Goal: Information Seeking & Learning: Learn about a topic

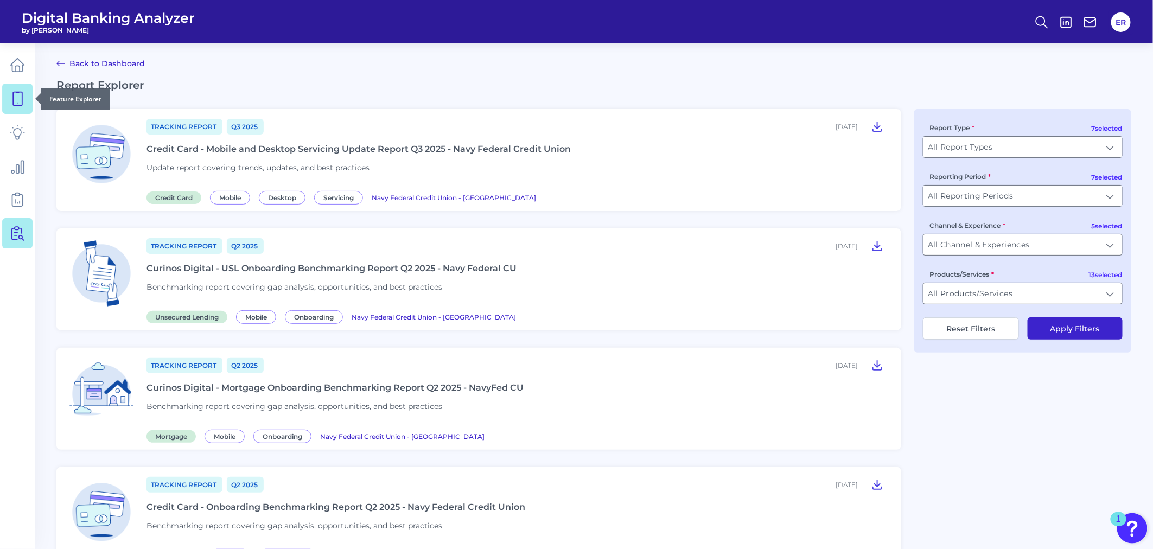
click at [15, 101] on icon at bounding box center [17, 98] width 15 height 15
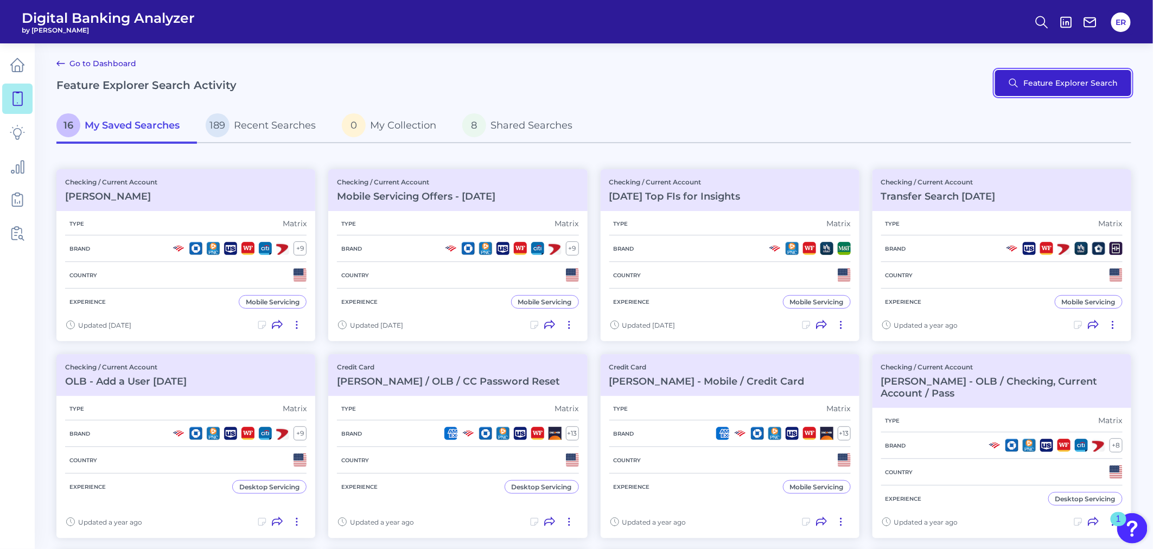
click at [1073, 84] on button "Feature Explorer Search" at bounding box center [1063, 83] width 136 height 26
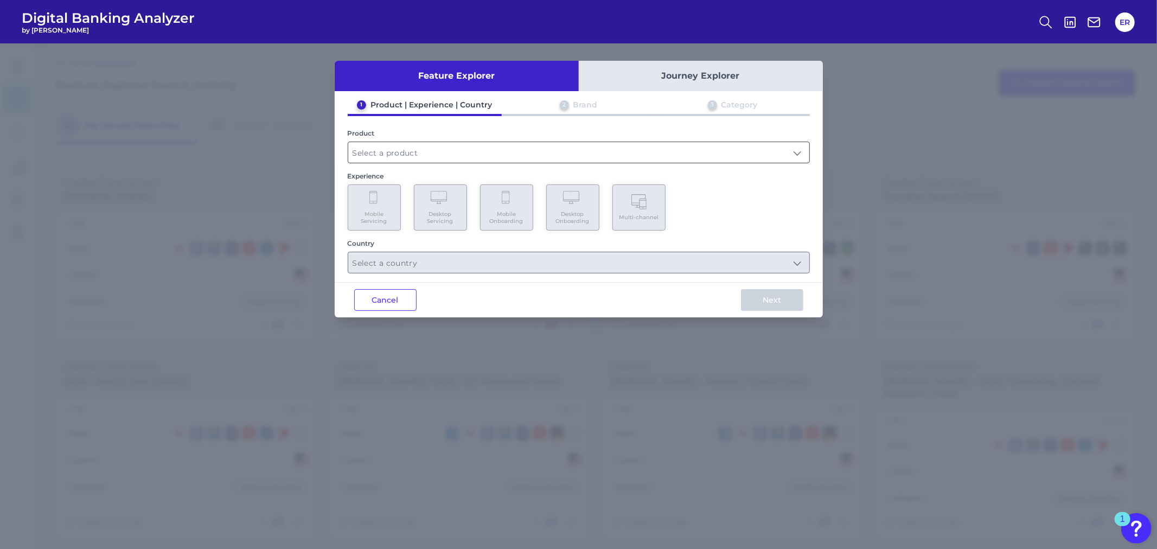
click at [674, 152] on input "text" at bounding box center [578, 152] width 461 height 21
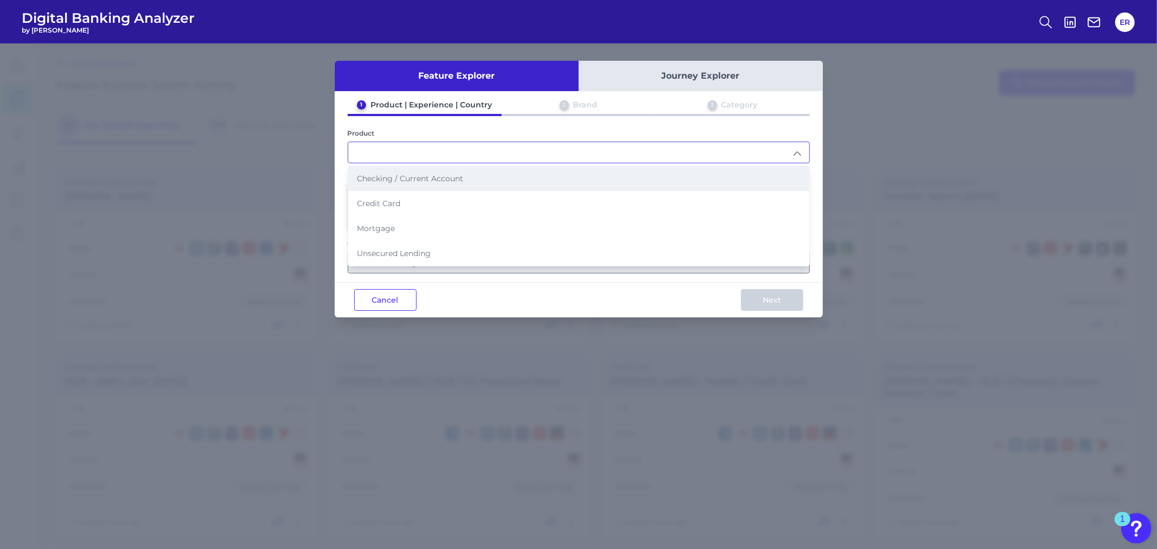
click at [519, 180] on li "Checking / Current Account" at bounding box center [578, 178] width 461 height 25
type input "Checking / Current Account"
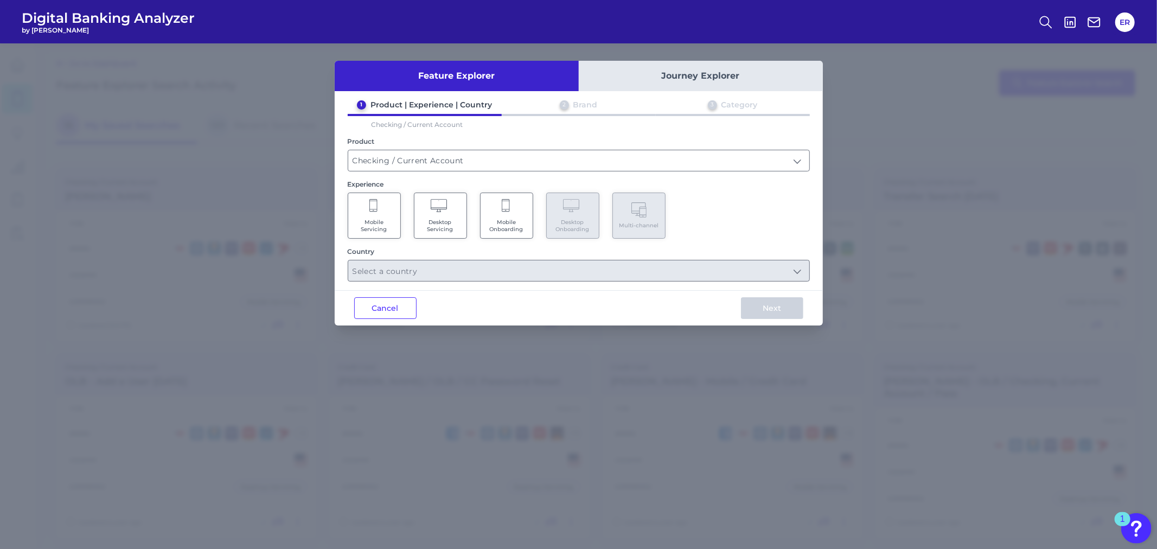
click at [367, 219] on span "Mobile Servicing" at bounding box center [374, 226] width 41 height 14
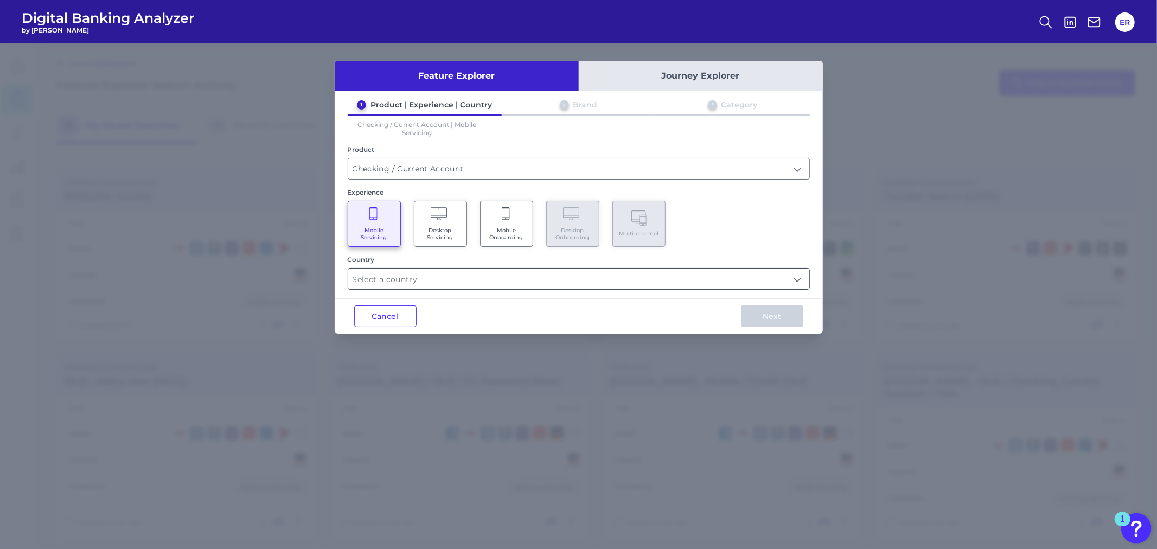
click at [423, 280] on input "text" at bounding box center [578, 279] width 461 height 21
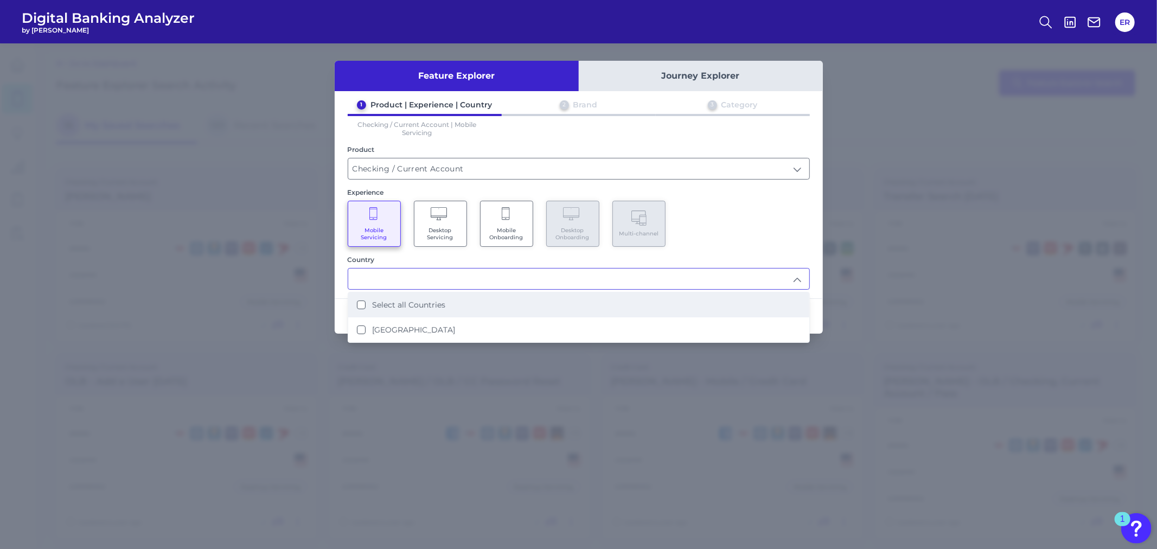
click at [425, 297] on li "Select all Countries" at bounding box center [578, 304] width 461 height 25
type input "Select all Countries"
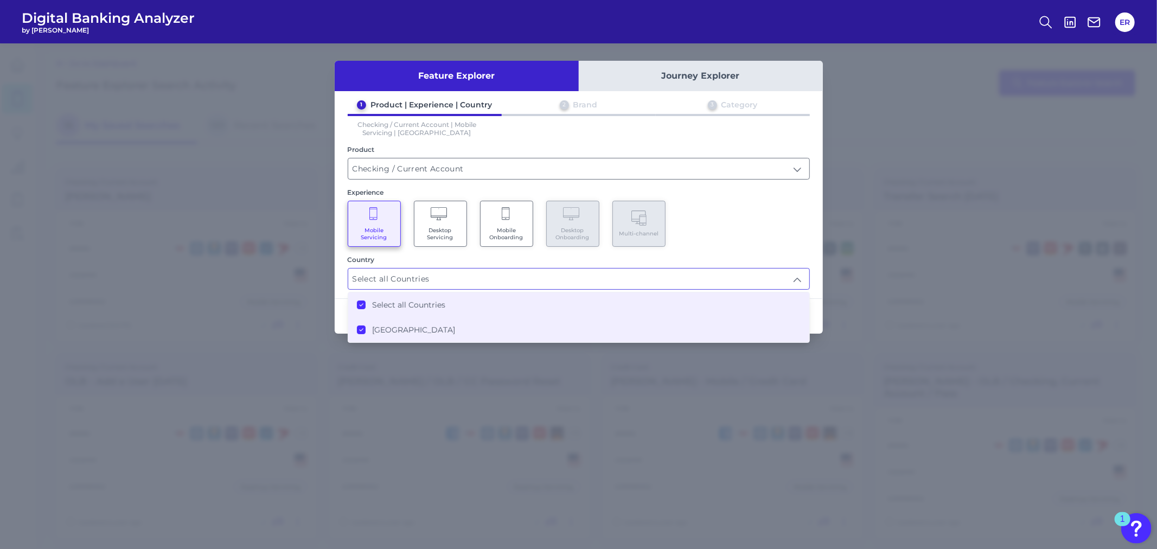
click at [795, 206] on div "Mobile Servicing Desktop Servicing Mobile Onboarding Desktop Onboarding Multi-c…" at bounding box center [579, 224] width 462 height 46
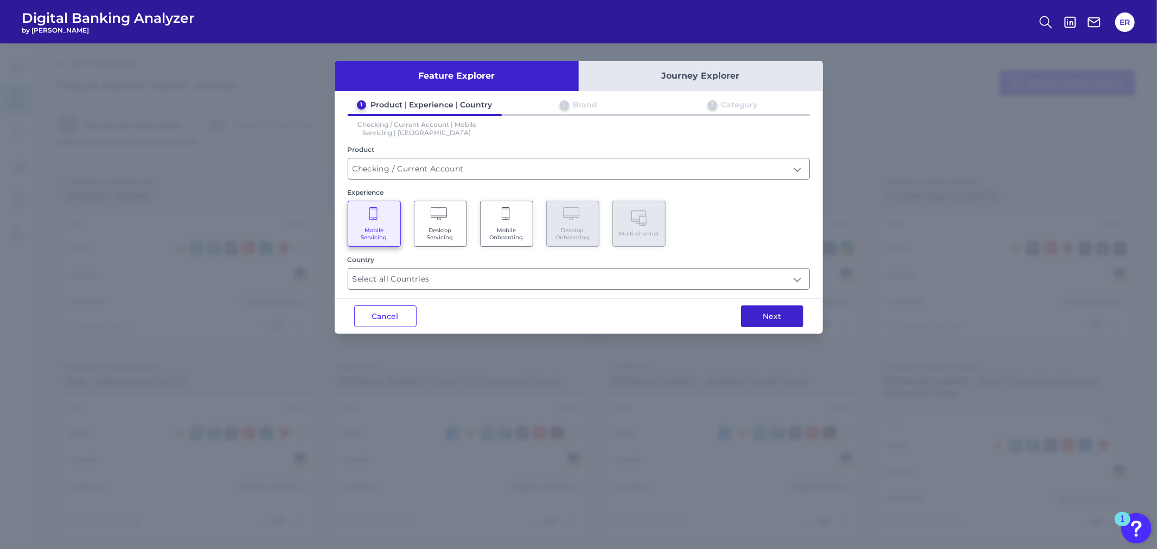
click at [774, 312] on button "Next" at bounding box center [772, 316] width 62 height 22
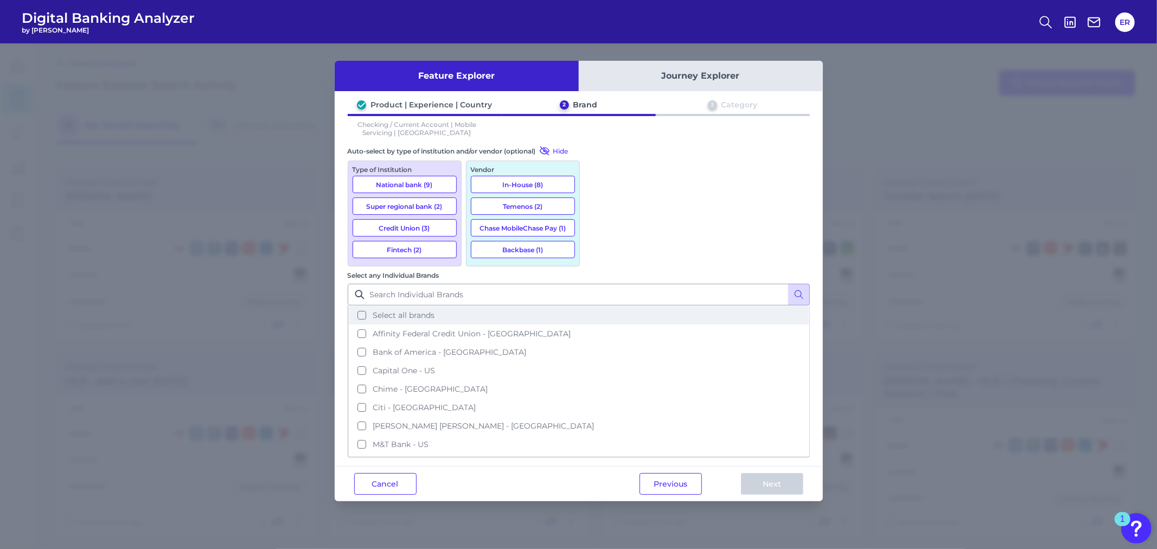
click at [597, 306] on button "Select all brands" at bounding box center [579, 315] width 460 height 18
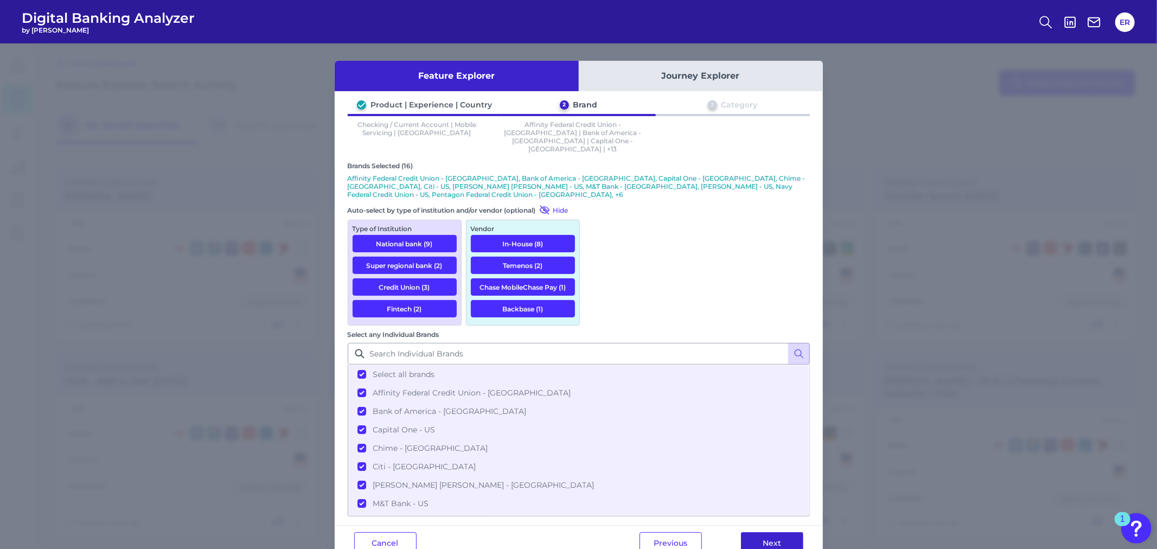
click at [770, 532] on button "Next" at bounding box center [772, 543] width 62 height 22
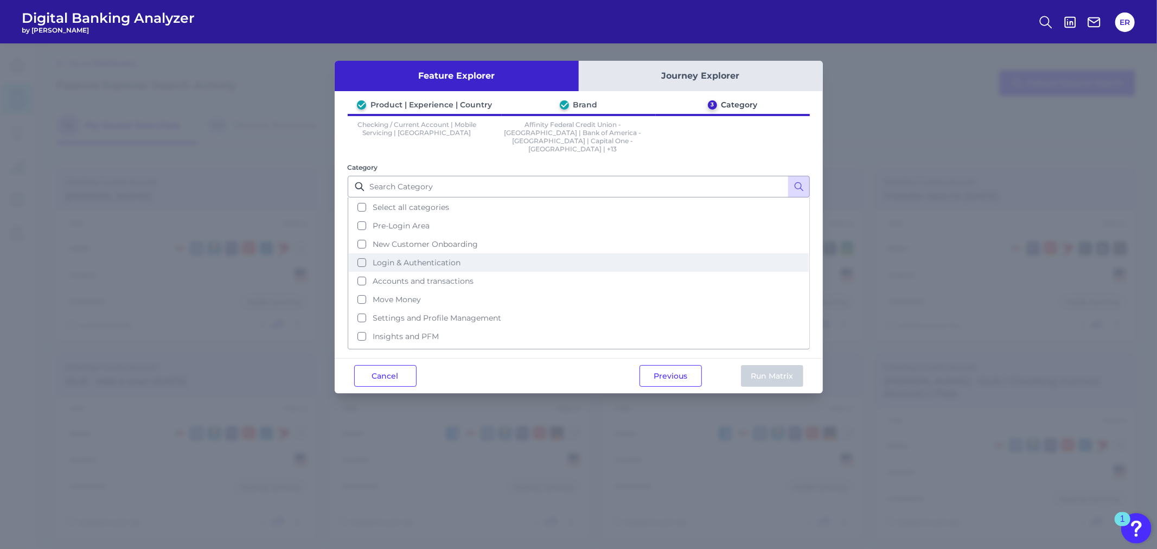
scroll to position [44, 0]
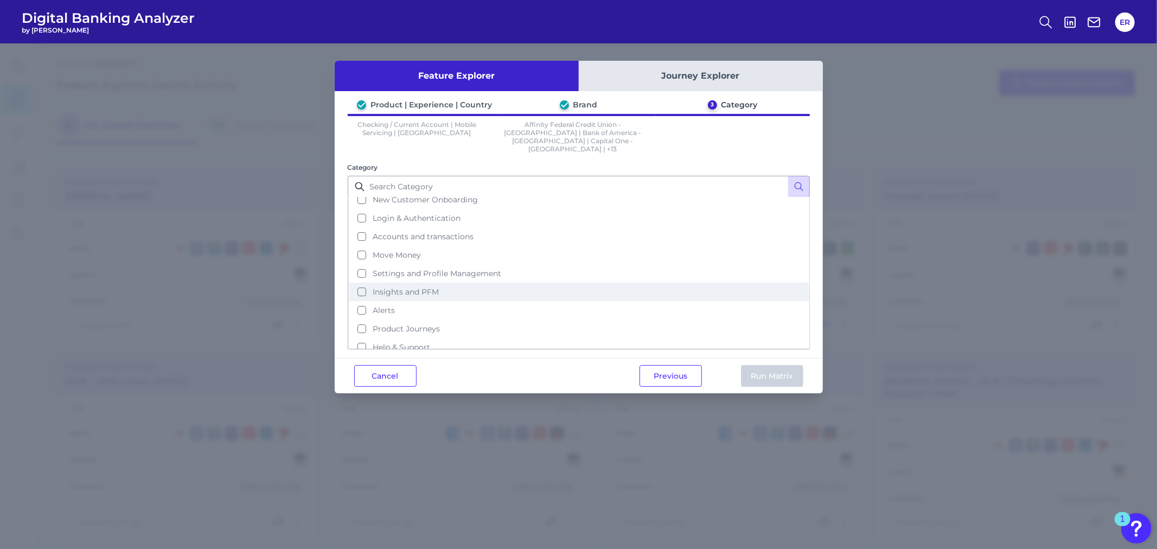
click at [423, 287] on span "Insights and PFM" at bounding box center [406, 292] width 66 height 10
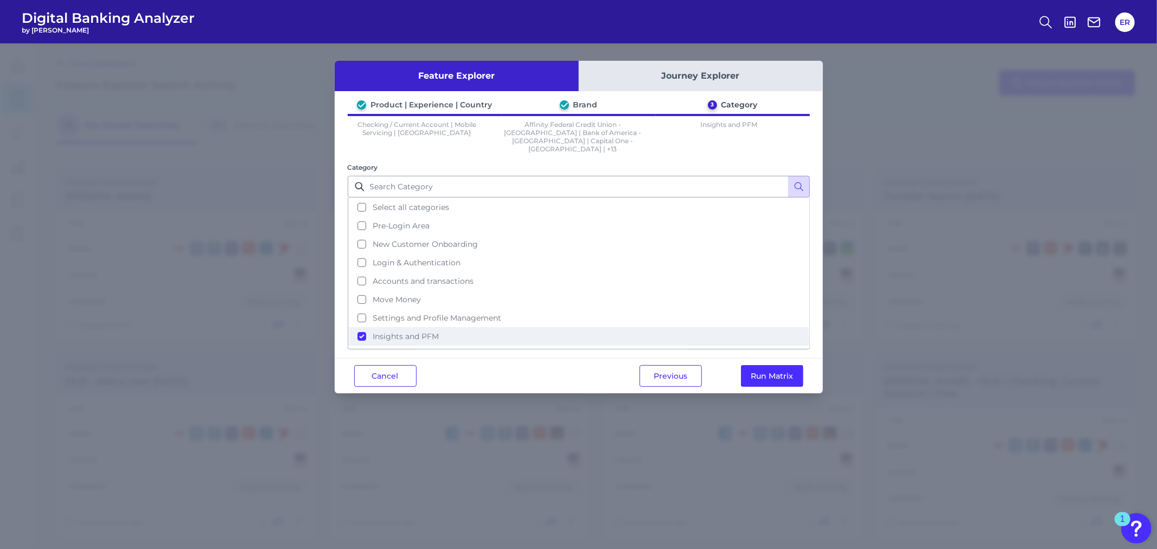
click at [421, 276] on span "Accounts and transactions" at bounding box center [423, 281] width 101 height 10
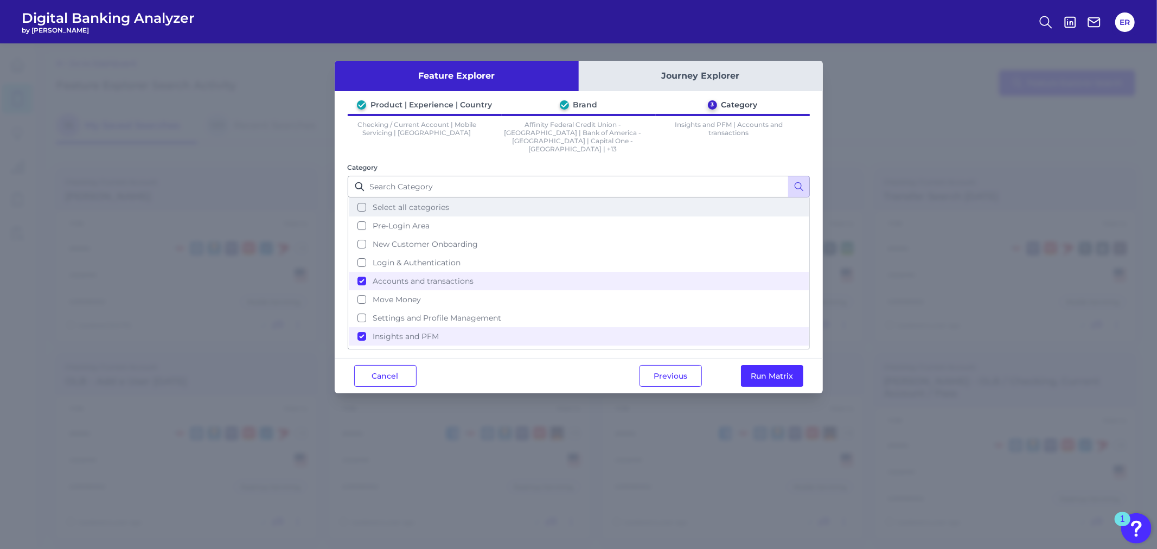
click at [362, 198] on button "Select all categories" at bounding box center [579, 207] width 460 height 18
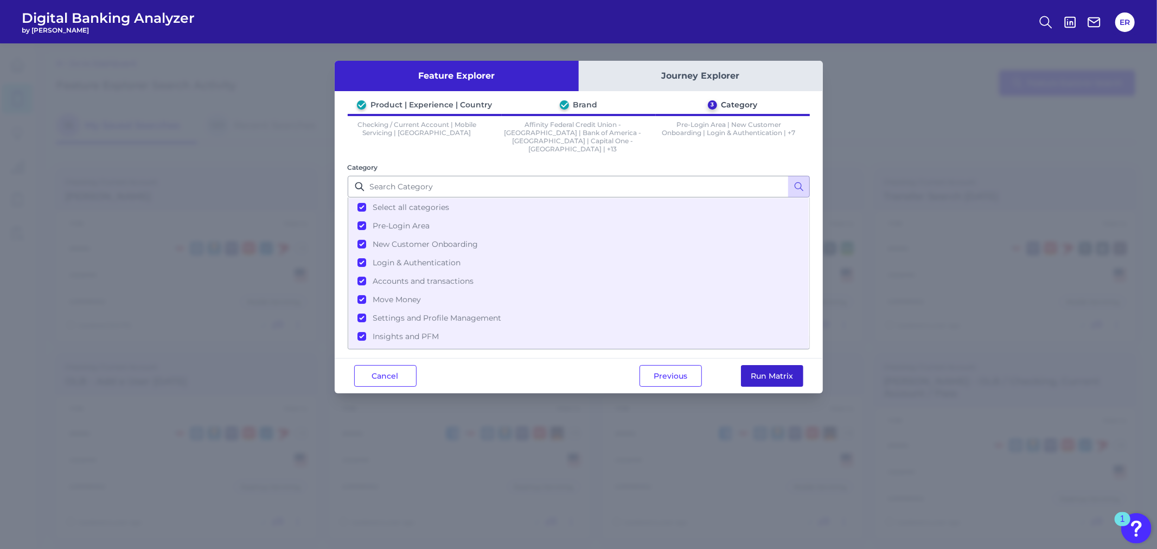
click at [745, 365] on button "Run Matrix" at bounding box center [772, 376] width 62 height 22
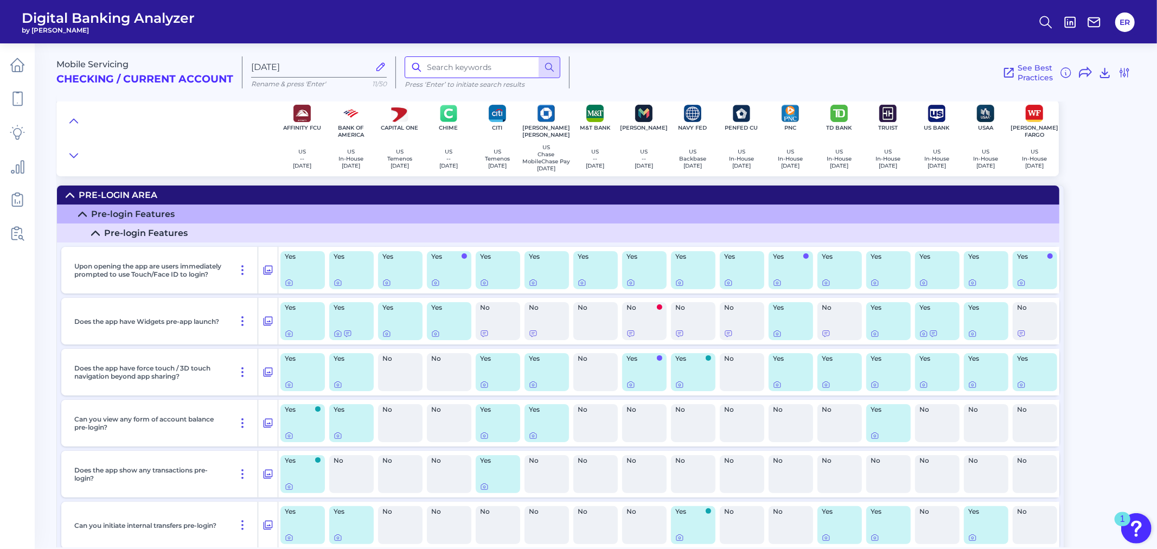
click at [460, 72] on input at bounding box center [483, 67] width 156 height 22
type input "goal"
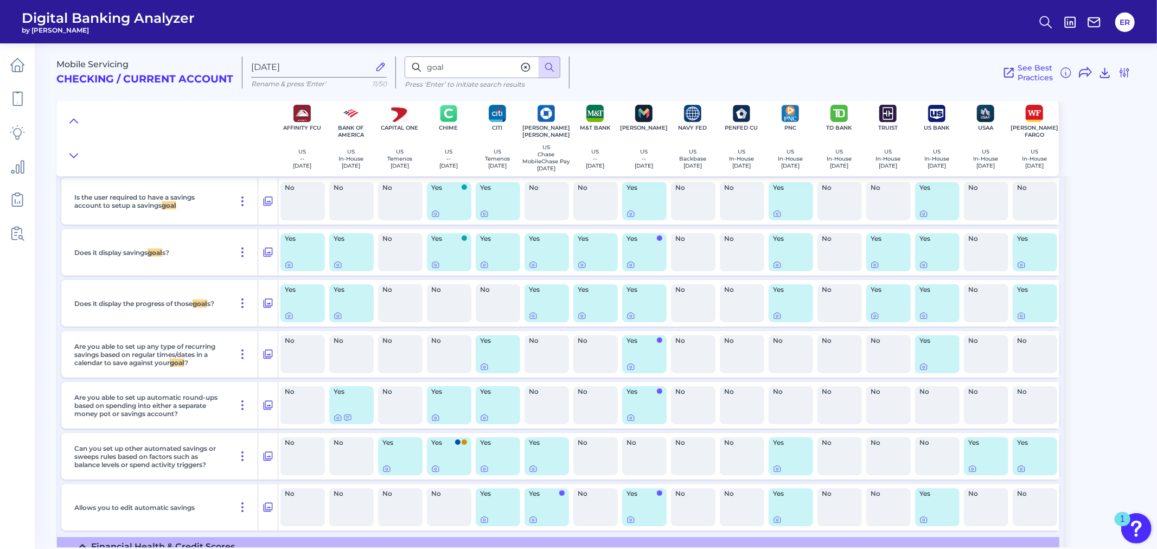
scroll to position [13683, 0]
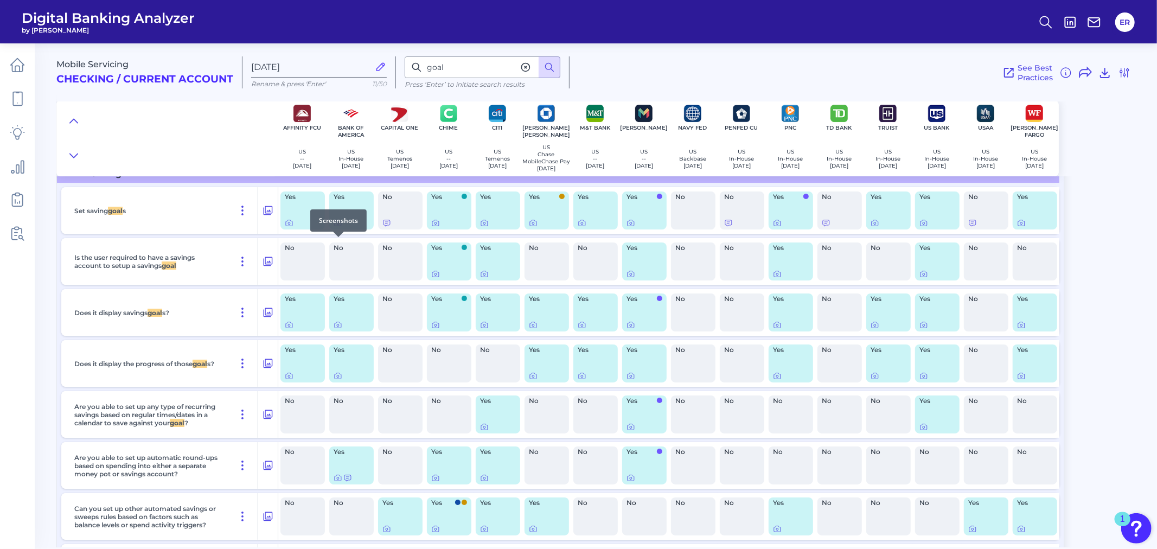
click at [337, 227] on icon at bounding box center [338, 223] width 9 height 9
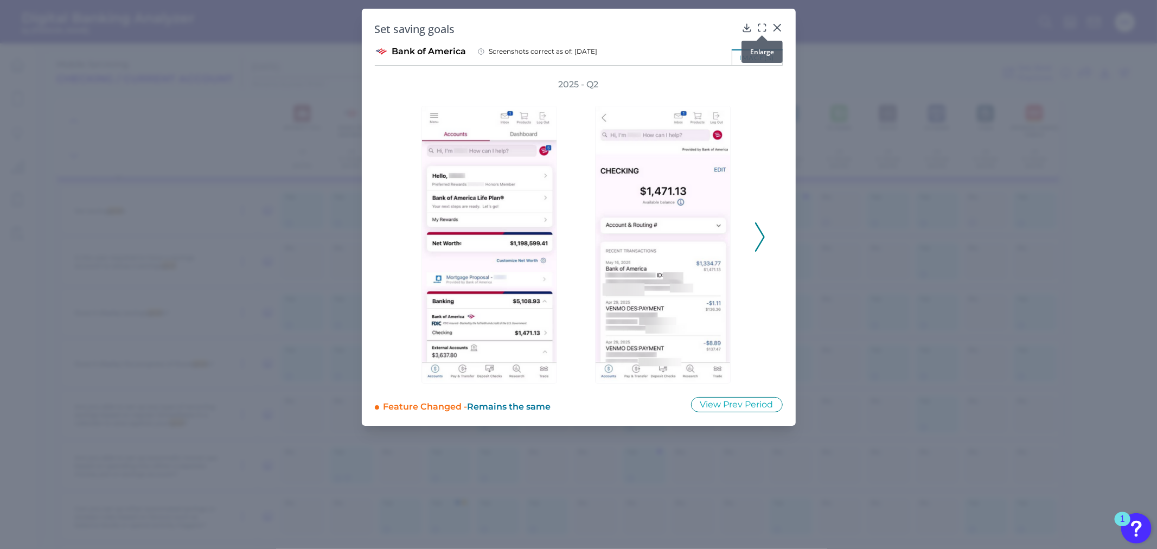
click at [763, 27] on icon at bounding box center [762, 27] width 11 height 11
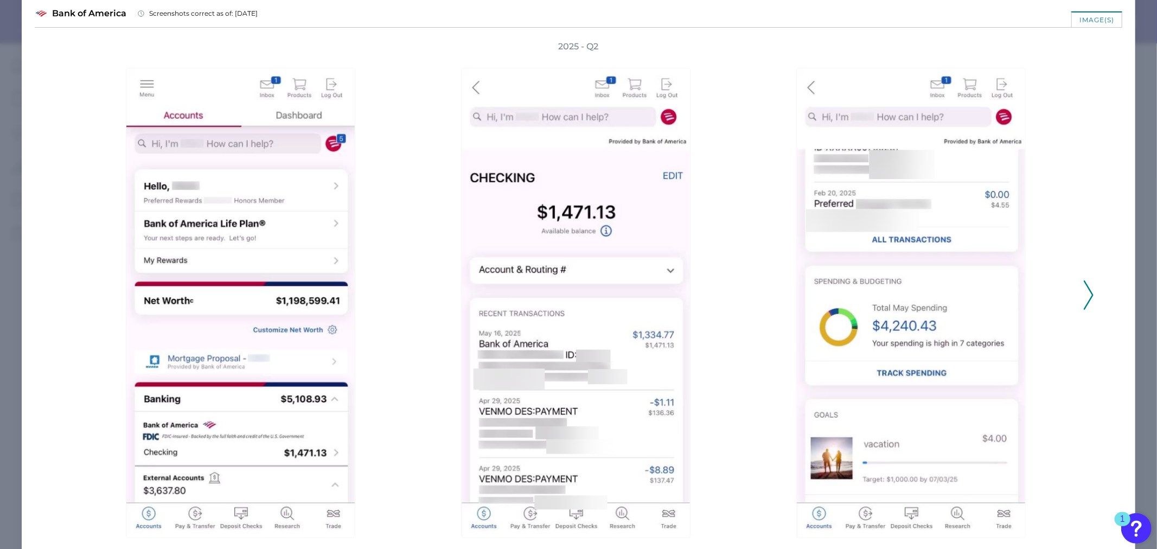
scroll to position [17, 0]
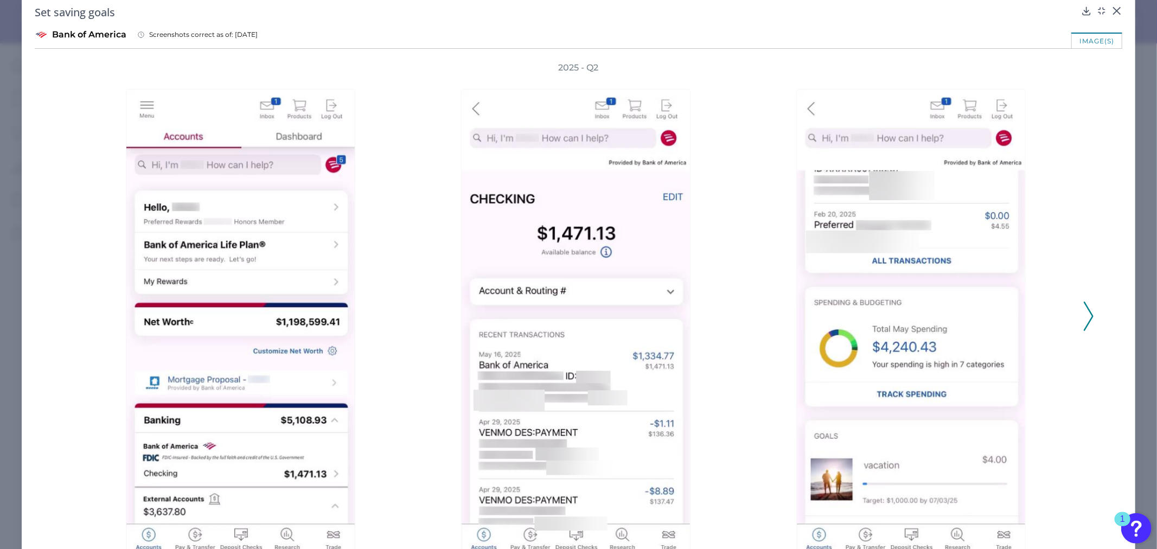
click at [1086, 315] on icon at bounding box center [1089, 316] width 10 height 29
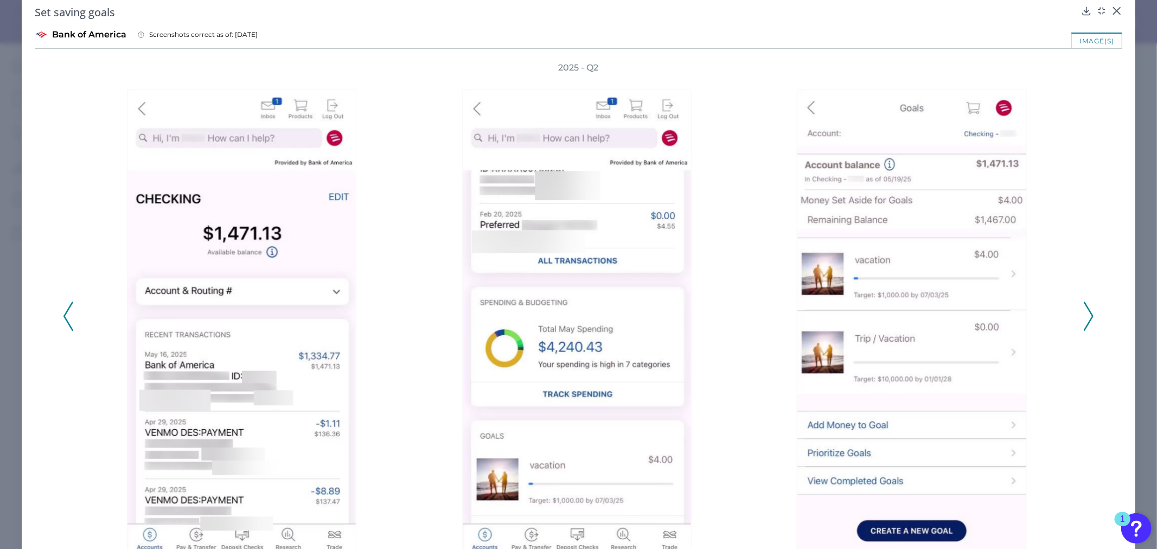
click at [1084, 315] on icon at bounding box center [1089, 316] width 10 height 29
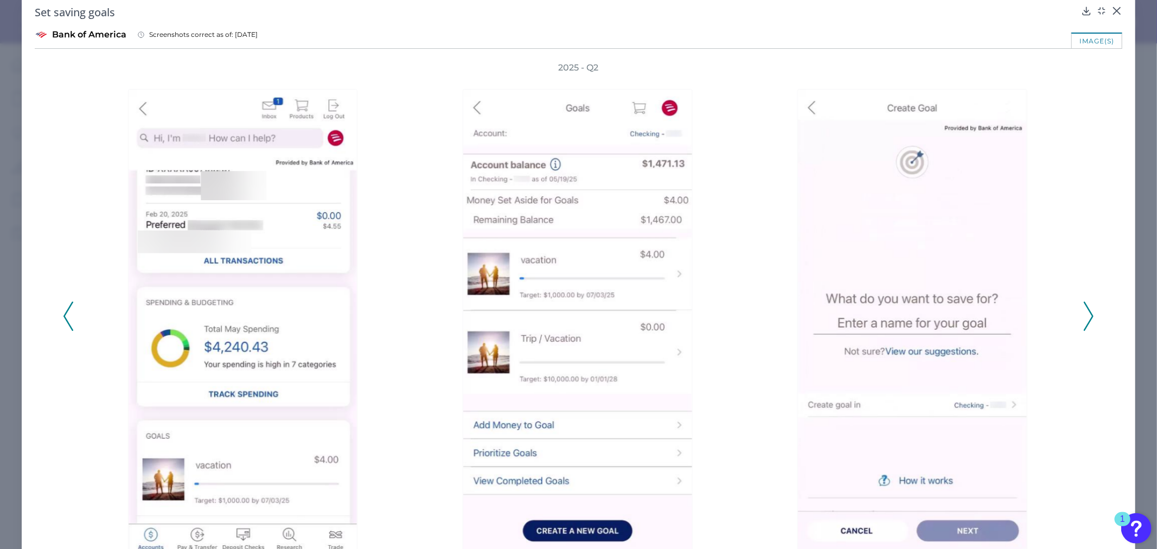
click at [1084, 315] on icon at bounding box center [1089, 316] width 10 height 29
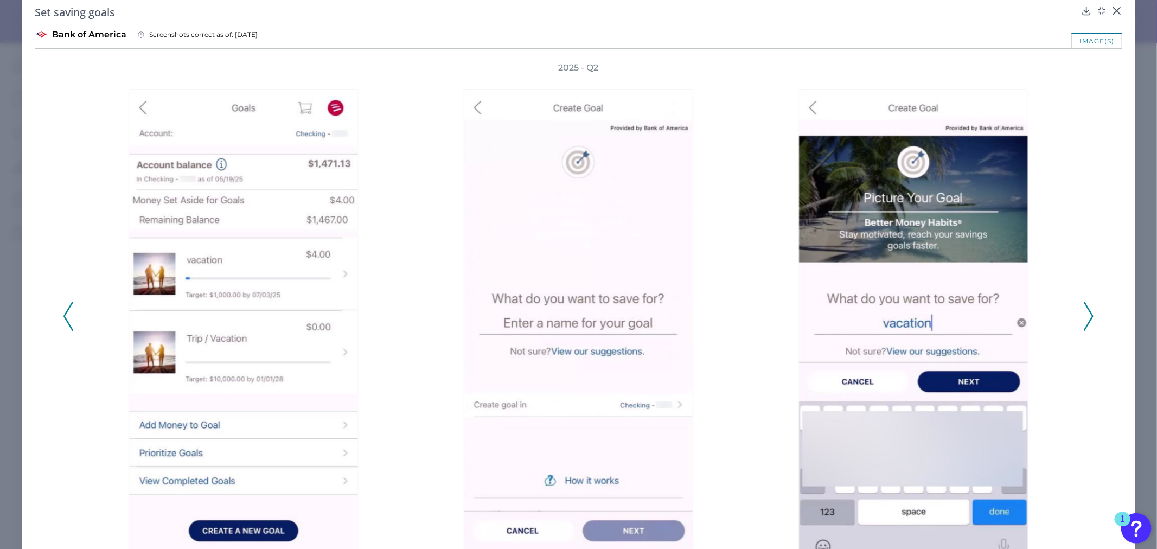
click at [1089, 318] on button at bounding box center [1088, 316] width 11 height 29
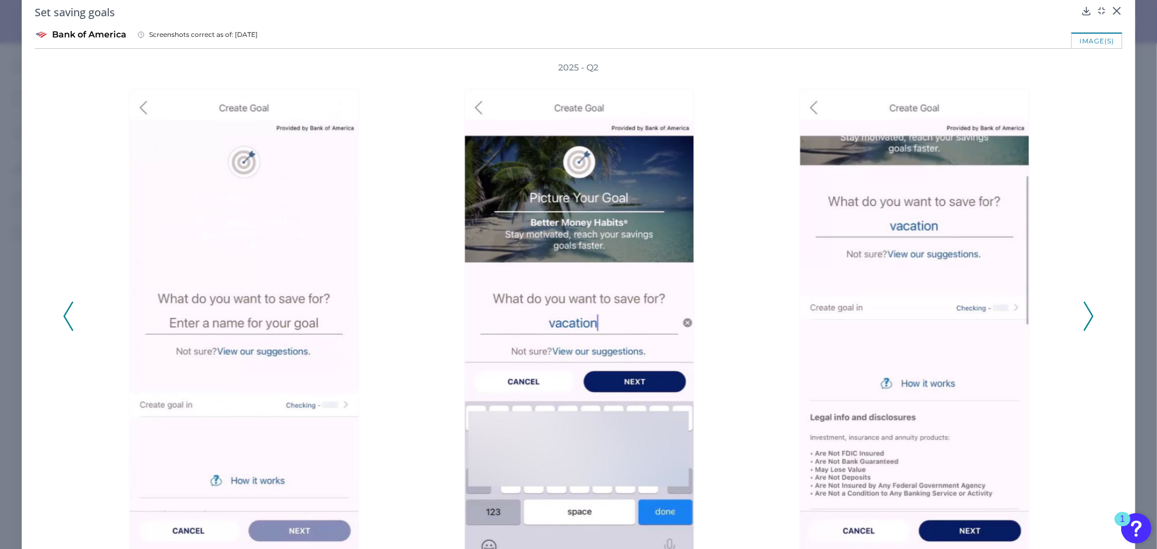
click at [1087, 318] on polyline at bounding box center [1089, 317] width 8 height 28
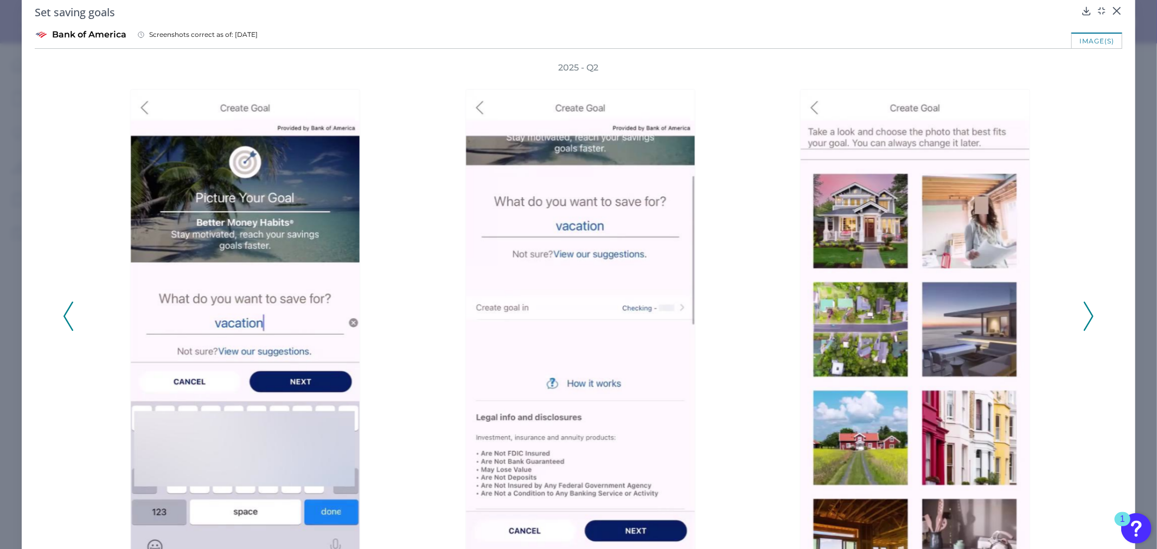
click at [1084, 310] on icon at bounding box center [1089, 316] width 10 height 29
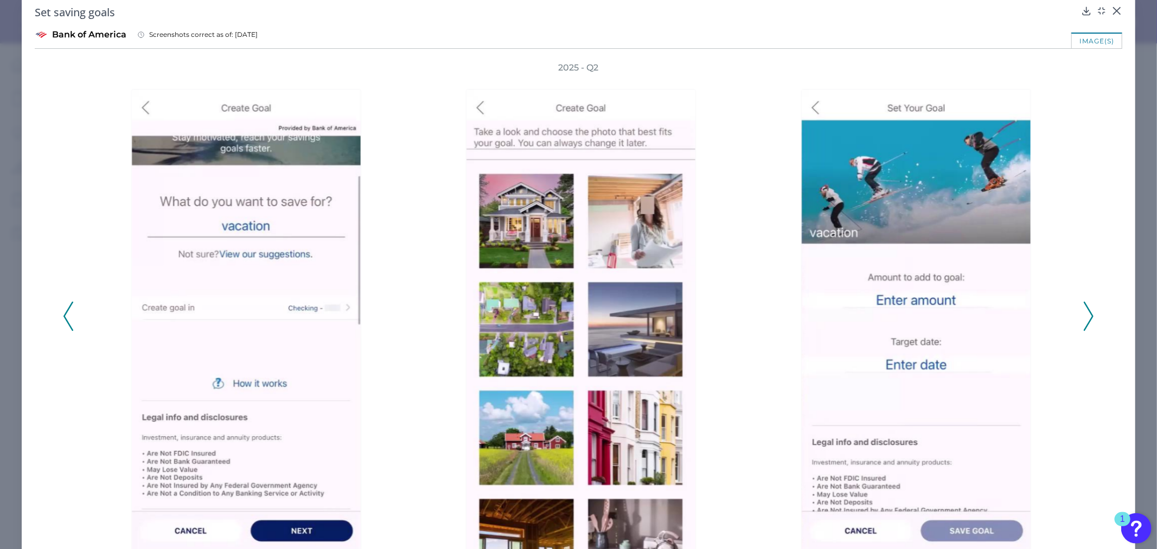
click at [1084, 310] on icon at bounding box center [1089, 316] width 10 height 29
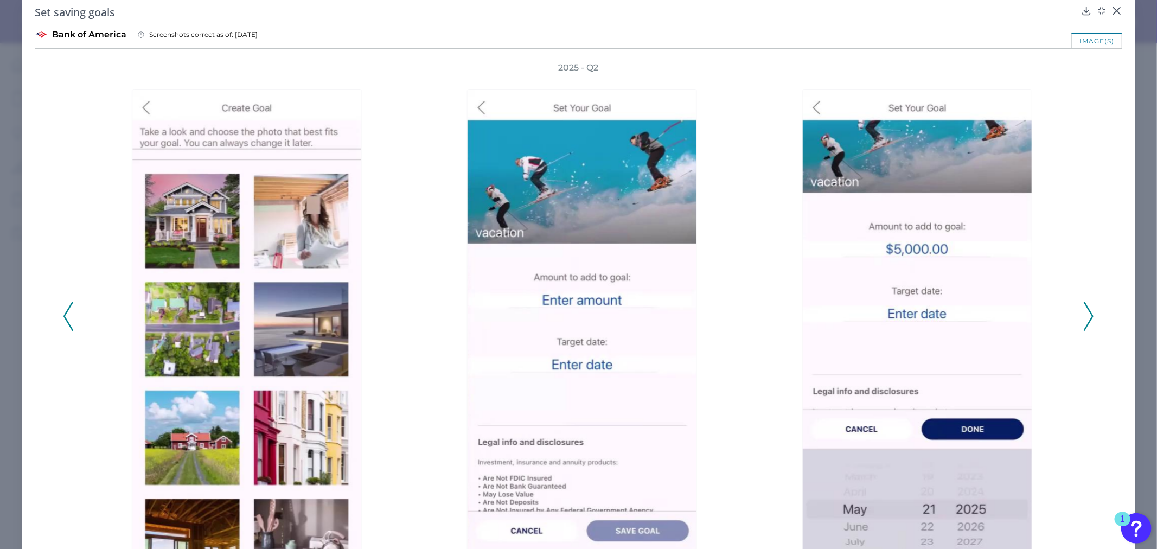
click at [1084, 310] on icon at bounding box center [1089, 316] width 10 height 29
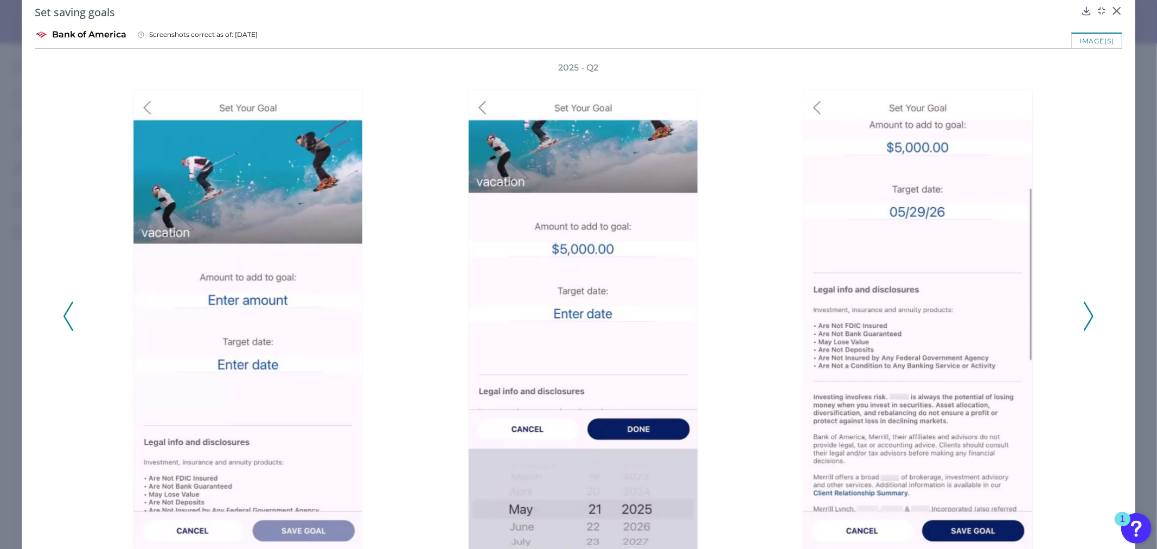
click at [1084, 310] on icon at bounding box center [1089, 316] width 10 height 29
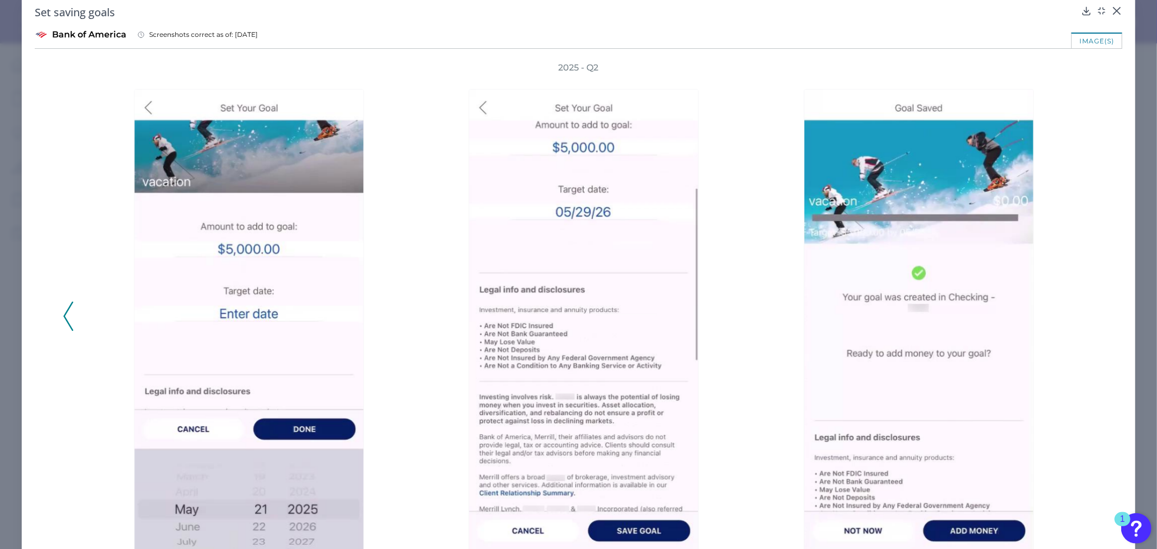
click at [66, 317] on icon at bounding box center [68, 316] width 10 height 29
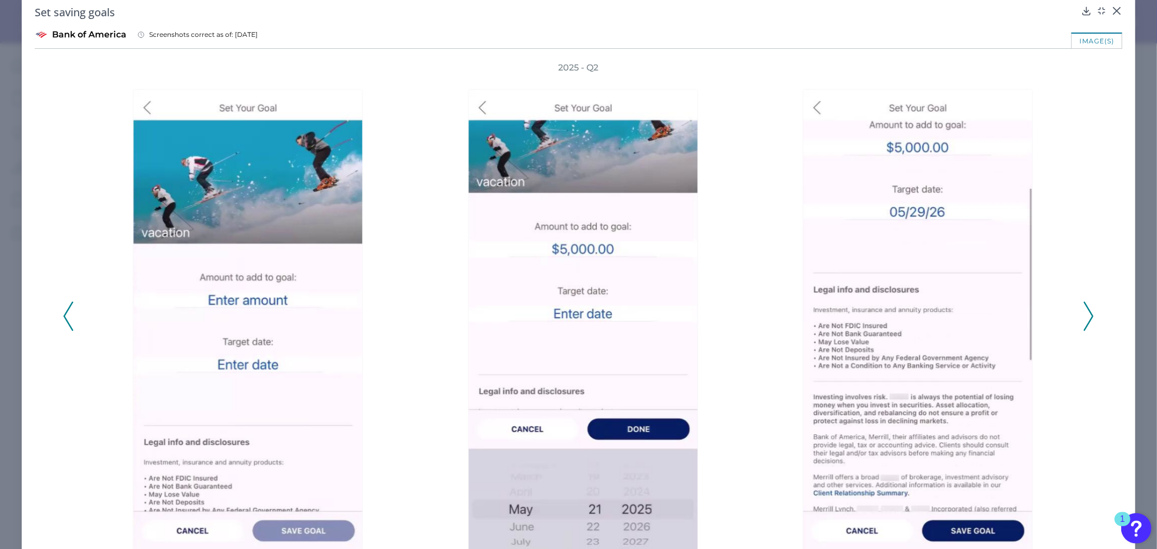
click at [66, 318] on icon at bounding box center [68, 316] width 10 height 29
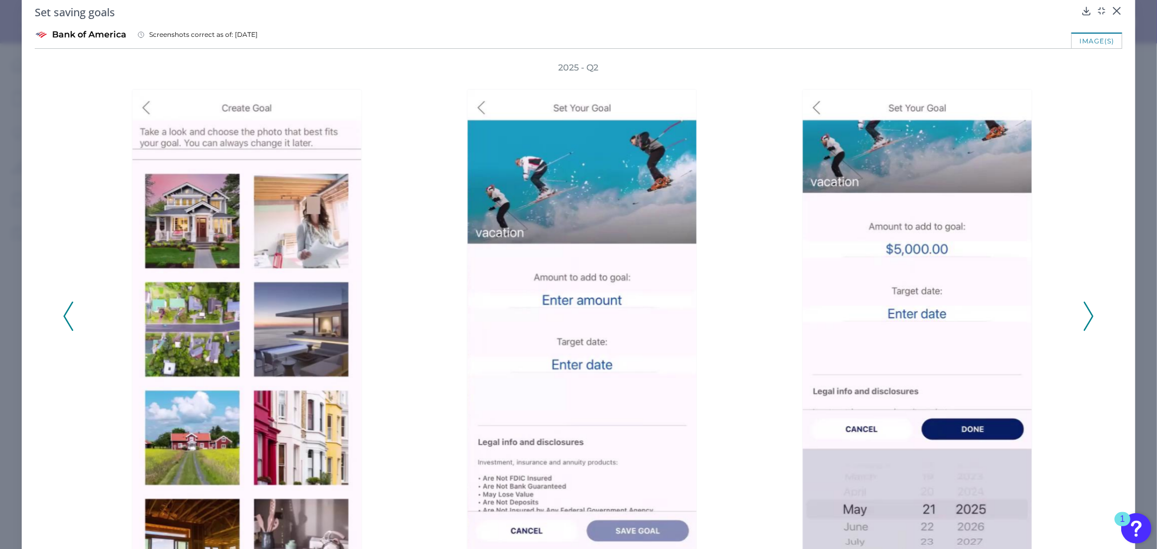
click at [68, 321] on icon at bounding box center [68, 316] width 10 height 29
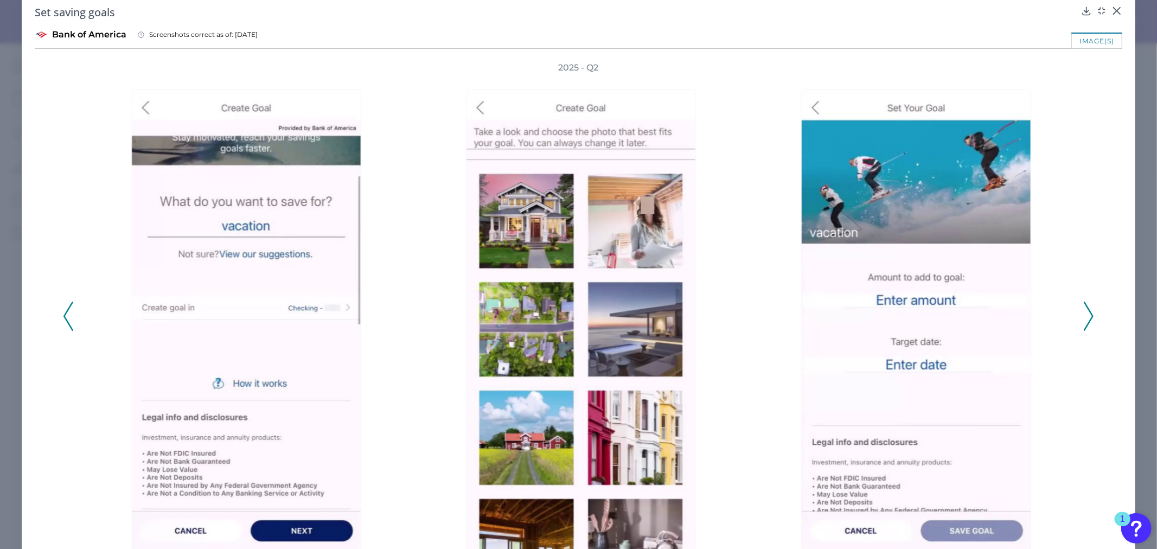
click at [71, 321] on icon at bounding box center [68, 316] width 10 height 29
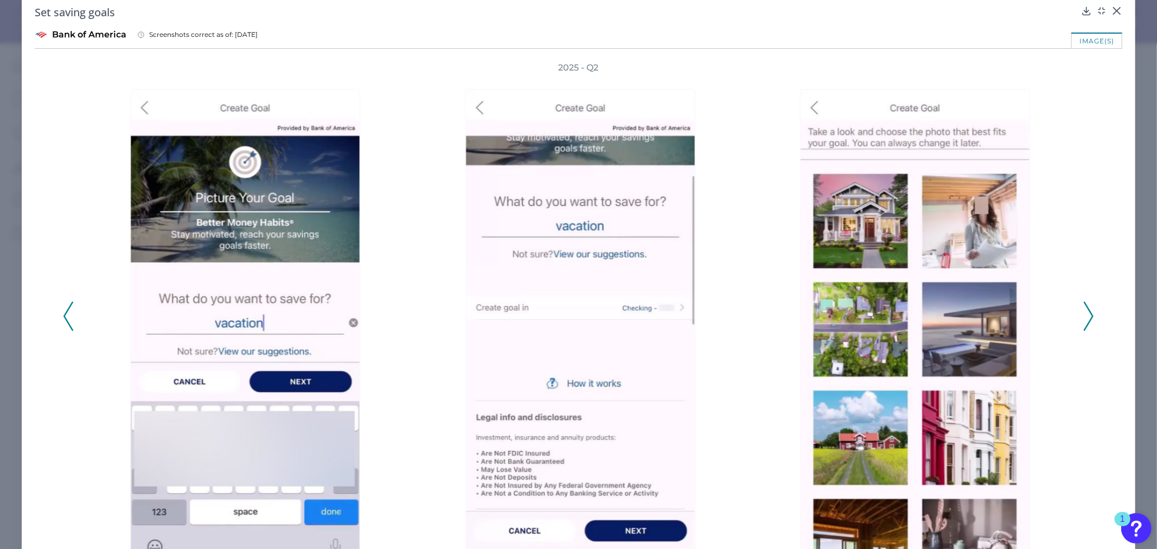
click at [71, 321] on icon at bounding box center [68, 316] width 10 height 29
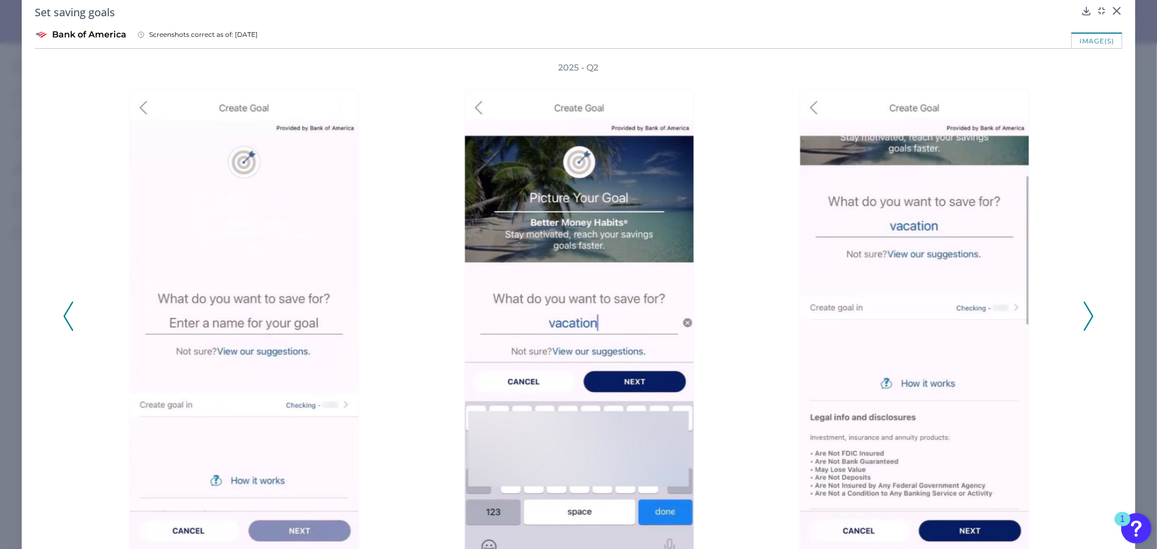
click at [71, 321] on icon at bounding box center [68, 316] width 10 height 29
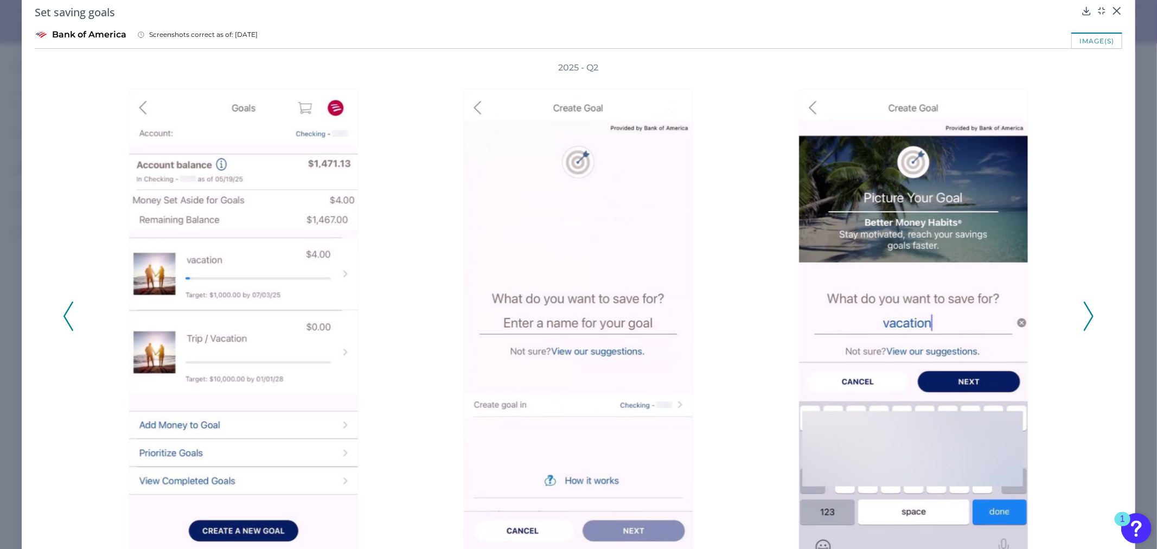
click at [69, 321] on icon at bounding box center [68, 316] width 10 height 29
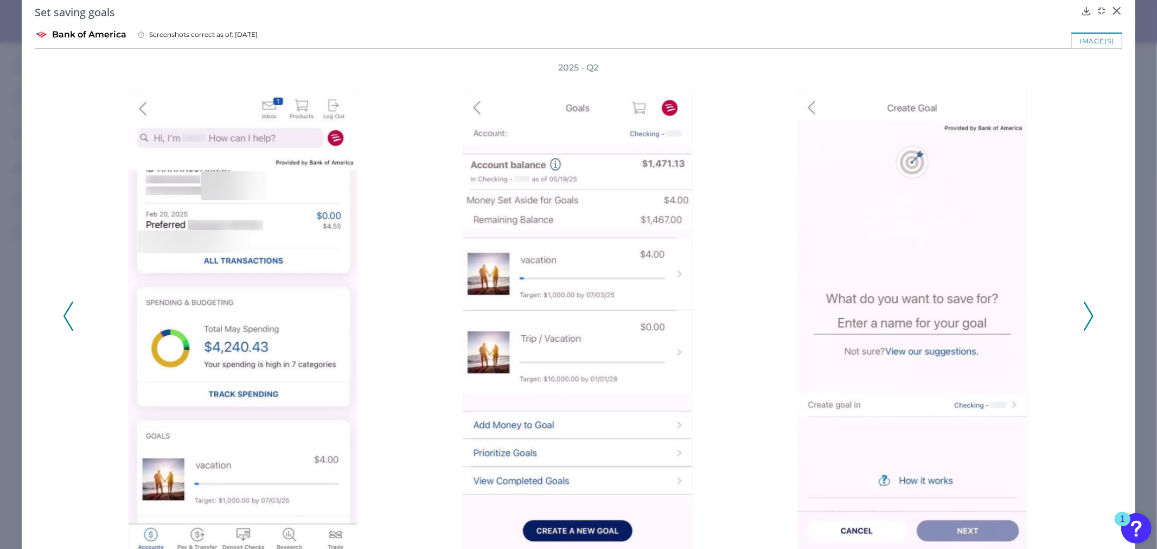
click at [68, 321] on icon at bounding box center [68, 316] width 10 height 29
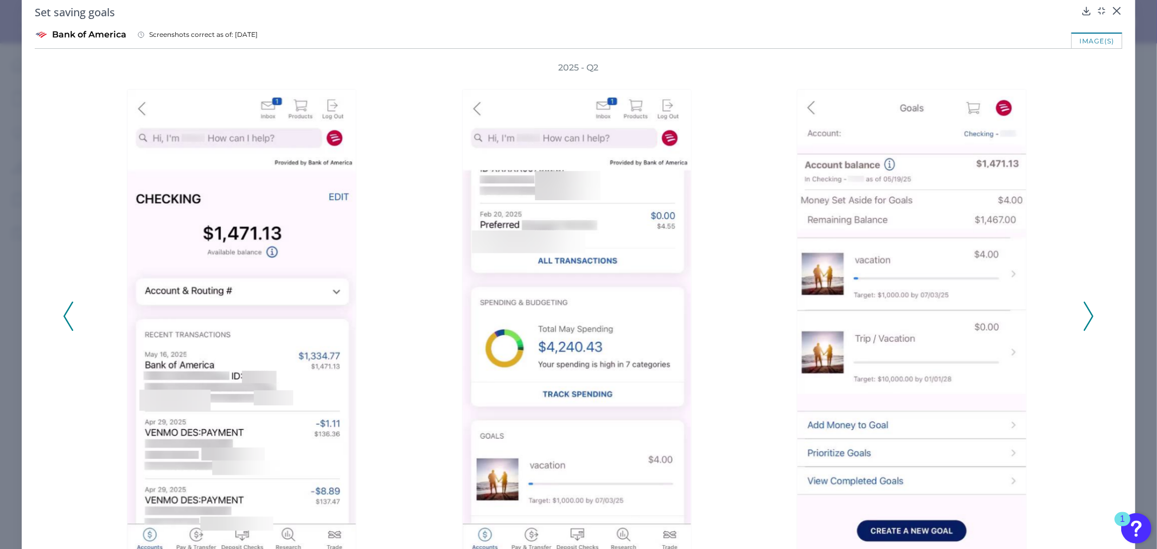
click at [68, 321] on icon at bounding box center [68, 316] width 10 height 29
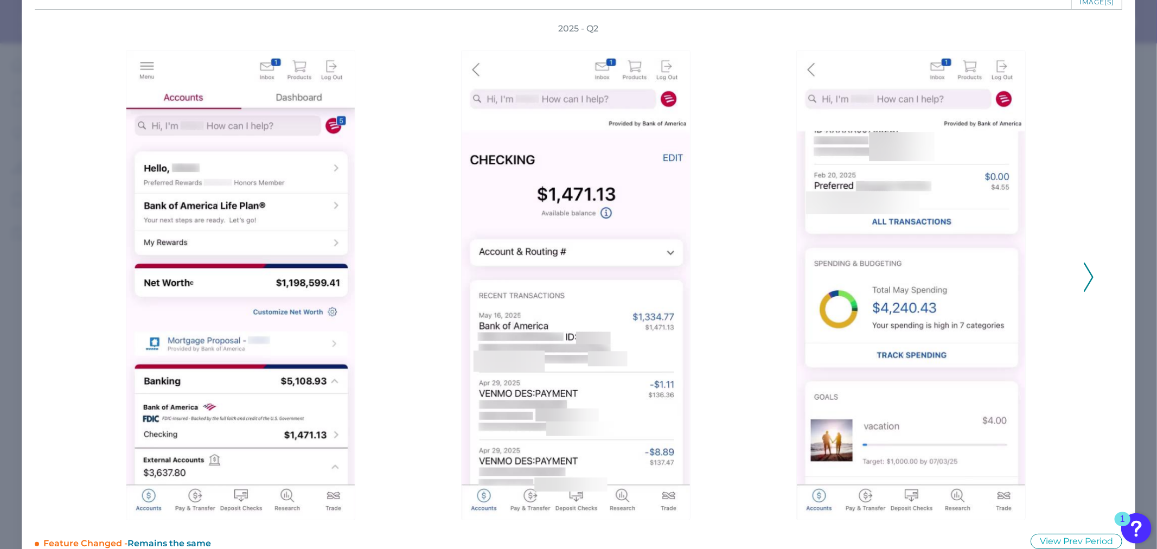
scroll to position [77, 0]
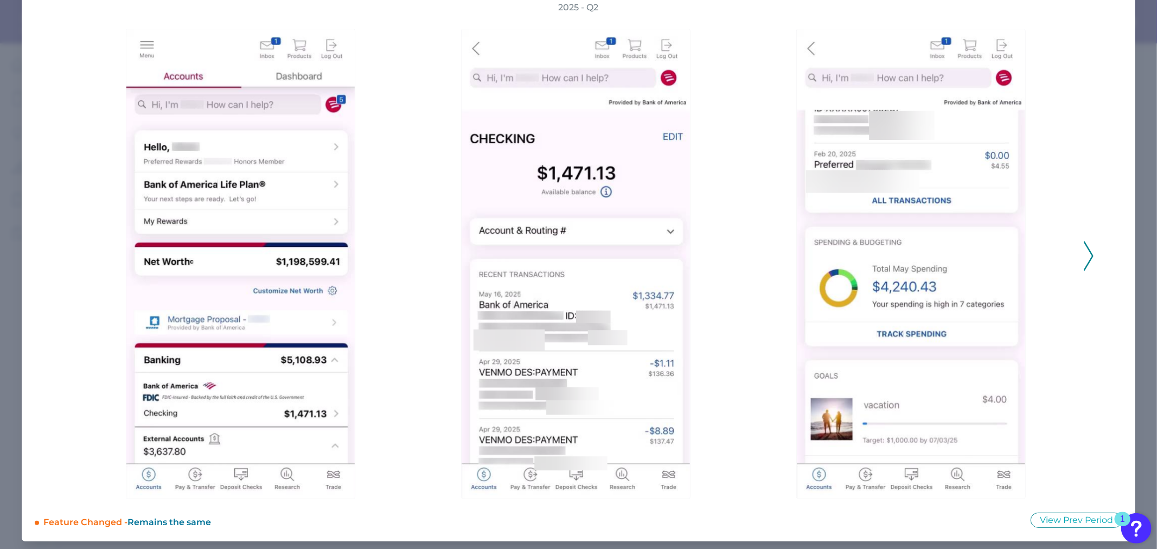
click at [1087, 251] on icon at bounding box center [1089, 255] width 10 height 29
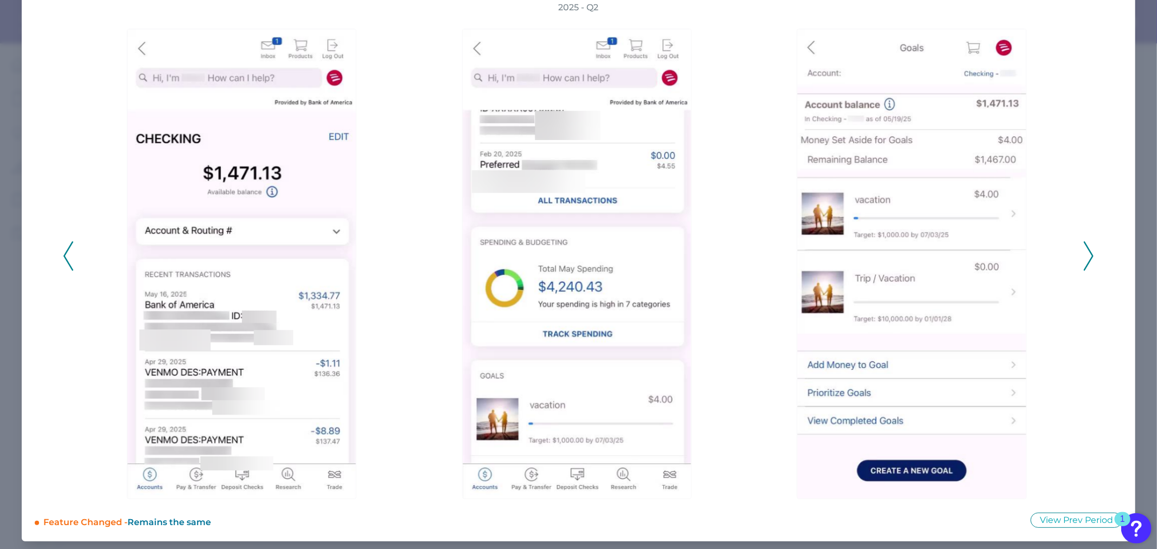
click at [1087, 251] on icon at bounding box center [1089, 255] width 10 height 29
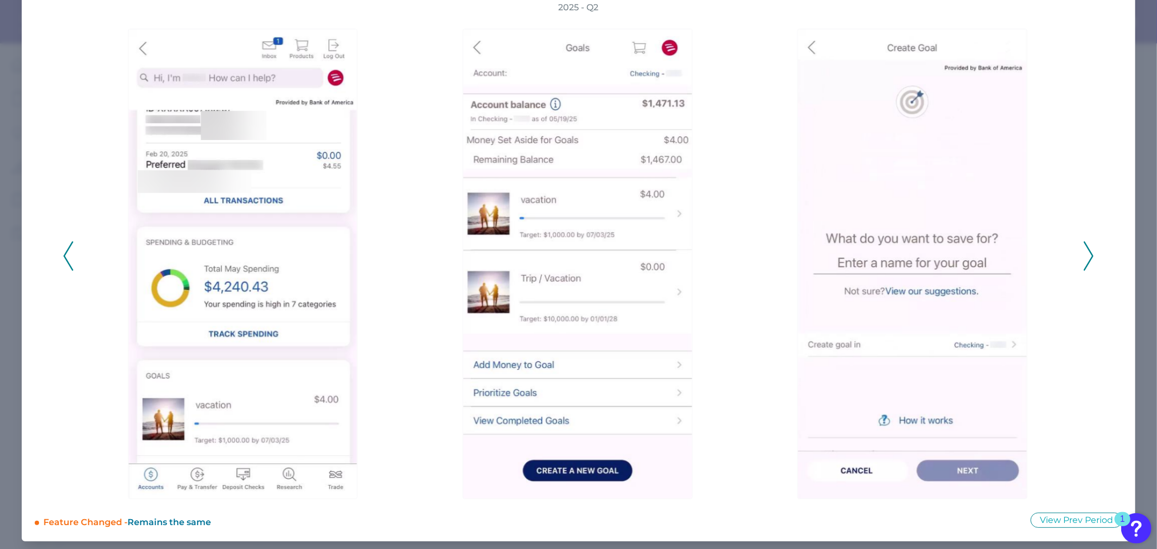
click at [1087, 251] on icon at bounding box center [1089, 255] width 10 height 29
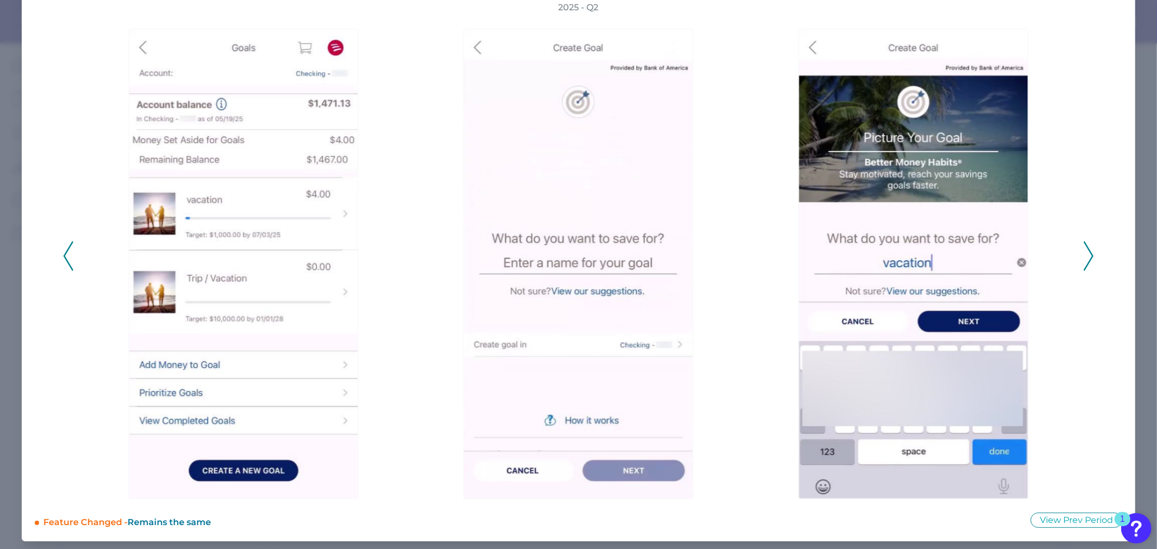
click at [64, 256] on polyline at bounding box center [68, 257] width 8 height 28
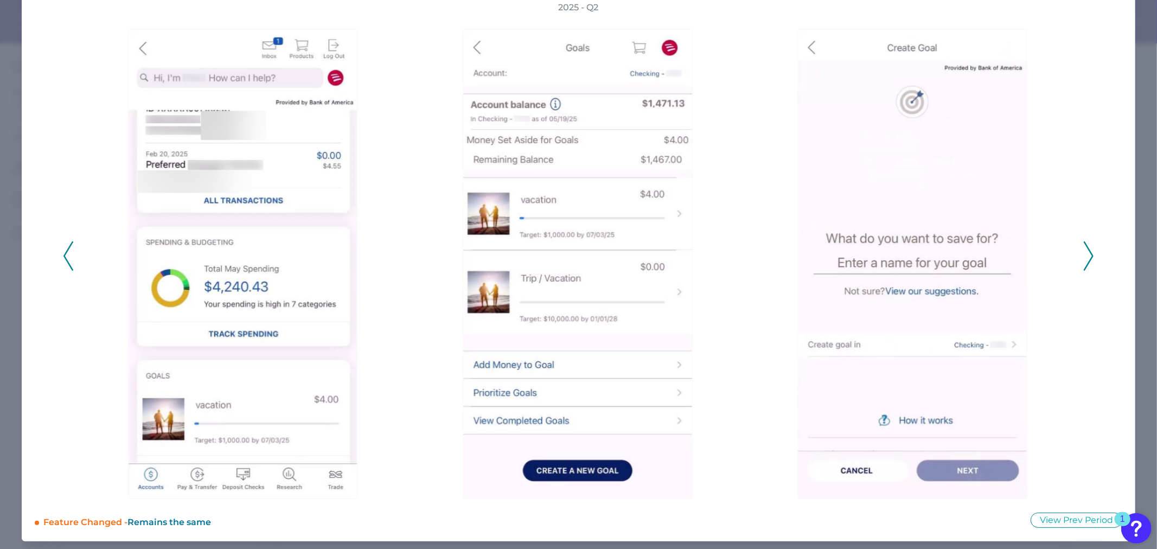
click at [1085, 257] on icon at bounding box center [1089, 255] width 10 height 29
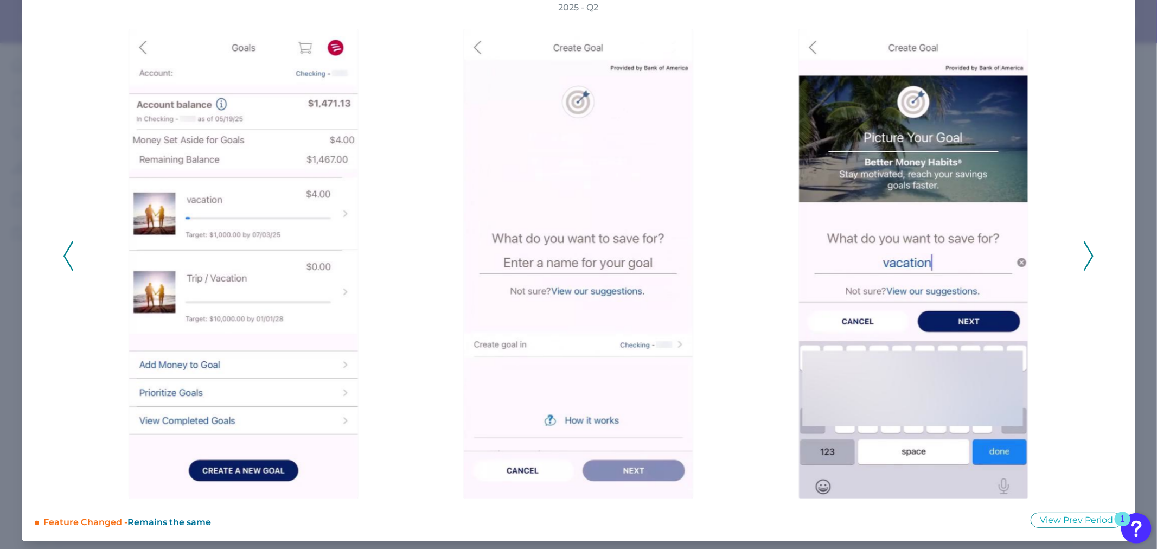
click at [1085, 257] on icon at bounding box center [1089, 255] width 10 height 29
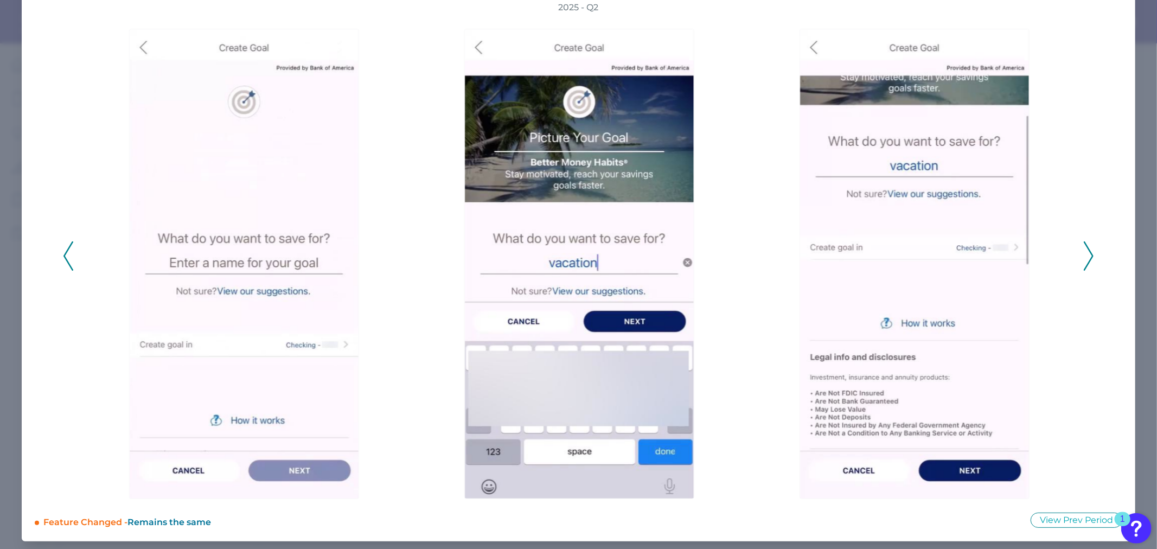
click at [1085, 257] on icon at bounding box center [1089, 255] width 10 height 29
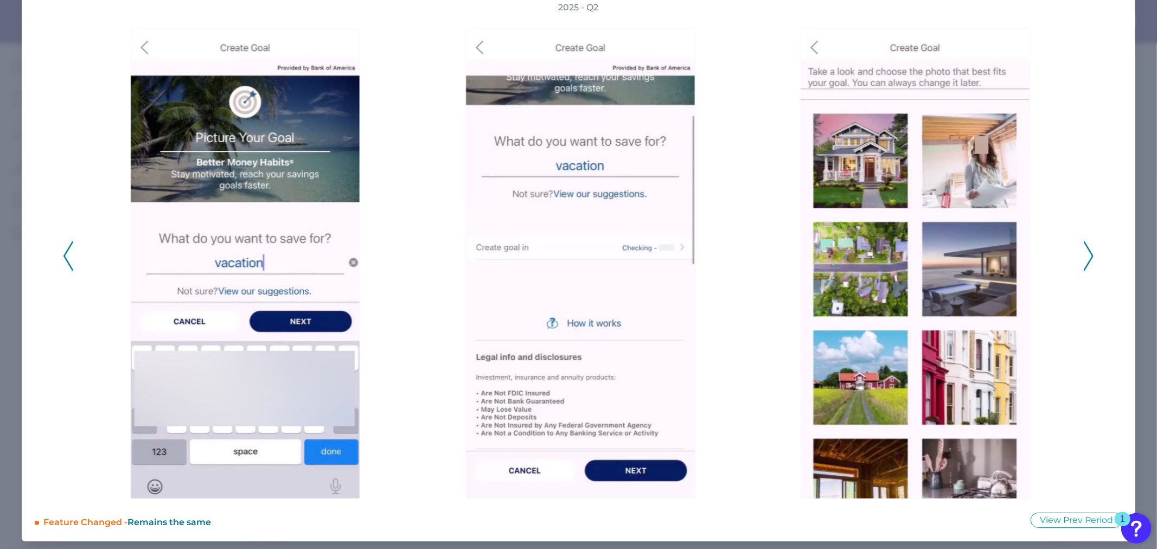
click at [1085, 257] on icon at bounding box center [1089, 255] width 10 height 29
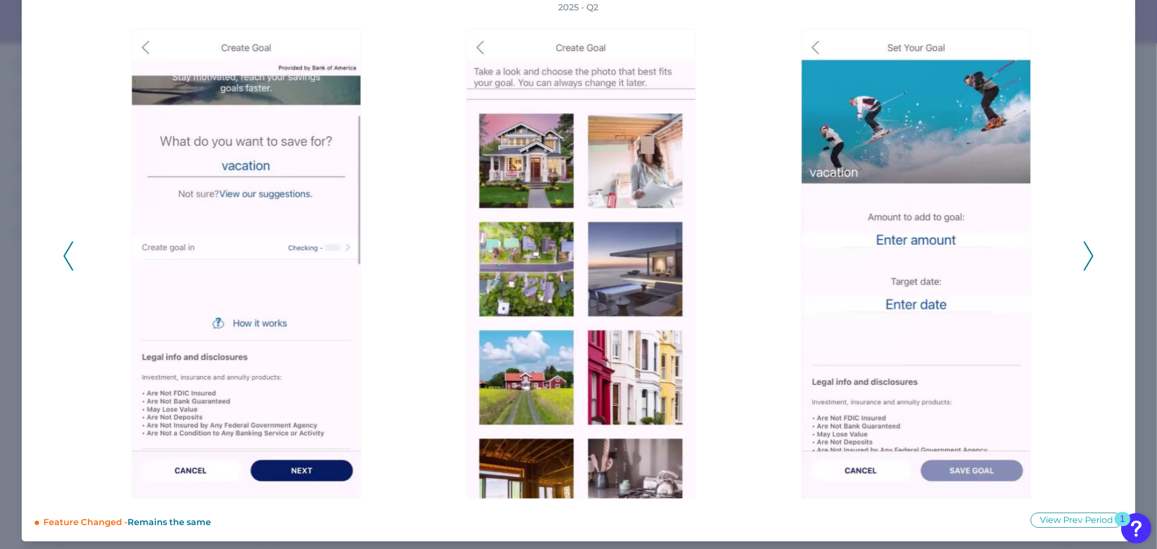
click at [1085, 257] on icon at bounding box center [1089, 255] width 10 height 29
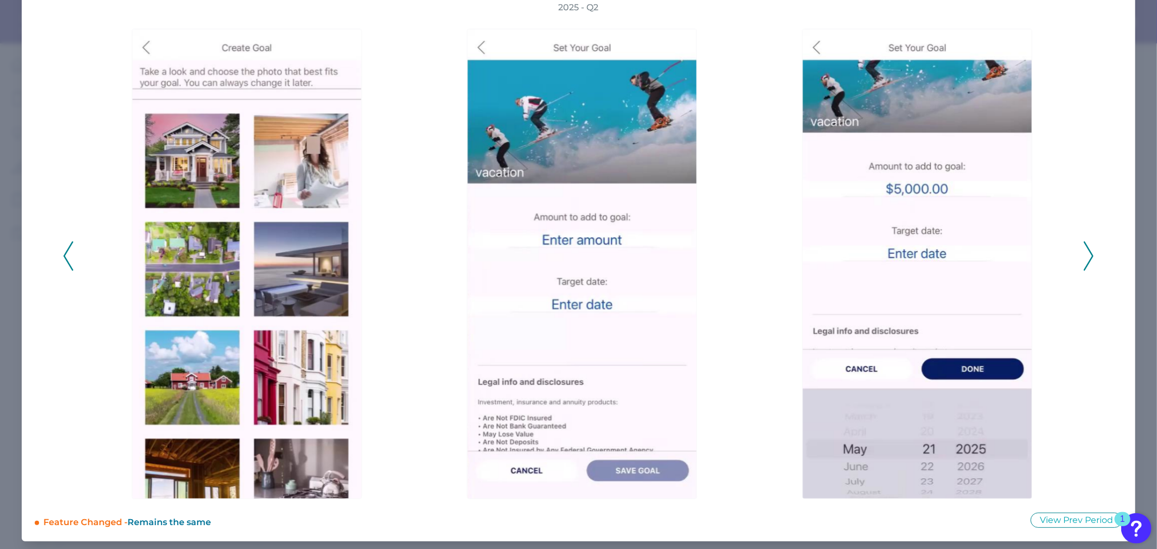
click at [1085, 257] on icon at bounding box center [1089, 255] width 10 height 29
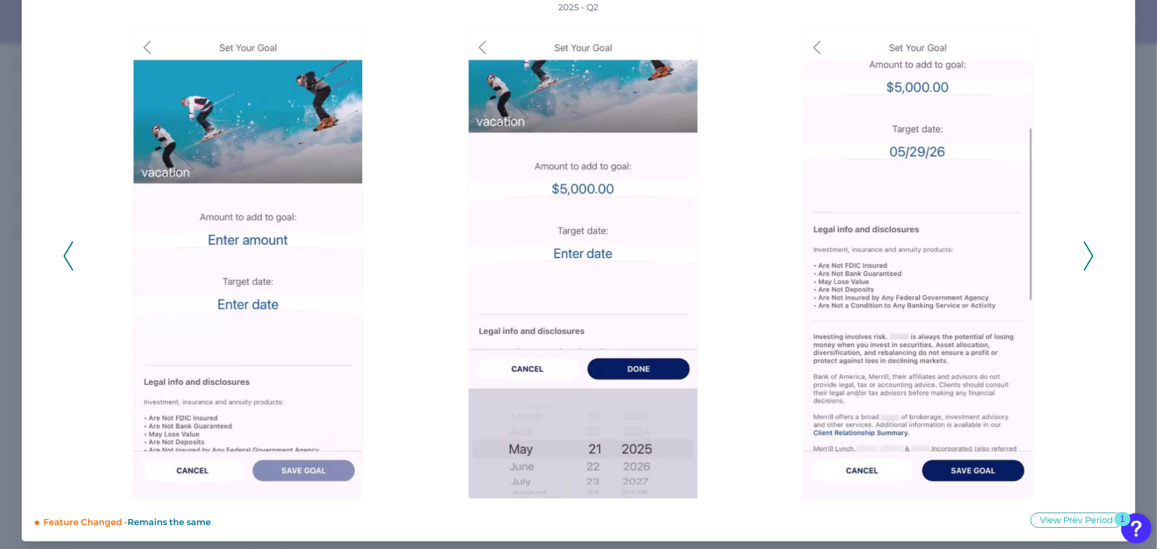
click at [1085, 257] on icon at bounding box center [1089, 255] width 10 height 29
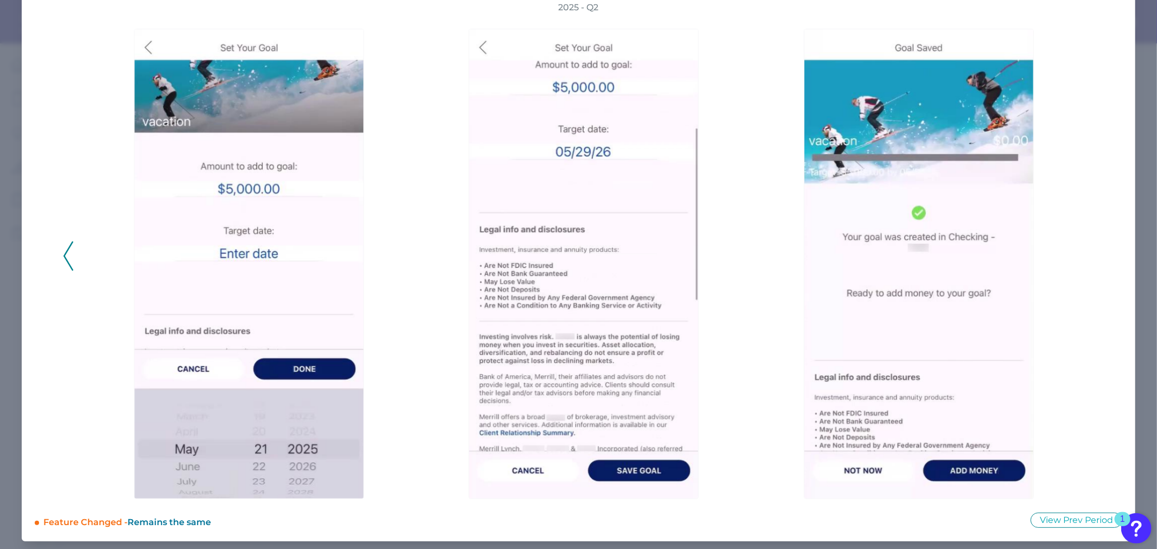
click at [61, 256] on div "2025 - Q2" at bounding box center [579, 251] width 1088 height 498
click at [69, 255] on icon at bounding box center [68, 255] width 10 height 29
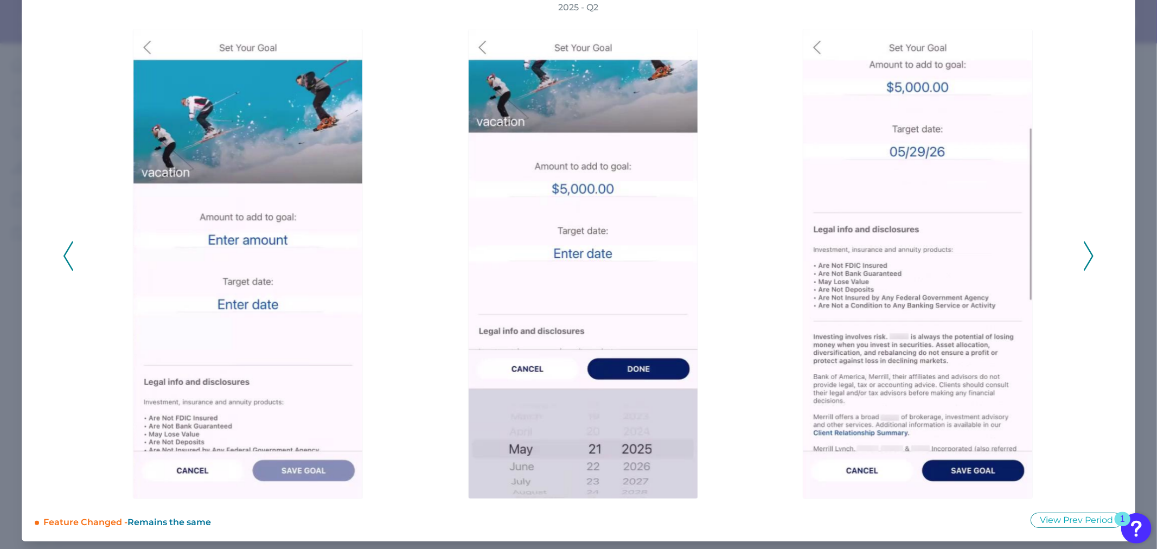
click at [64, 255] on polyline at bounding box center [68, 257] width 8 height 28
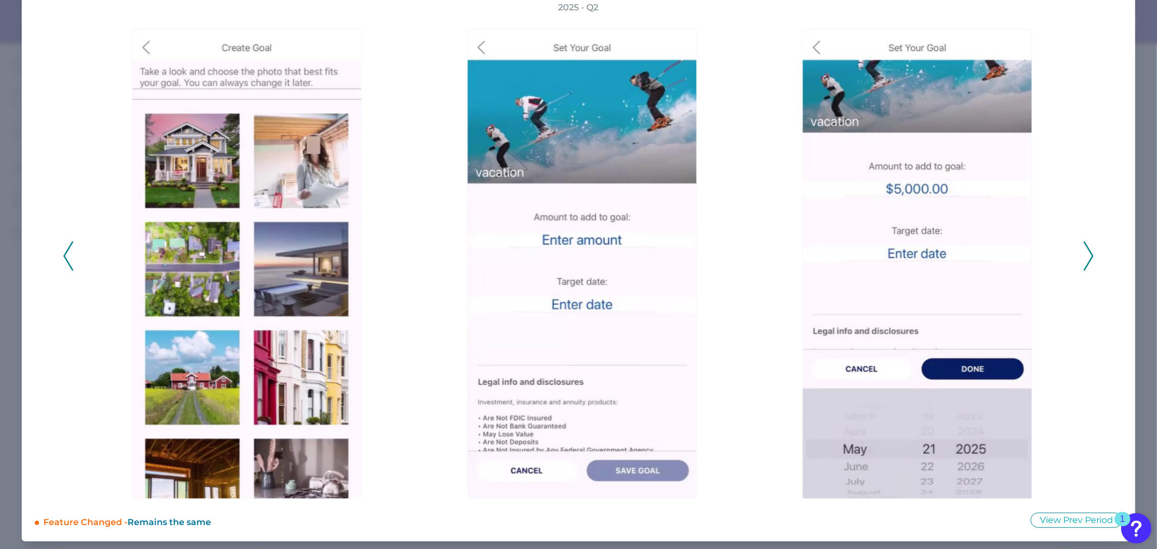
click at [64, 255] on polyline at bounding box center [68, 257] width 8 height 28
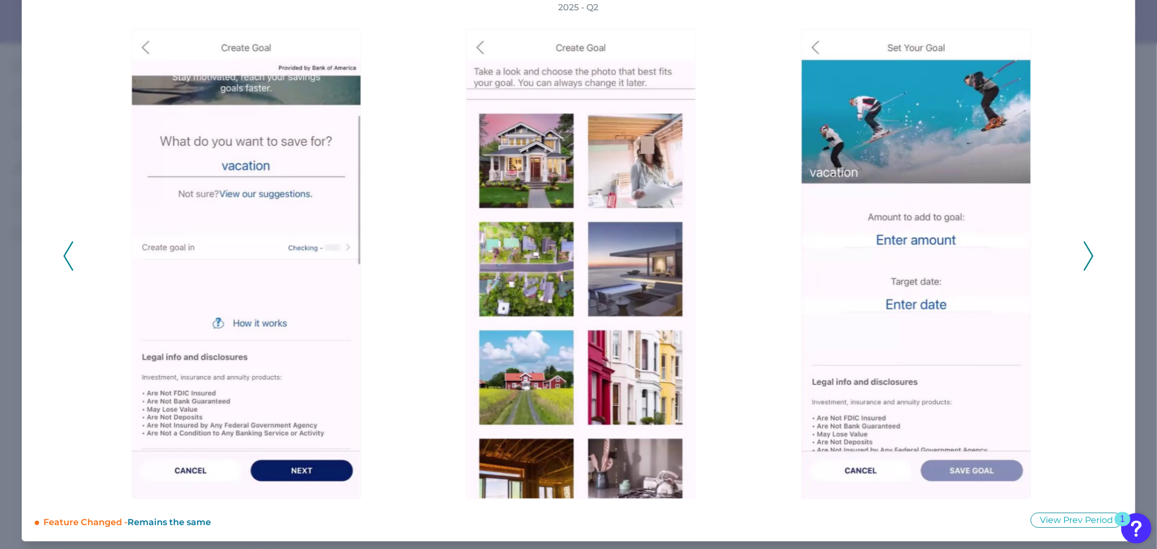
click at [64, 255] on polyline at bounding box center [68, 257] width 8 height 28
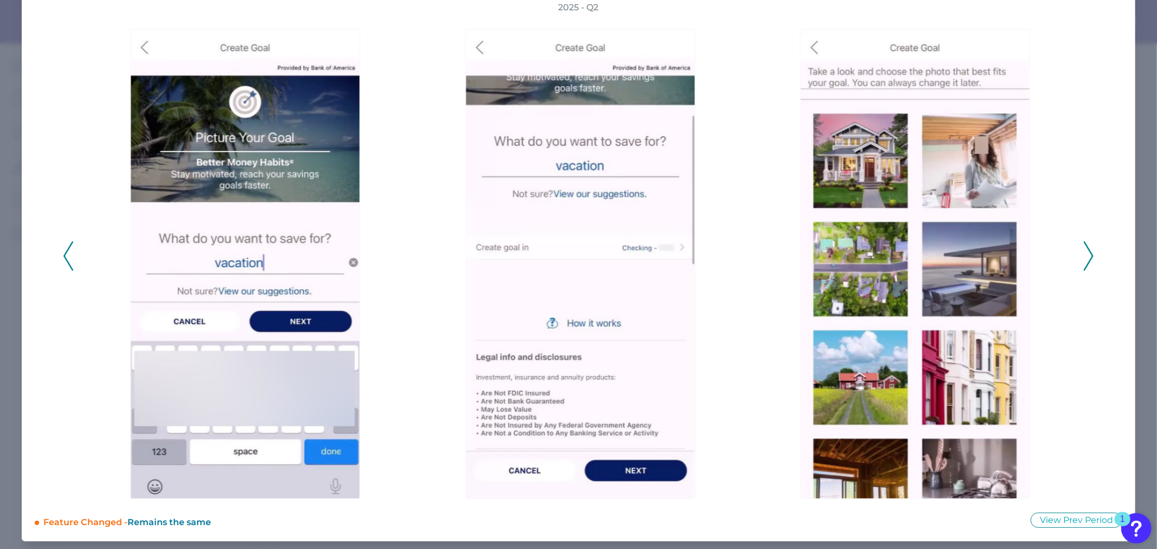
click at [64, 255] on polyline at bounding box center [68, 257] width 8 height 28
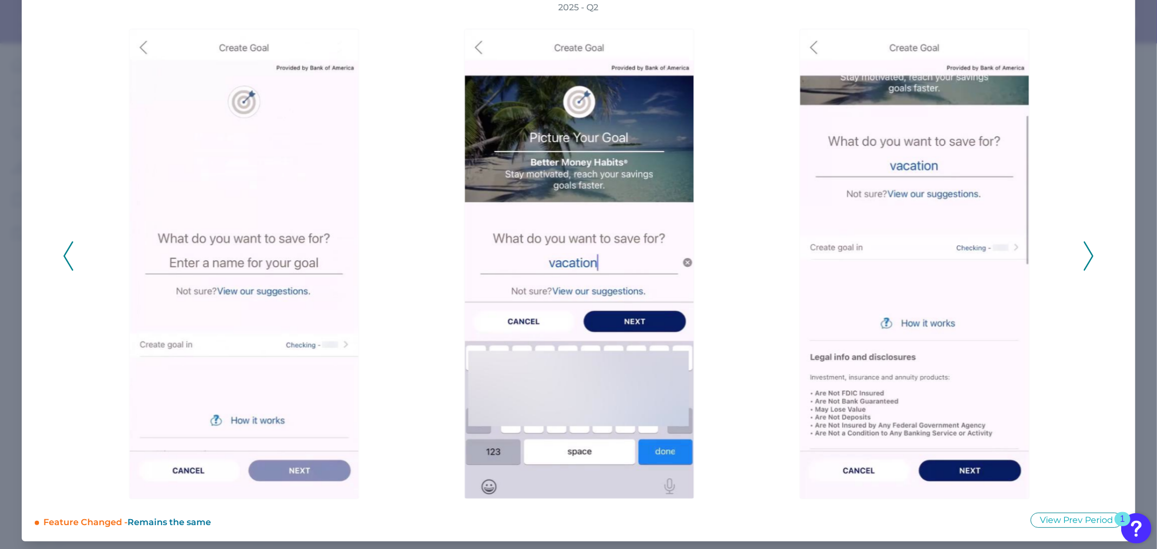
click at [64, 255] on polyline at bounding box center [68, 257] width 8 height 28
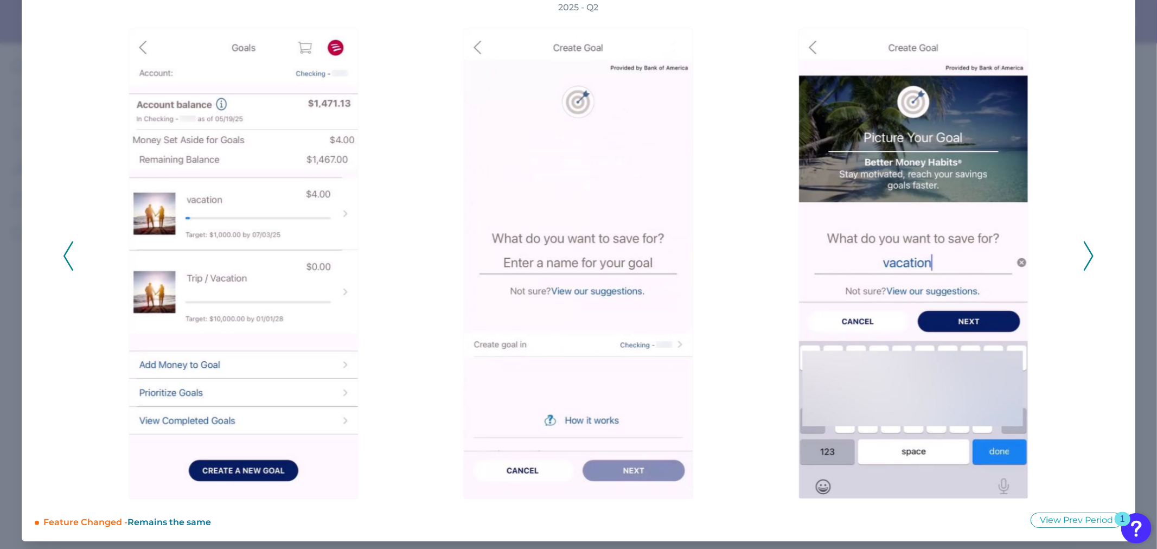
click at [1085, 250] on polyline at bounding box center [1089, 257] width 8 height 28
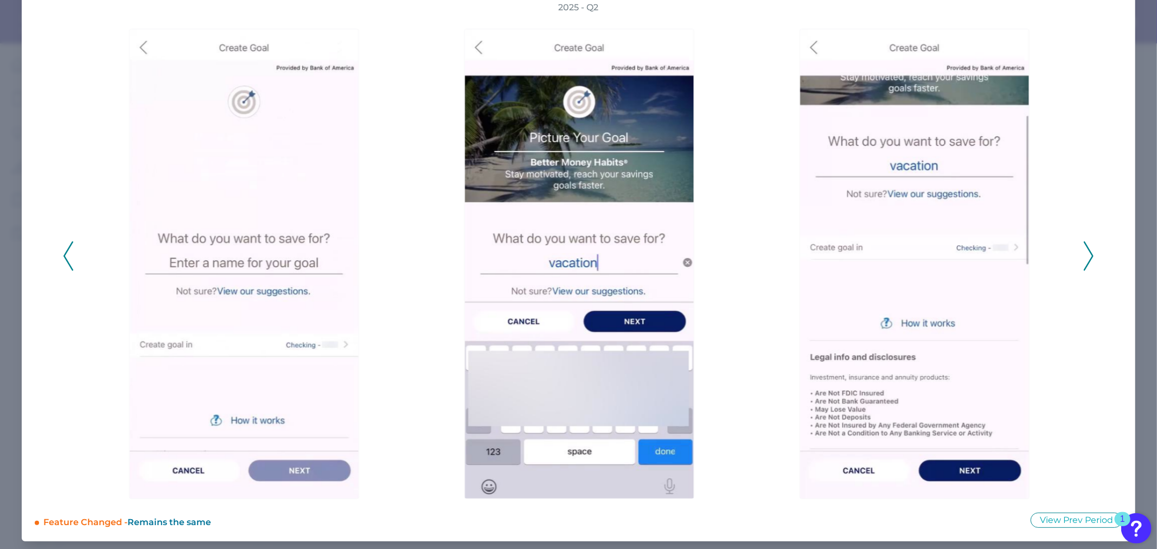
click at [1085, 250] on polyline at bounding box center [1089, 257] width 8 height 28
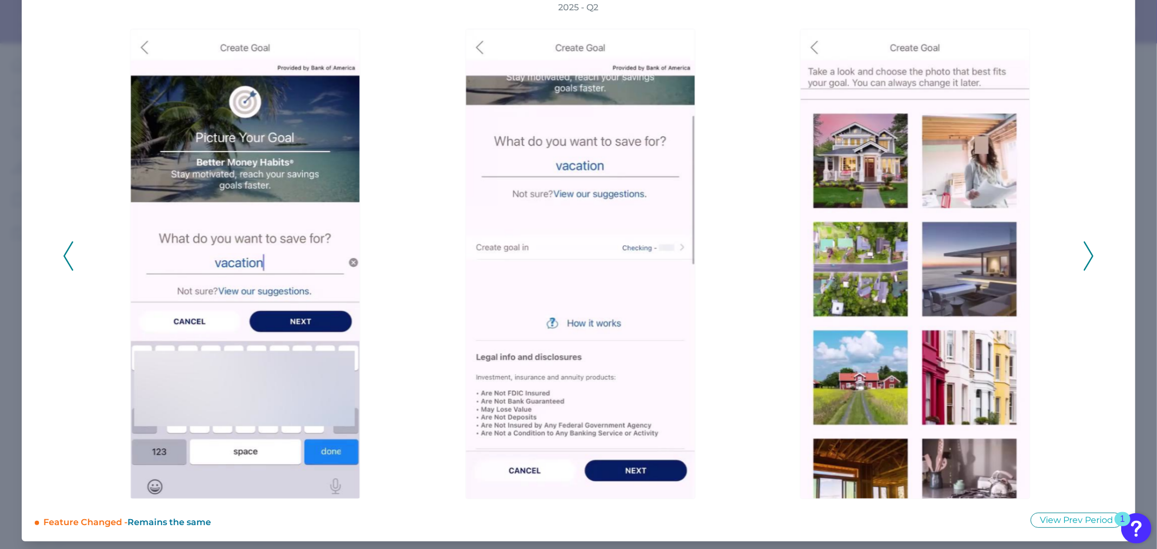
click at [1084, 246] on icon at bounding box center [1089, 255] width 10 height 29
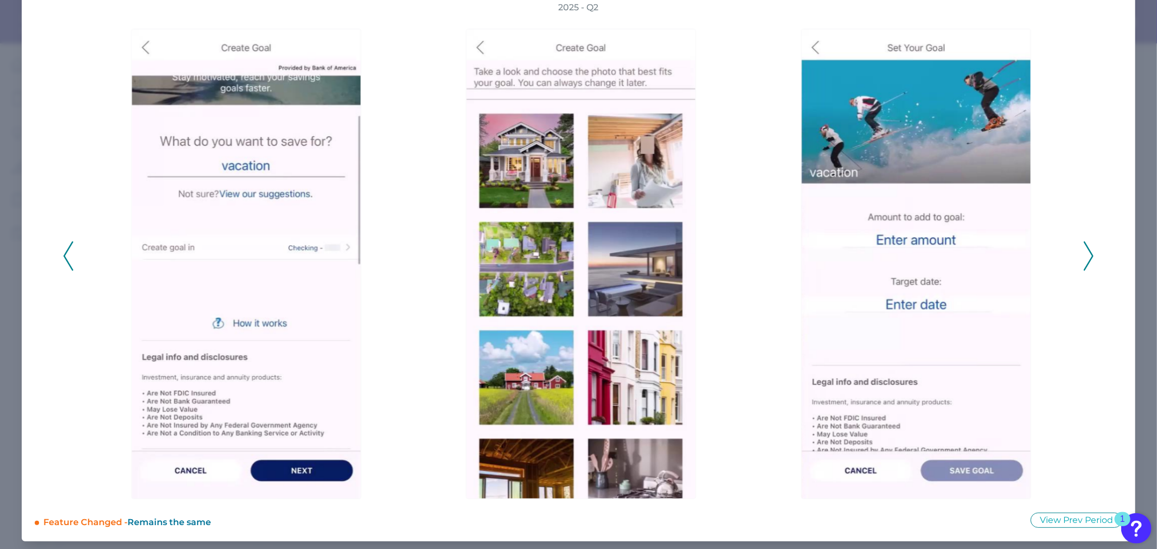
click at [1084, 248] on icon at bounding box center [1089, 255] width 10 height 29
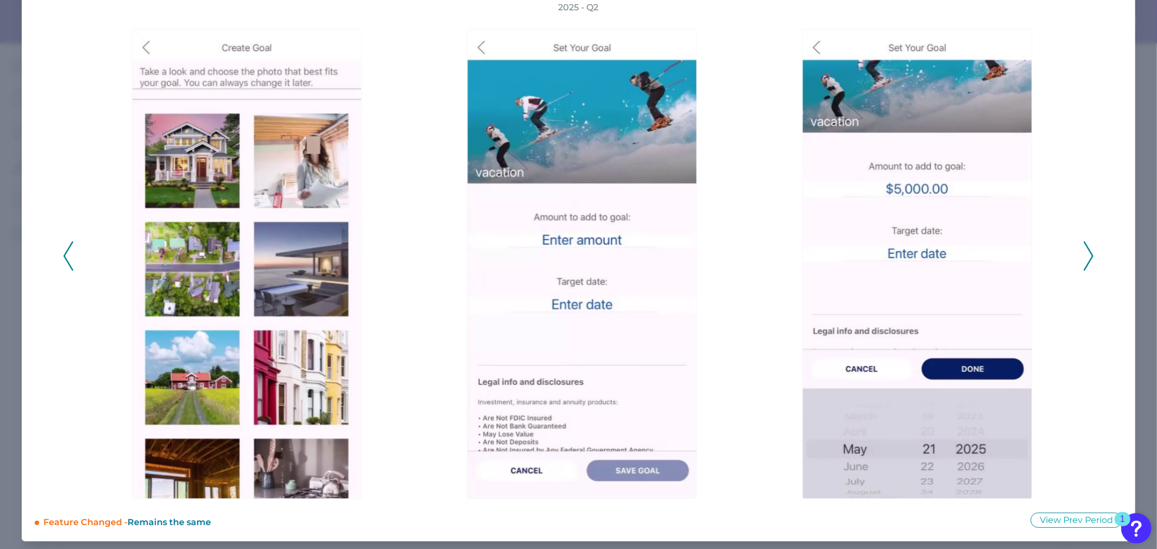
click at [1087, 251] on polyline at bounding box center [1089, 257] width 8 height 28
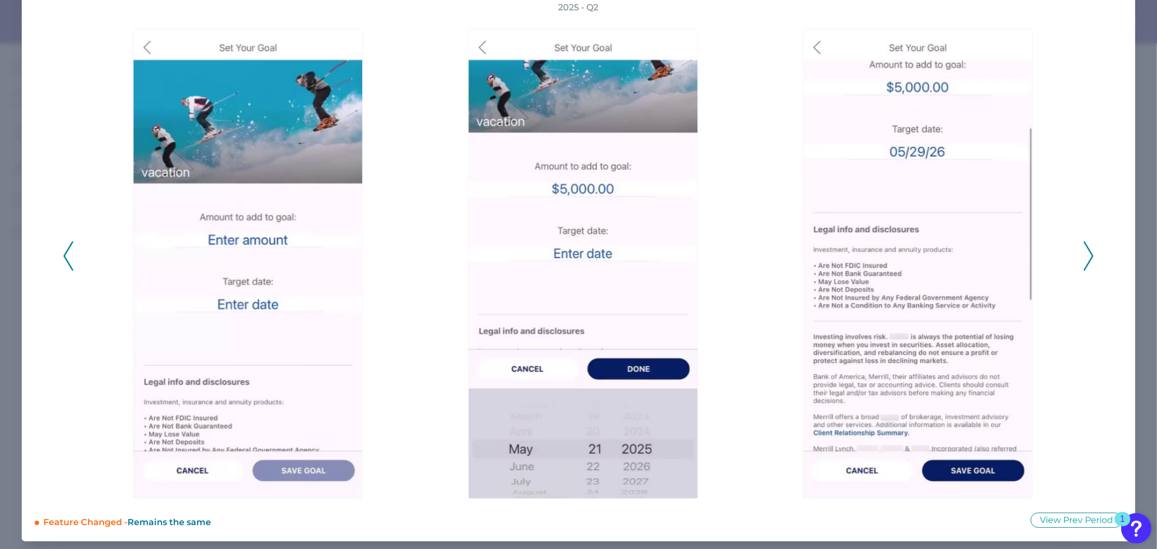
click at [1087, 251] on polyline at bounding box center [1089, 257] width 8 height 28
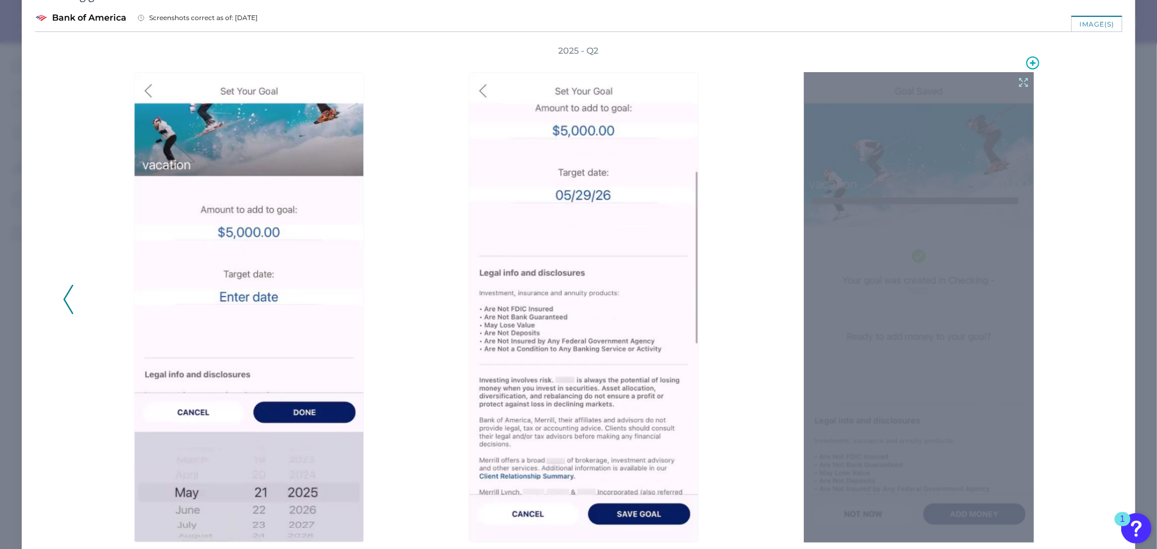
scroll to position [0, 0]
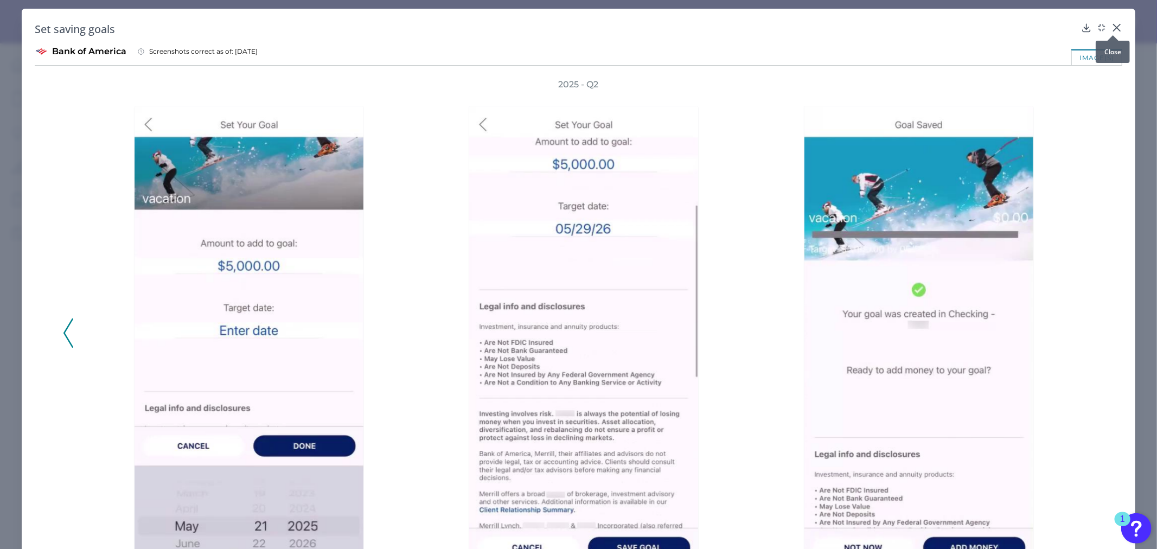
click at [1112, 27] on icon at bounding box center [1117, 27] width 11 height 11
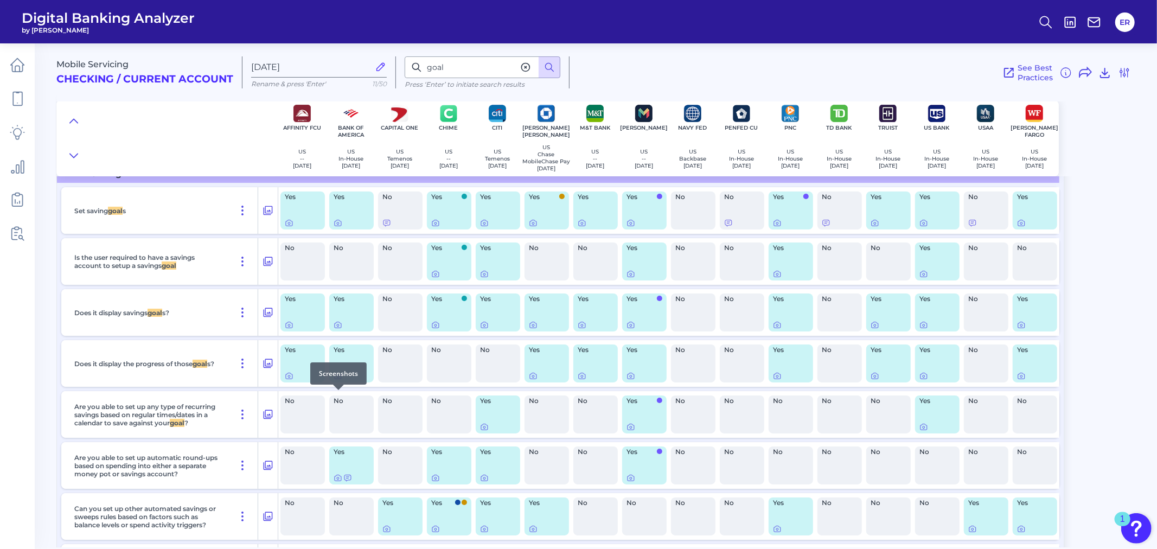
click at [337, 380] on icon at bounding box center [338, 376] width 9 height 9
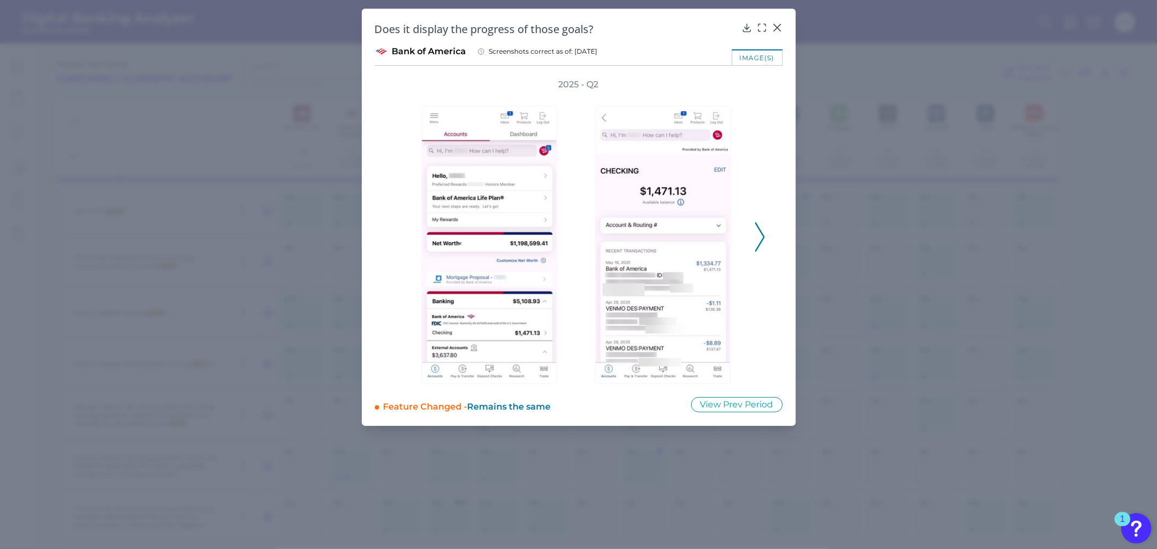
click at [765, 241] on button at bounding box center [760, 236] width 11 height 29
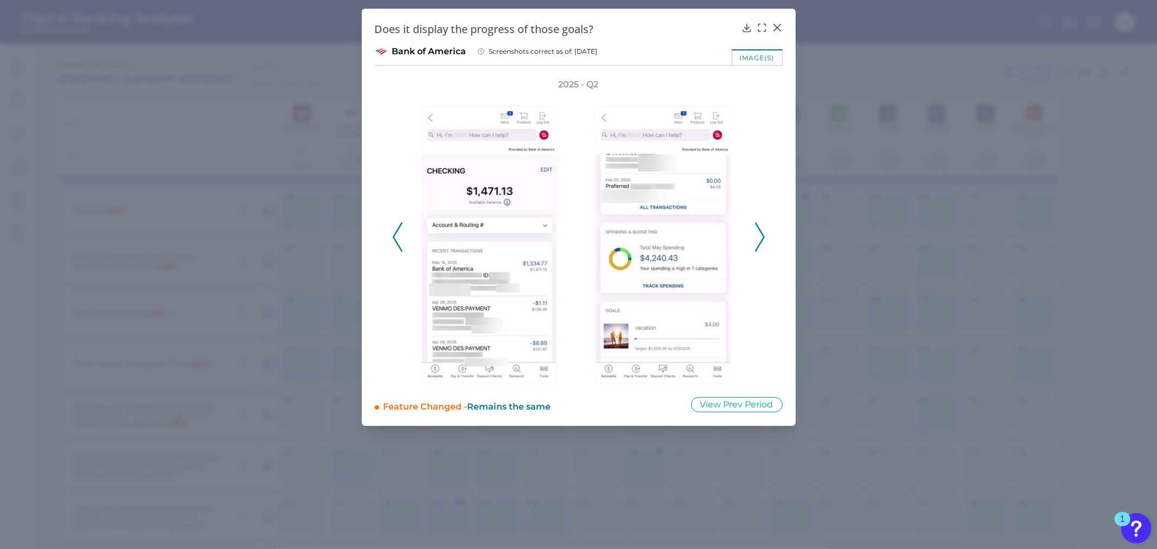
click at [758, 239] on icon at bounding box center [760, 236] width 10 height 29
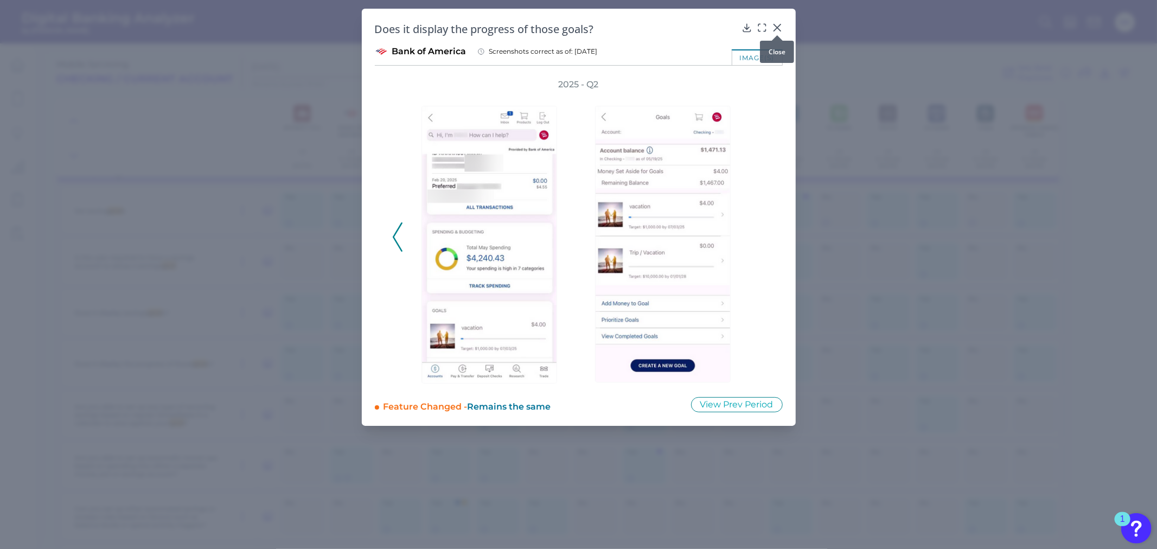
click at [772, 29] on icon at bounding box center [777, 27] width 11 height 11
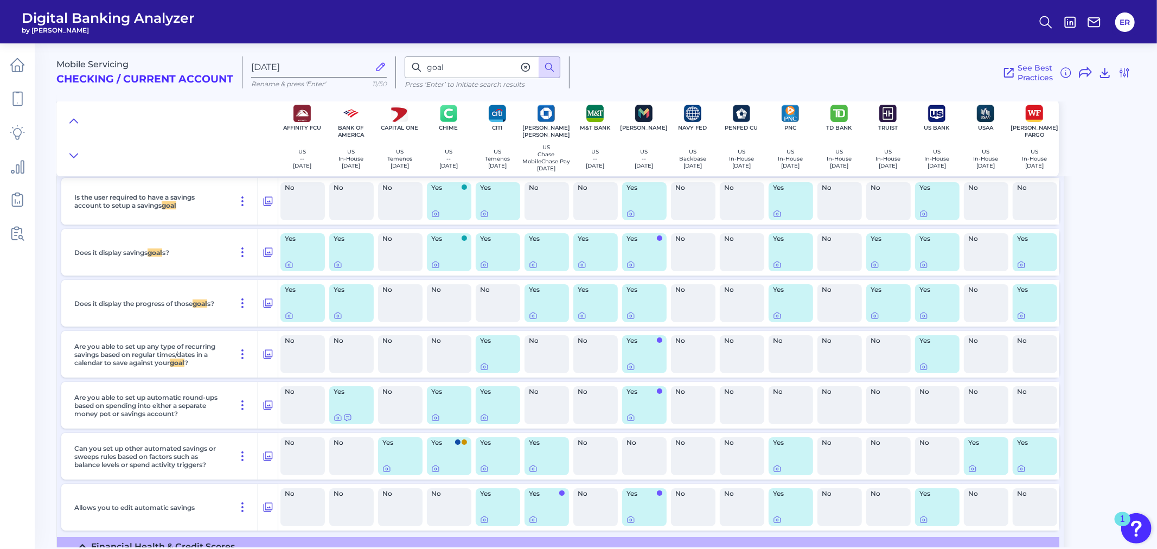
scroll to position [13683, 0]
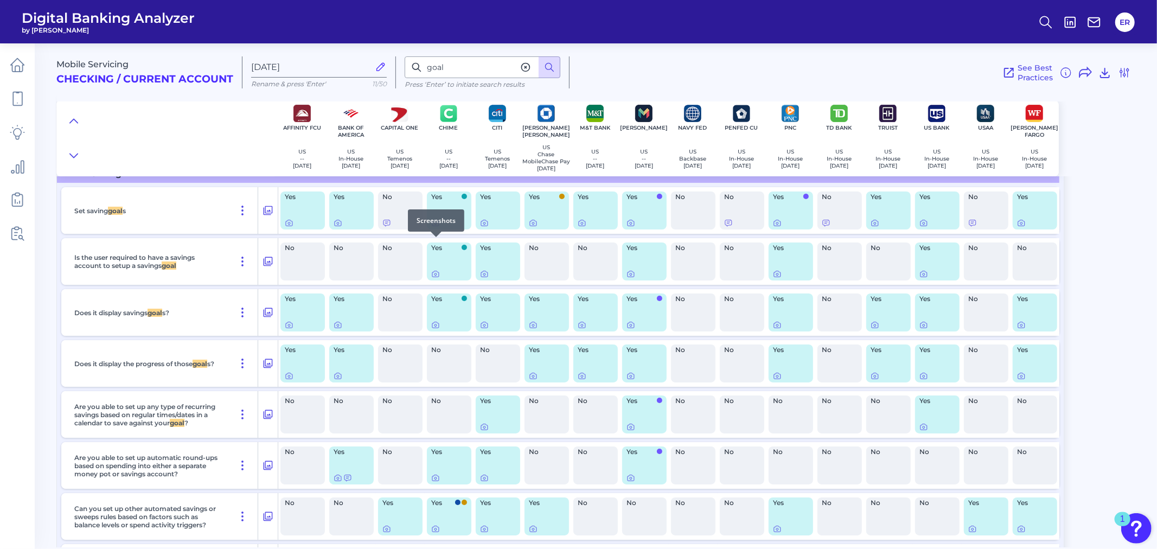
click at [435, 241] on div at bounding box center [436, 237] width 11 height 11
click at [437, 227] on icon at bounding box center [435, 223] width 9 height 9
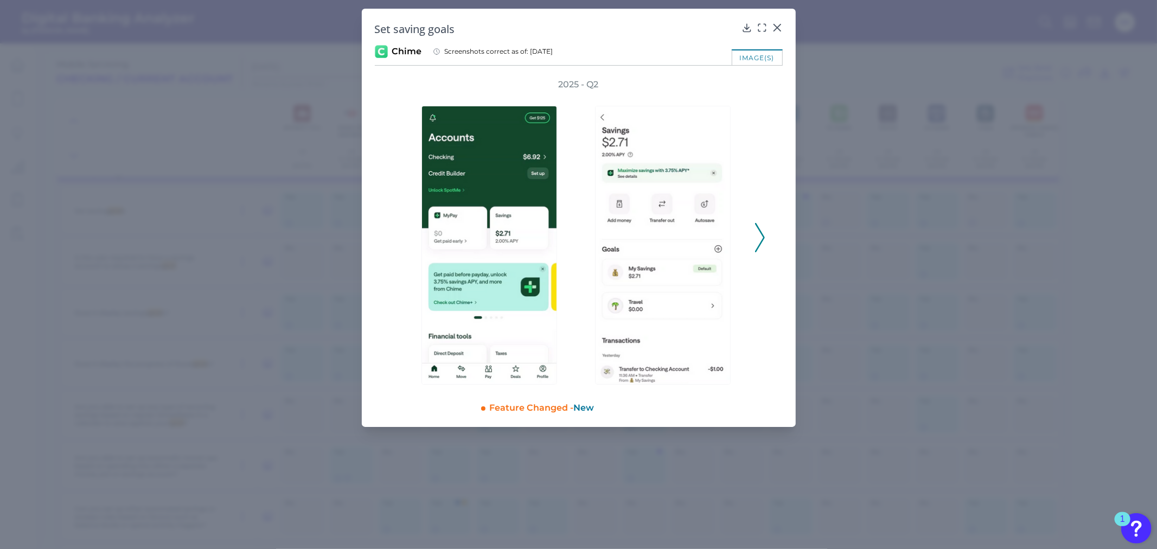
click at [763, 234] on icon at bounding box center [760, 237] width 10 height 29
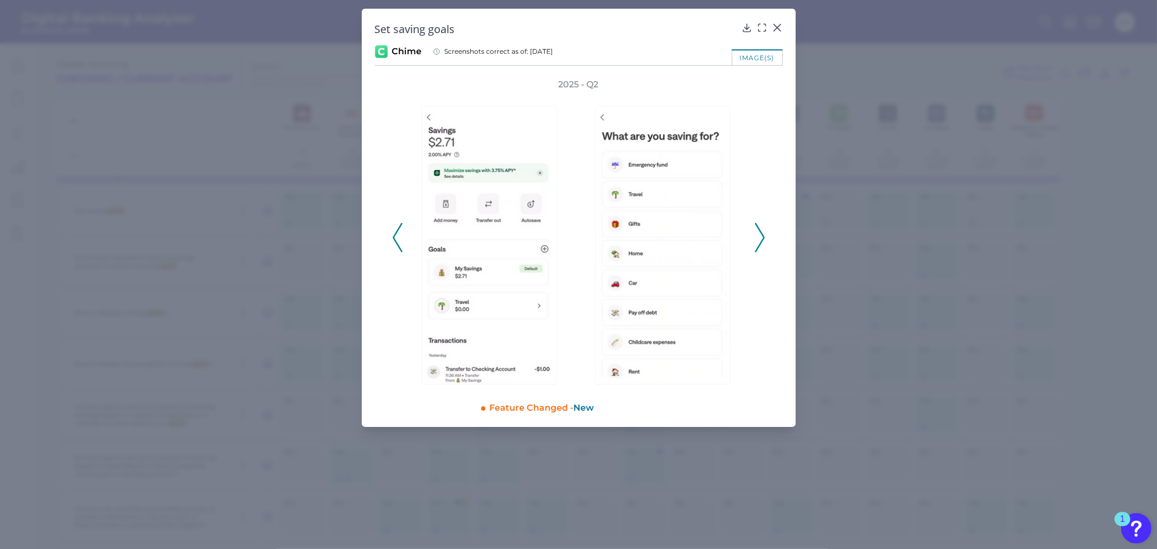
click at [763, 234] on icon at bounding box center [760, 237] width 10 height 29
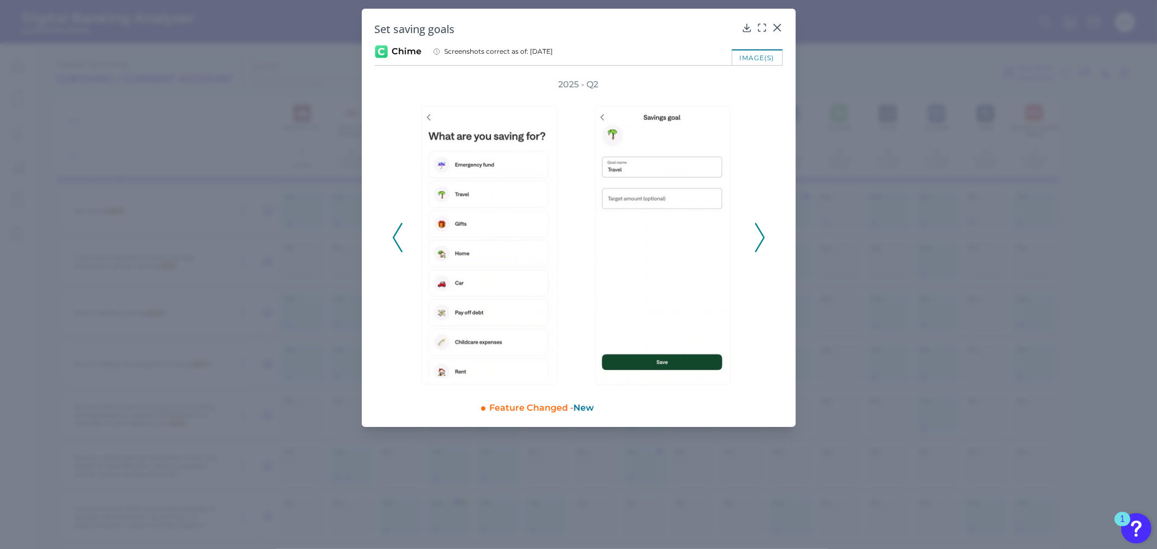
click at [763, 234] on icon at bounding box center [760, 237] width 10 height 29
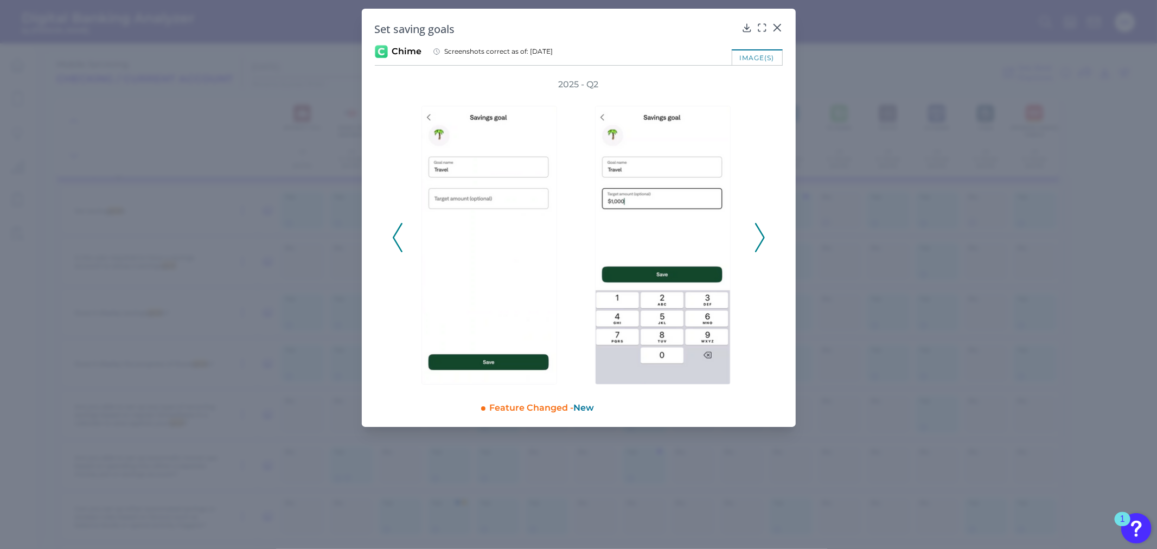
click at [763, 234] on icon at bounding box center [760, 237] width 10 height 29
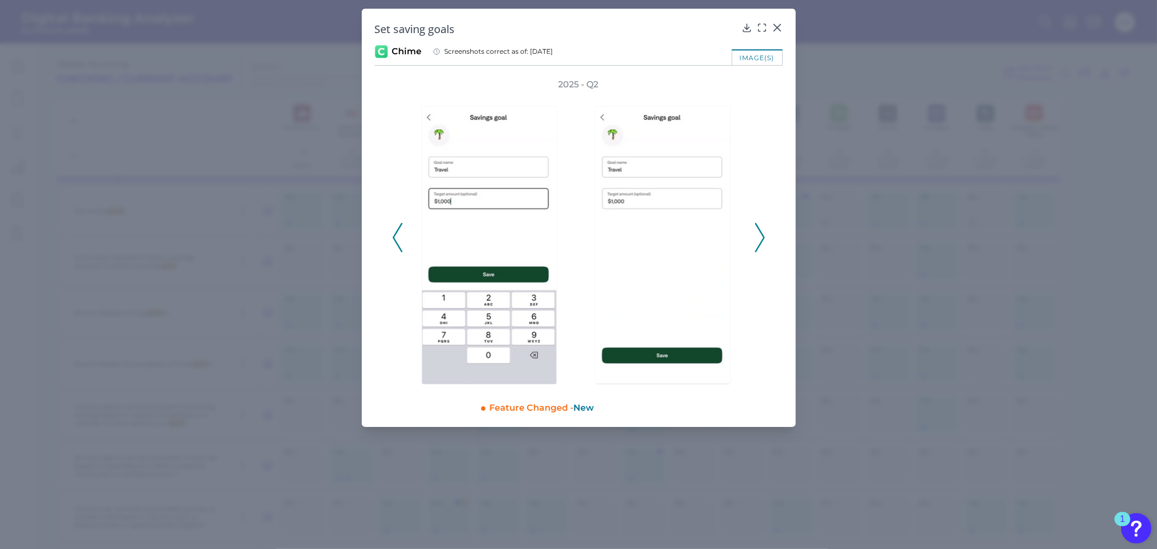
click at [763, 234] on icon at bounding box center [760, 237] width 10 height 29
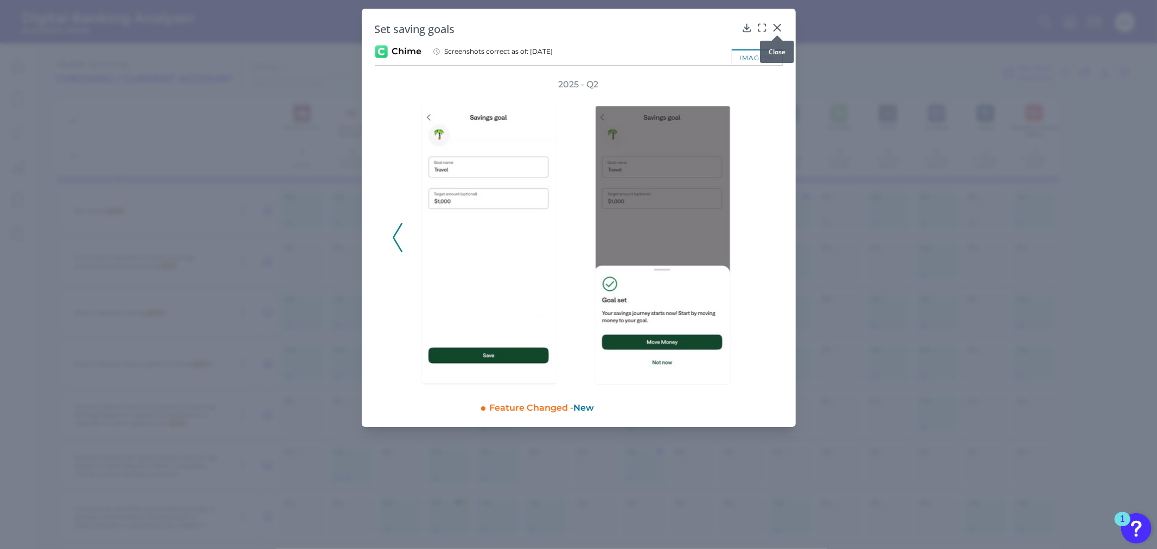
click at [774, 22] on icon at bounding box center [777, 27] width 11 height 11
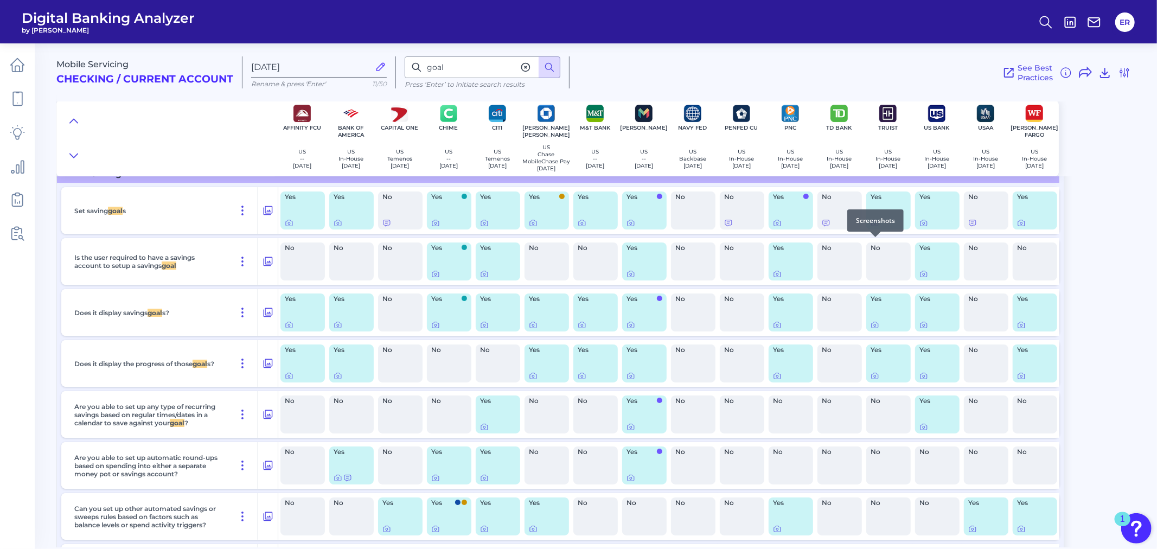
click at [875, 227] on icon at bounding box center [875, 223] width 9 height 9
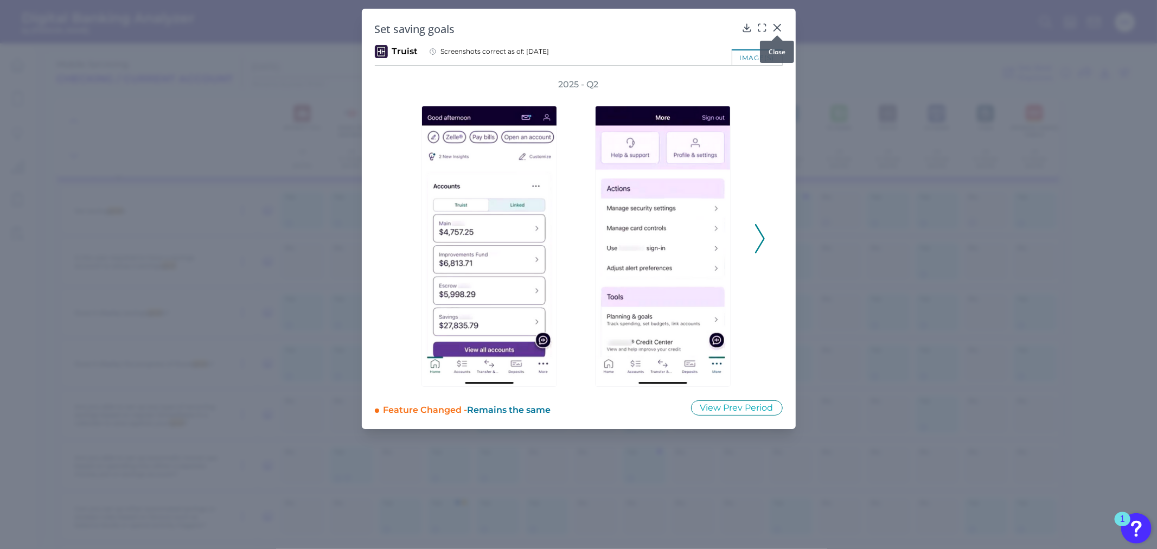
click at [780, 30] on div at bounding box center [777, 35] width 11 height 11
click at [780, 26] on icon at bounding box center [777, 27] width 11 height 11
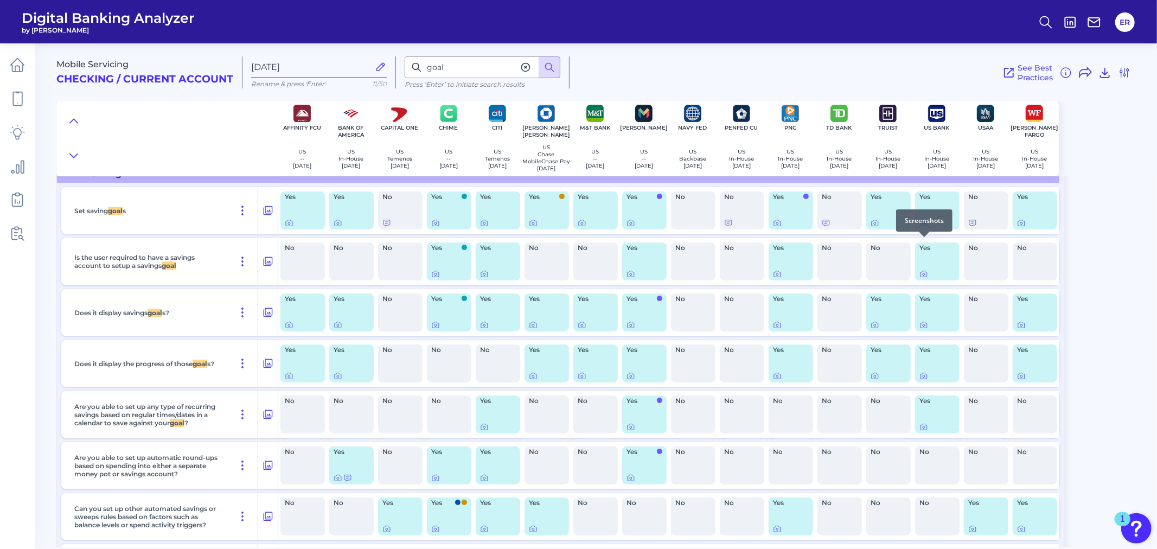
click at [926, 227] on icon at bounding box center [924, 223] width 9 height 9
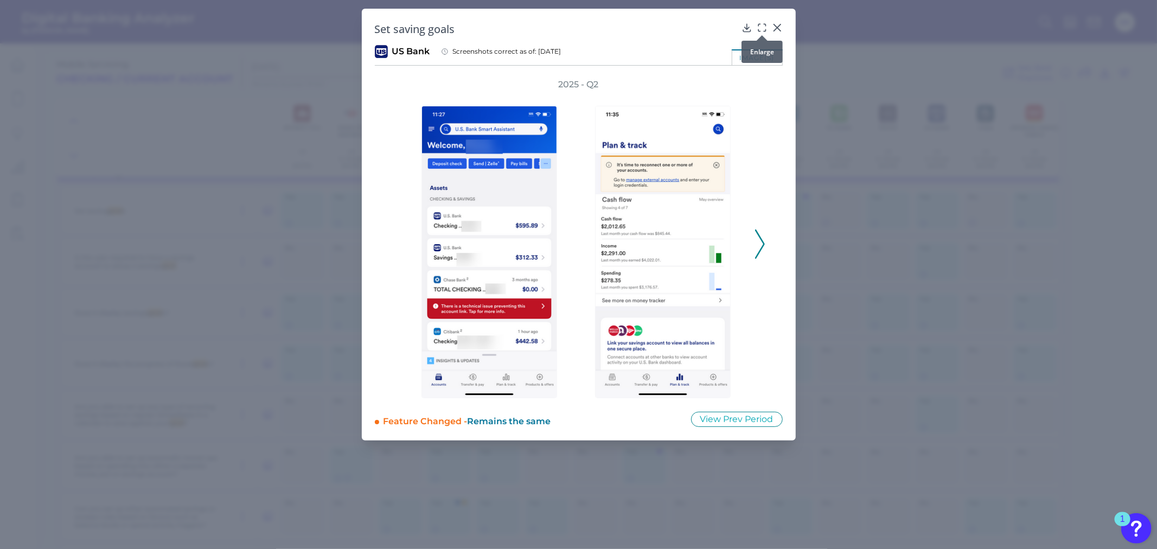
click at [761, 25] on icon at bounding box center [762, 27] width 11 height 11
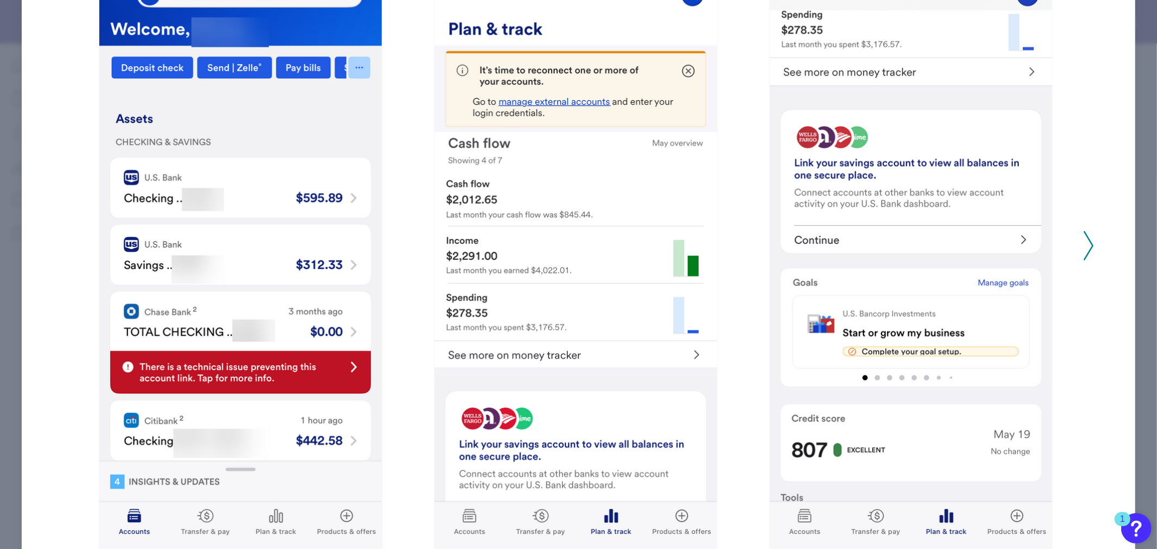
scroll to position [99, 0]
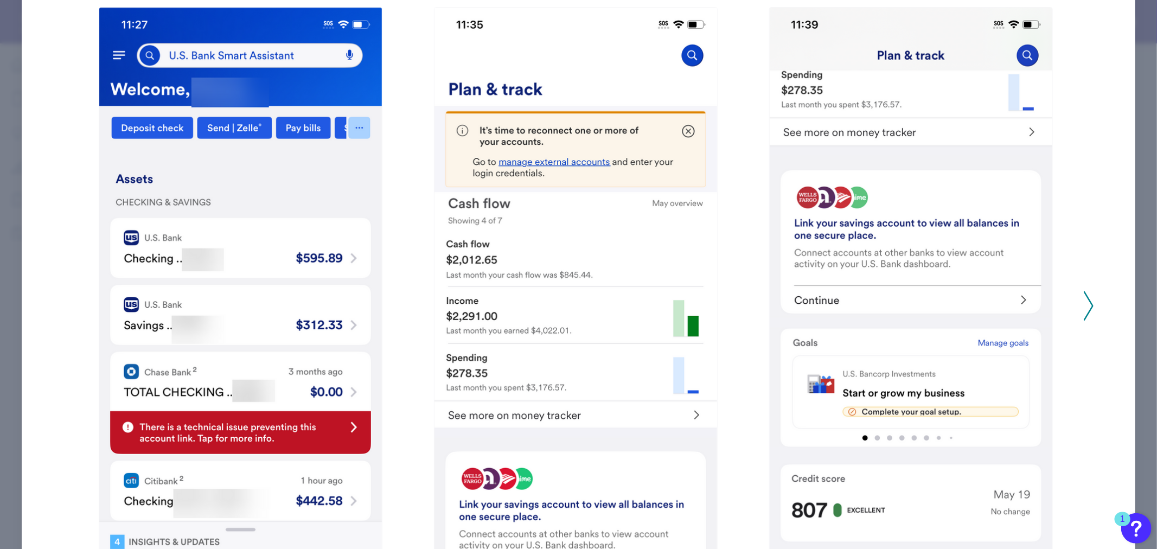
click at [1088, 303] on polyline at bounding box center [1089, 306] width 8 height 28
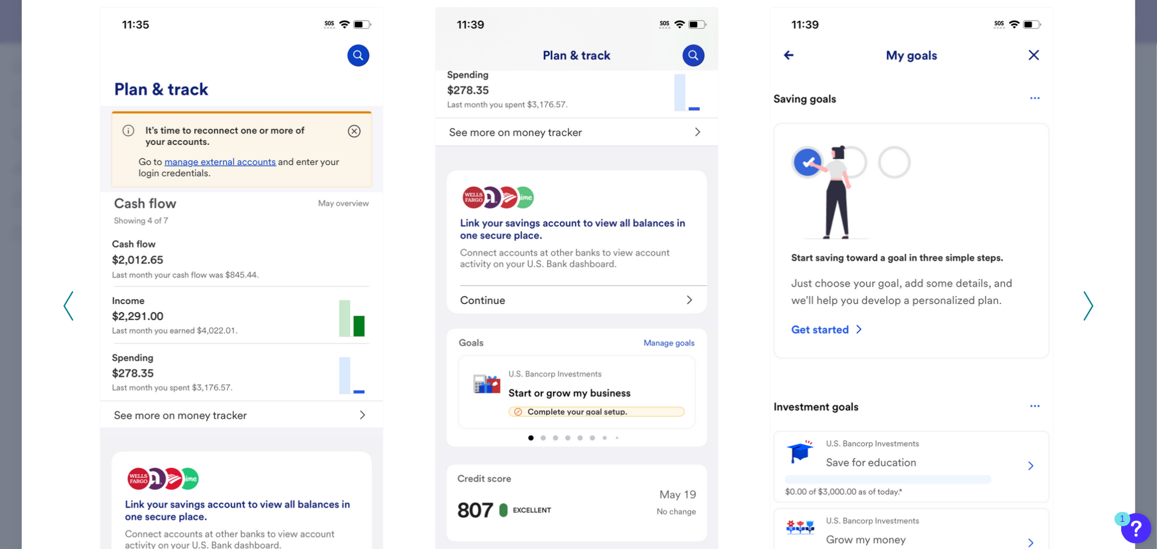
click at [1088, 299] on icon at bounding box center [1089, 305] width 10 height 29
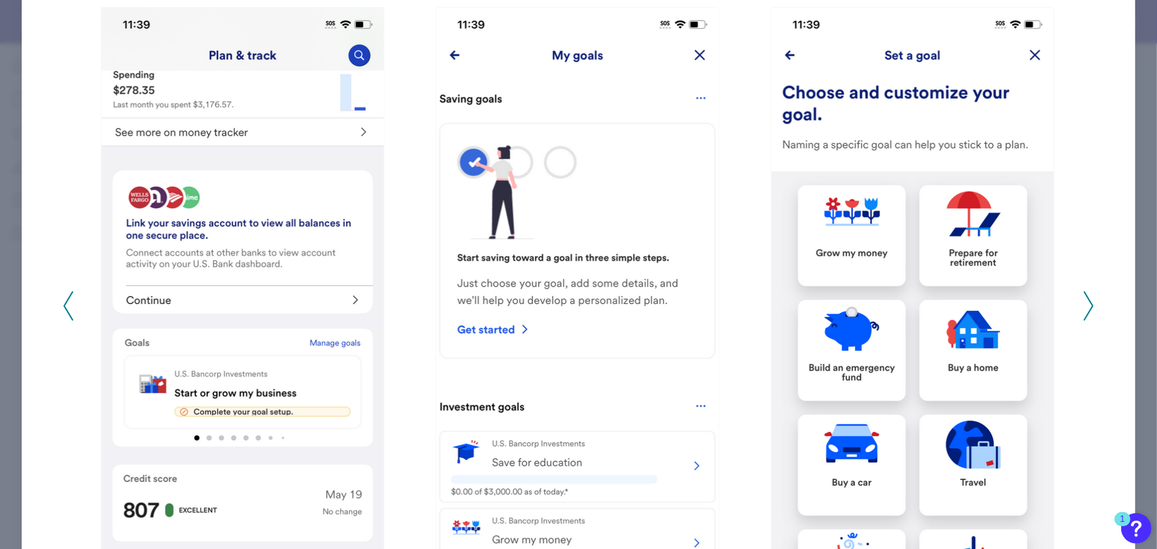
click at [1088, 299] on icon at bounding box center [1089, 305] width 10 height 29
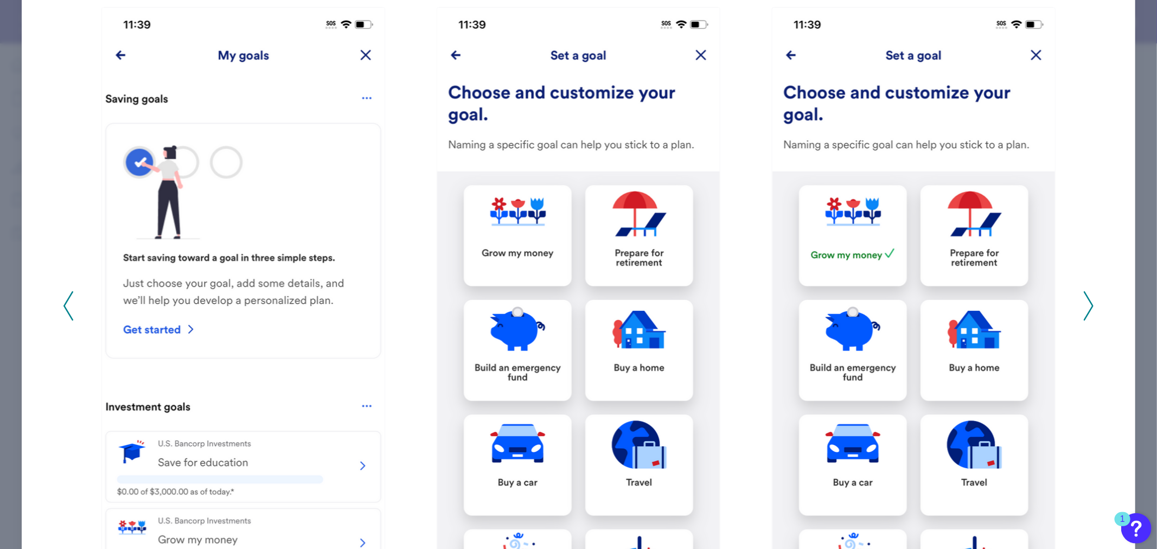
click at [1087, 299] on icon at bounding box center [1089, 305] width 10 height 29
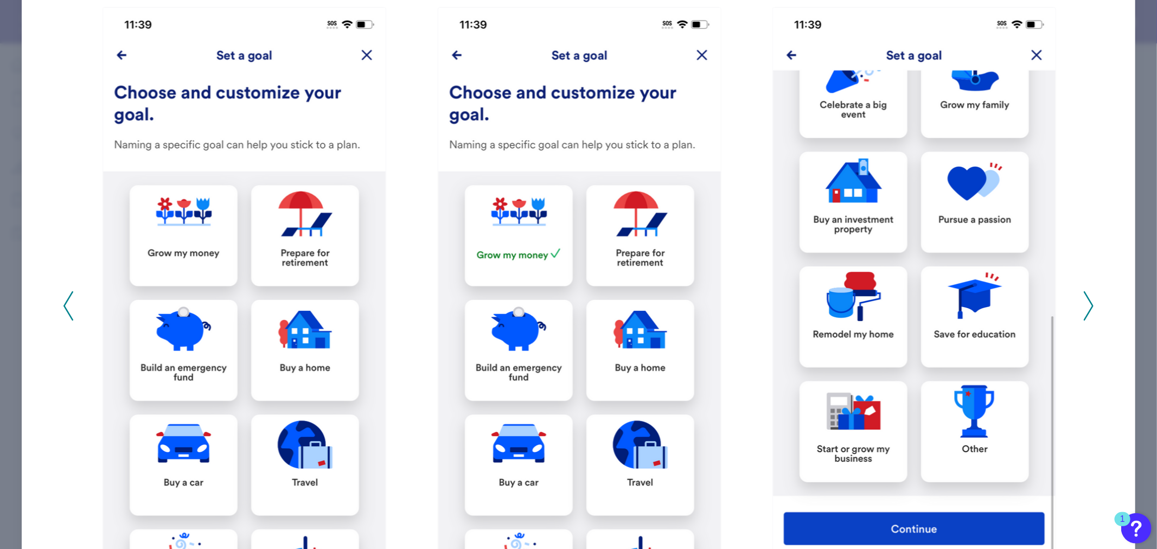
click at [1088, 305] on polyline at bounding box center [1089, 306] width 8 height 28
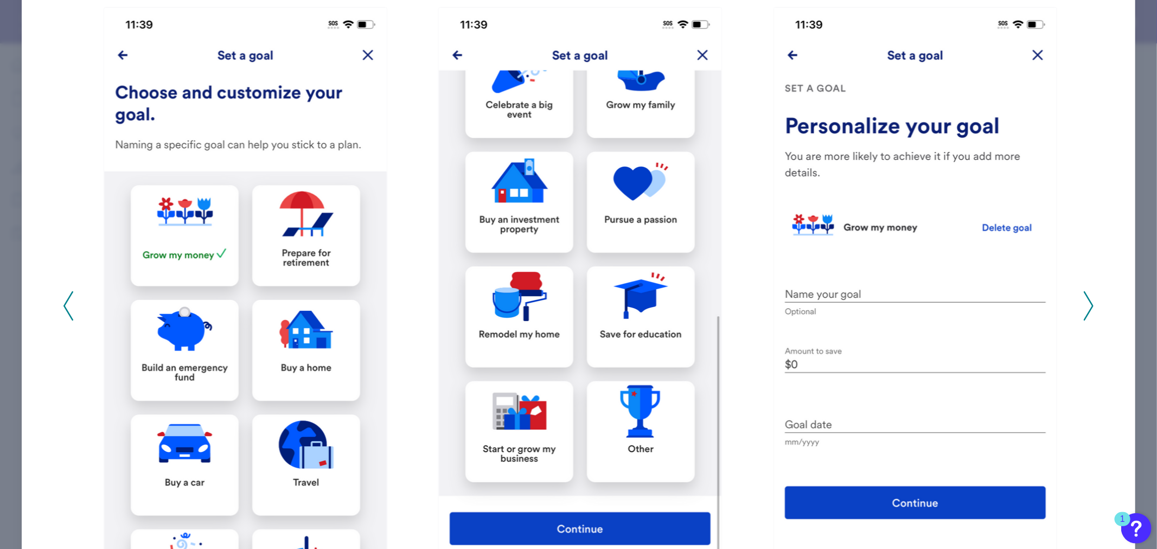
click at [1086, 304] on icon at bounding box center [1089, 305] width 10 height 29
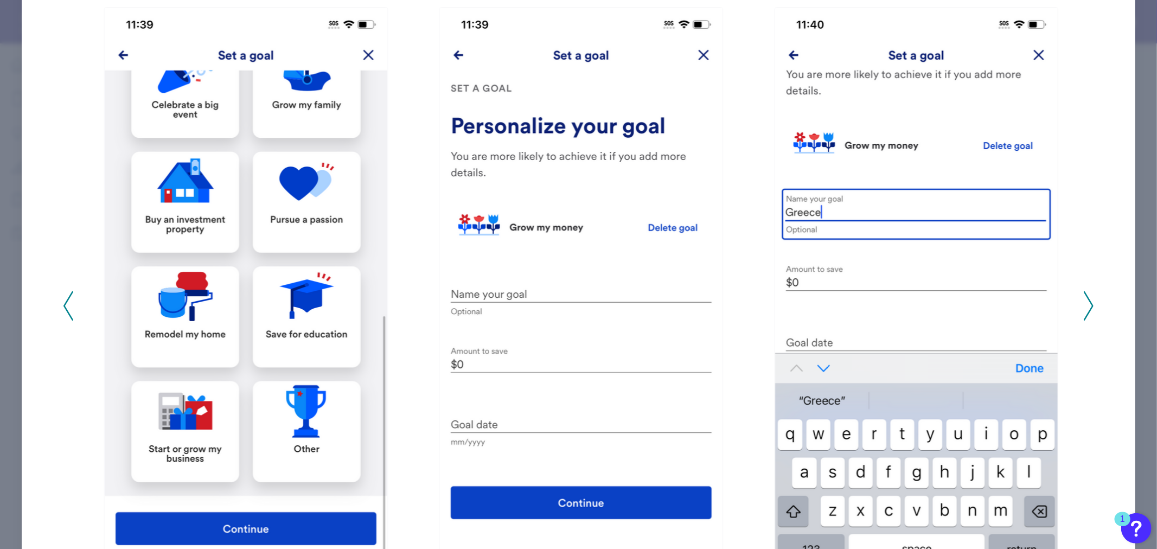
click at [1084, 303] on icon at bounding box center [1089, 305] width 10 height 29
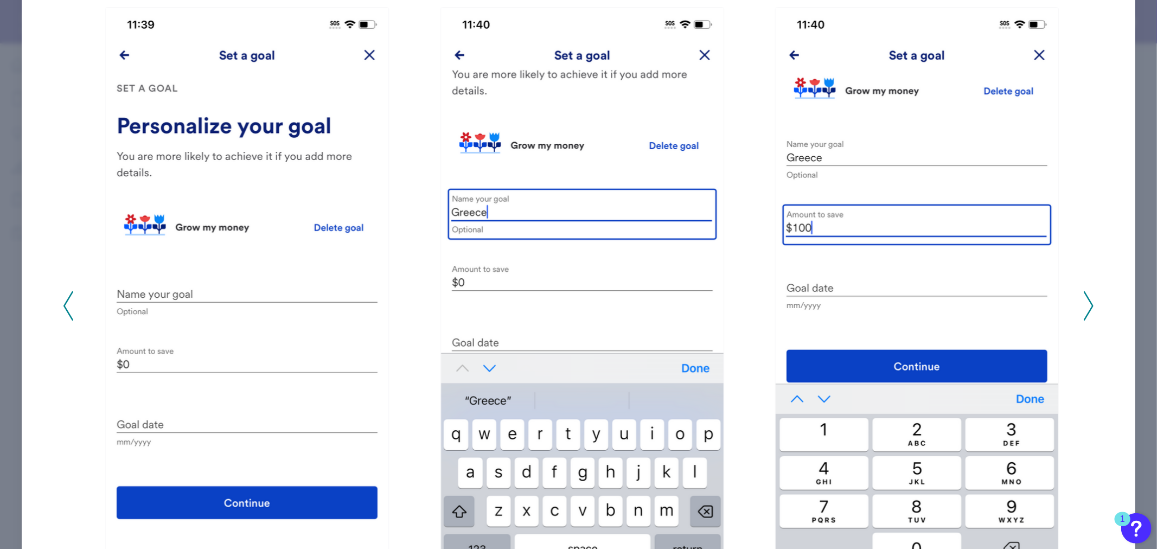
click at [1084, 303] on icon at bounding box center [1089, 305] width 10 height 29
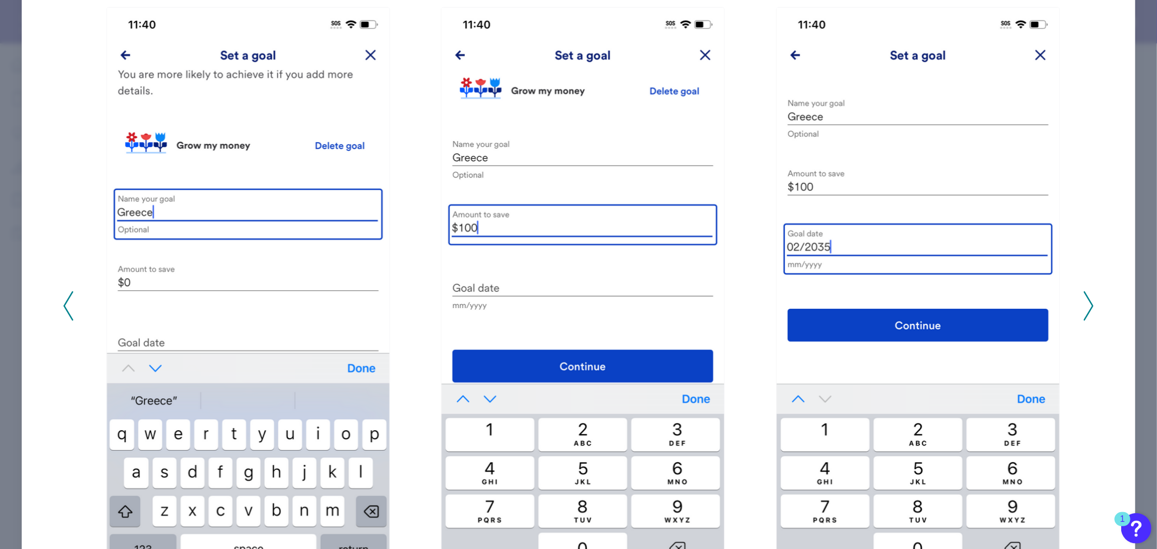
click at [1084, 303] on icon at bounding box center [1089, 305] width 10 height 29
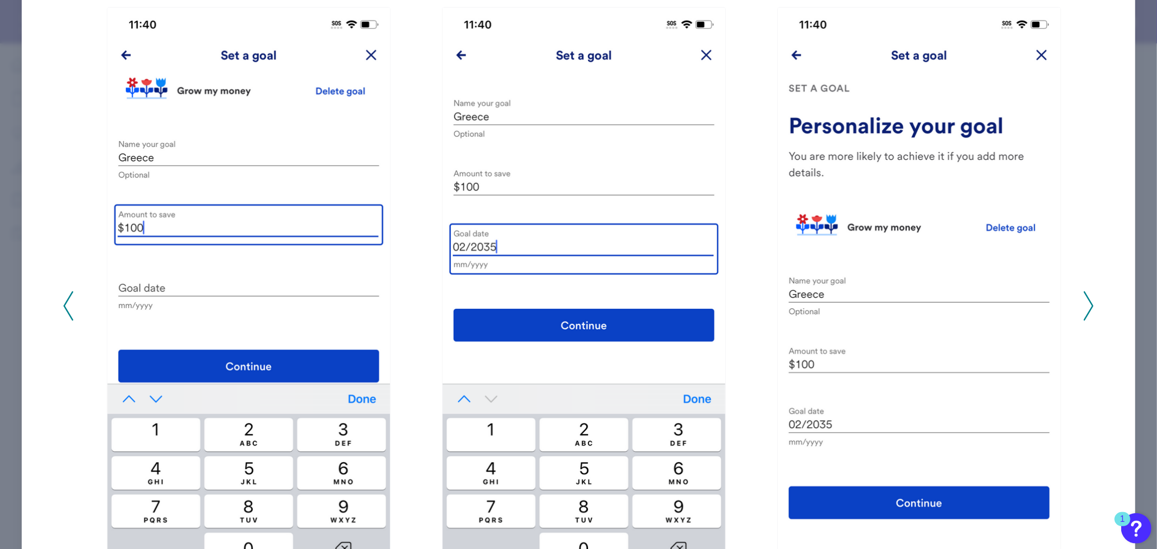
click at [1084, 303] on icon at bounding box center [1089, 305] width 10 height 29
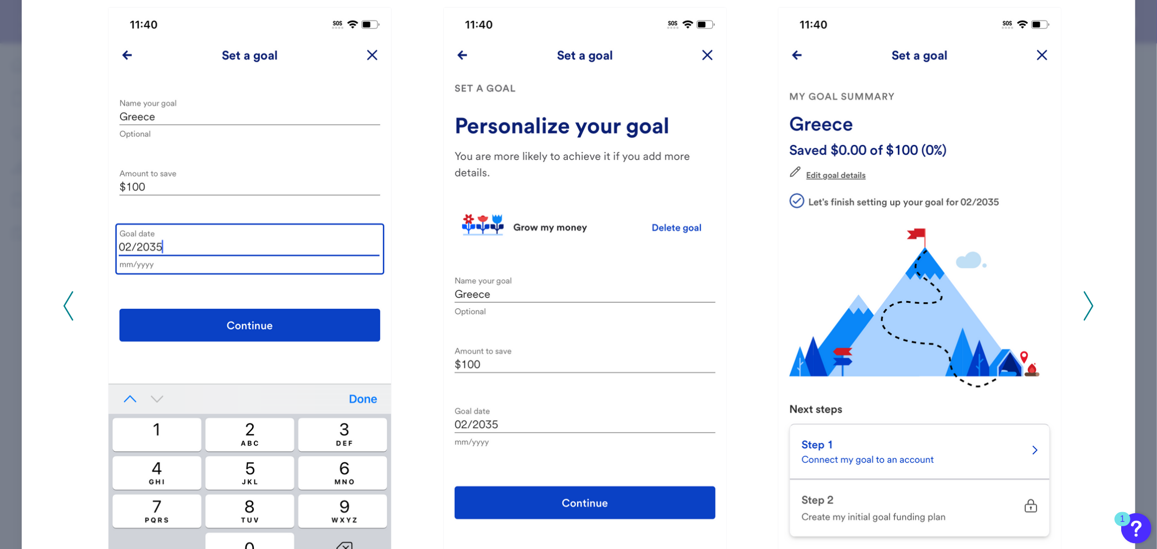
click at [1084, 303] on icon at bounding box center [1089, 305] width 10 height 29
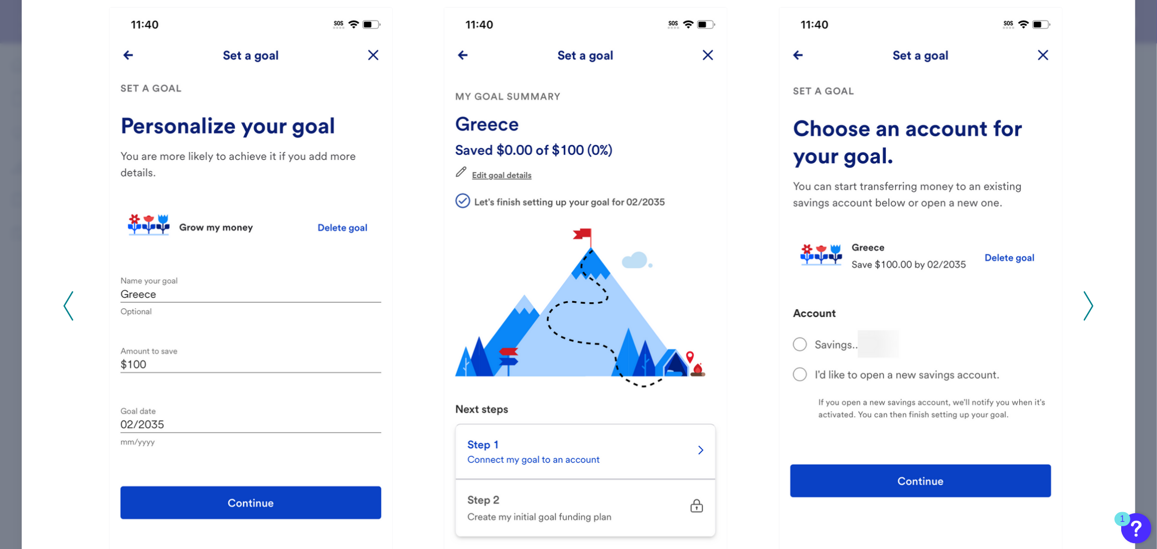
click at [1084, 303] on icon at bounding box center [1089, 305] width 10 height 29
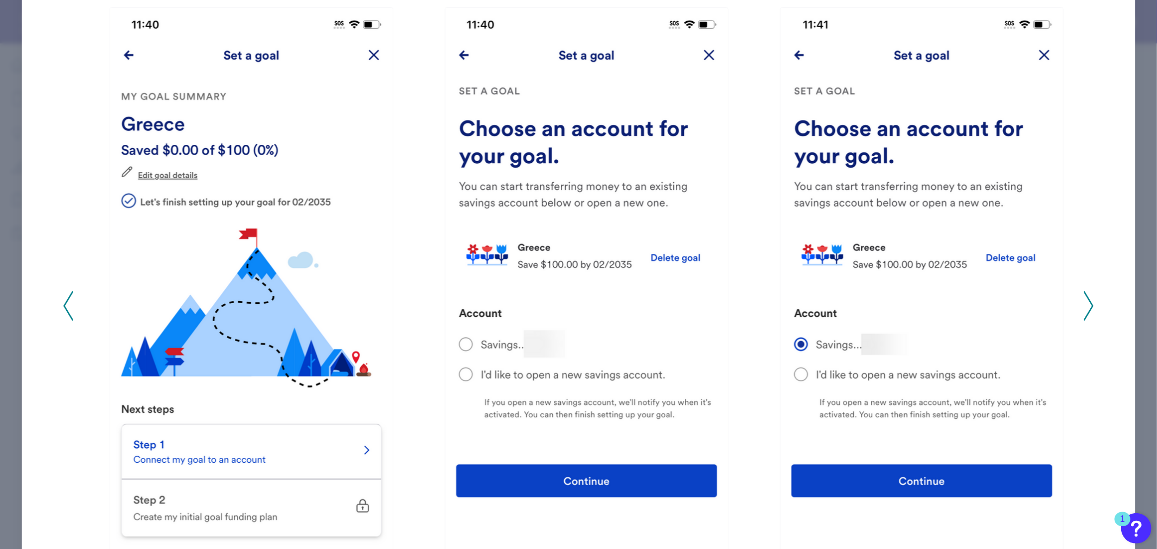
click at [1084, 303] on icon at bounding box center [1089, 305] width 10 height 29
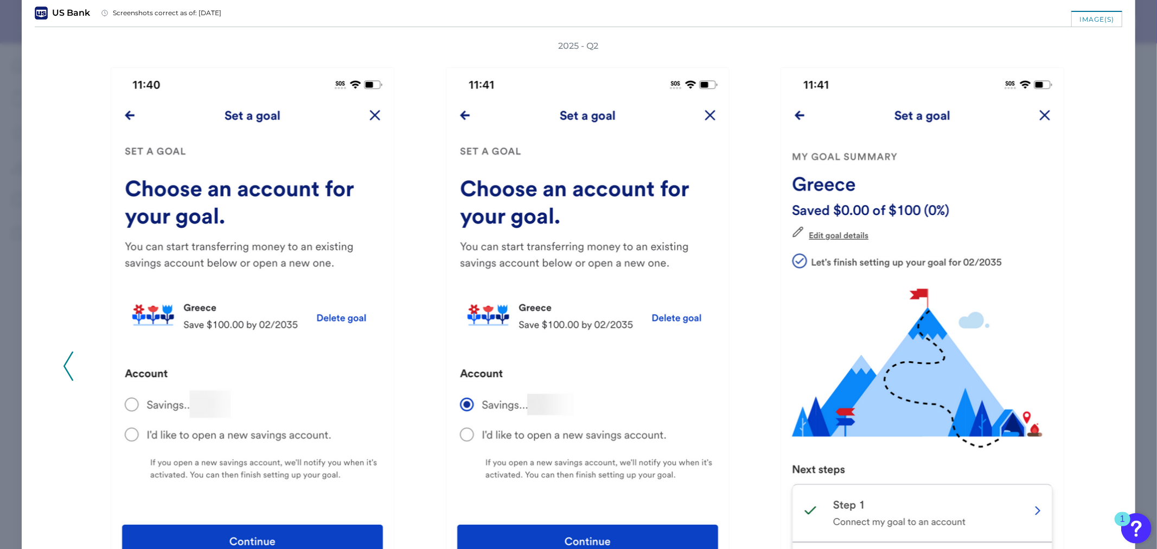
scroll to position [0, 0]
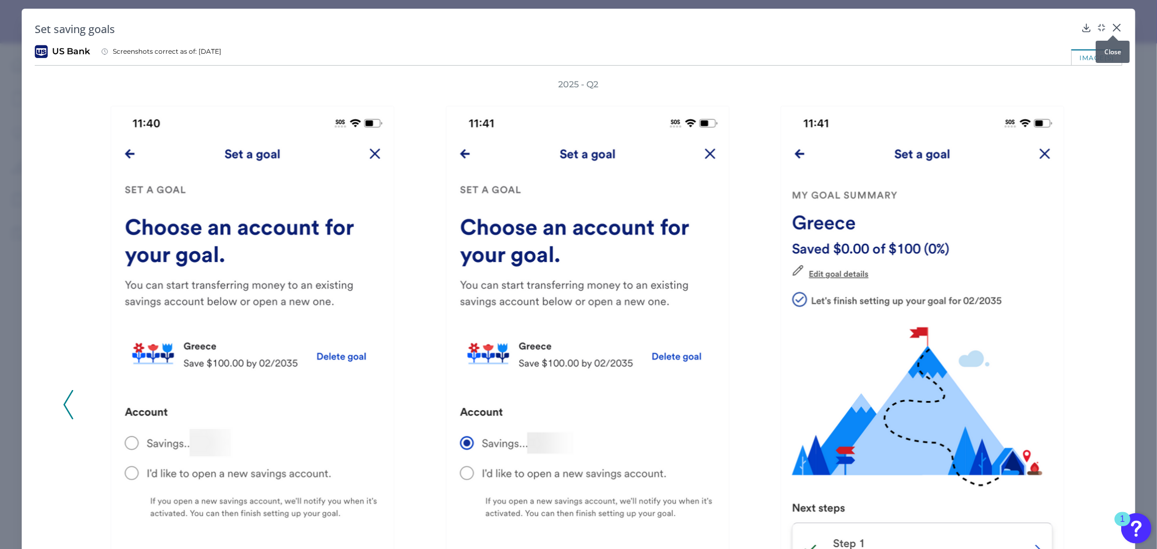
click at [1112, 26] on icon at bounding box center [1117, 27] width 11 height 11
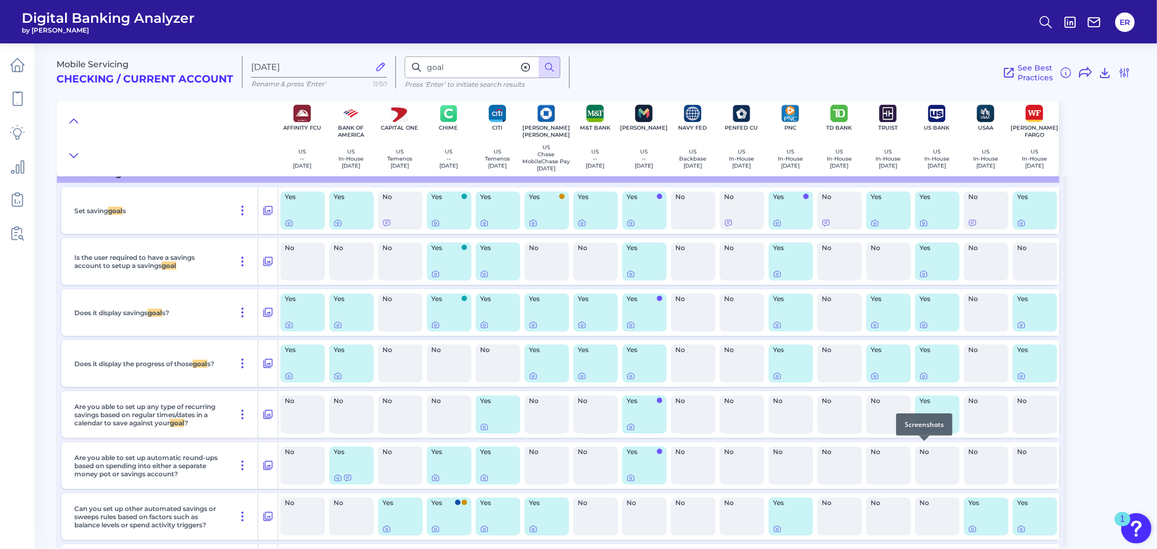
click at [924, 430] on icon at bounding box center [924, 427] width 7 height 6
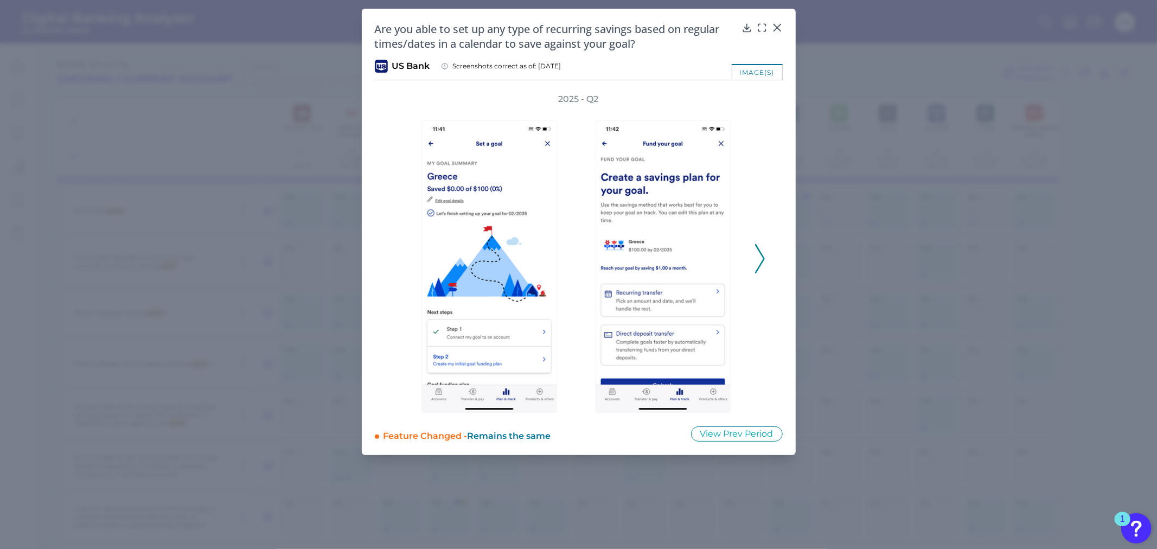
click at [761, 256] on icon at bounding box center [760, 258] width 10 height 29
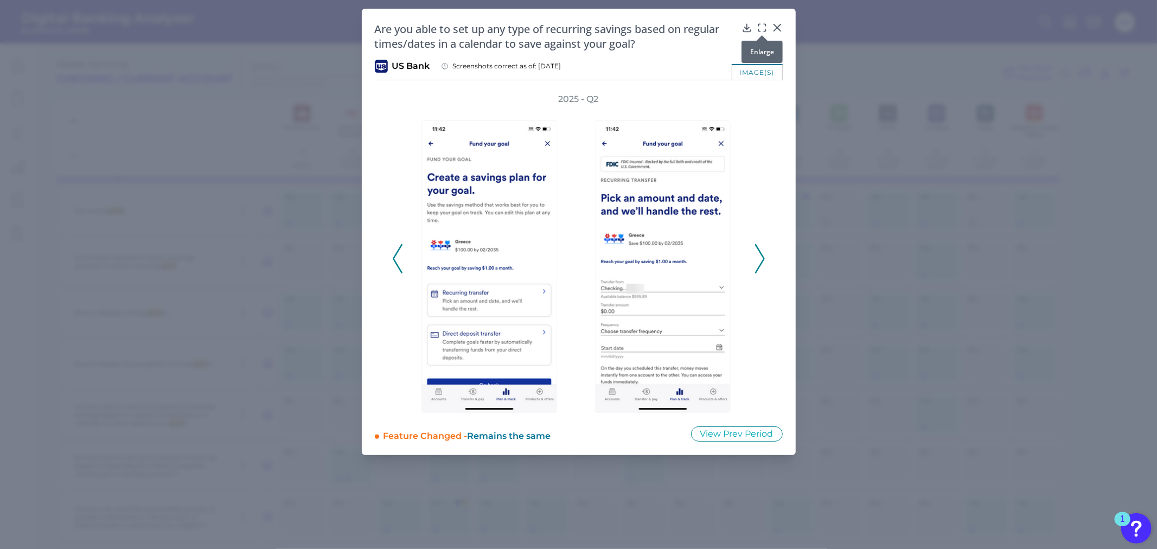
click at [766, 27] on icon at bounding box center [762, 27] width 11 height 11
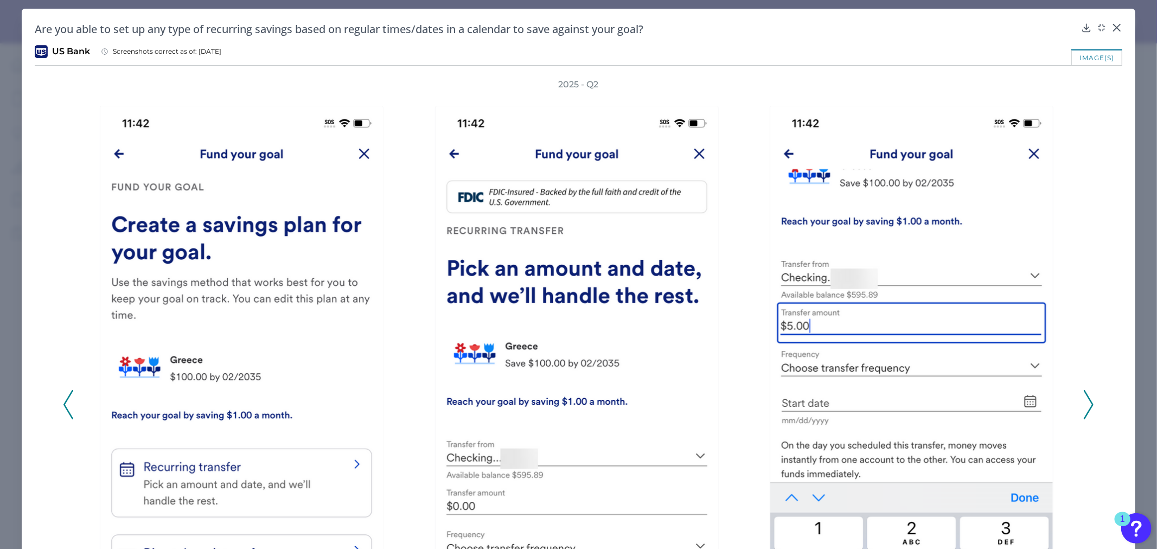
click at [1089, 401] on icon at bounding box center [1089, 404] width 10 height 29
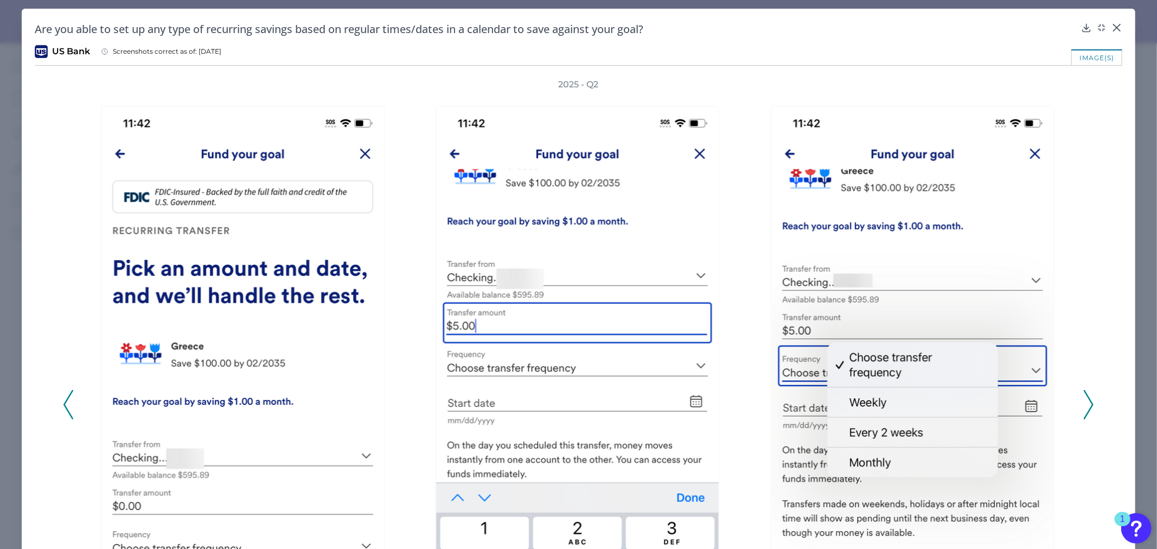
click at [1084, 400] on icon at bounding box center [1089, 404] width 10 height 29
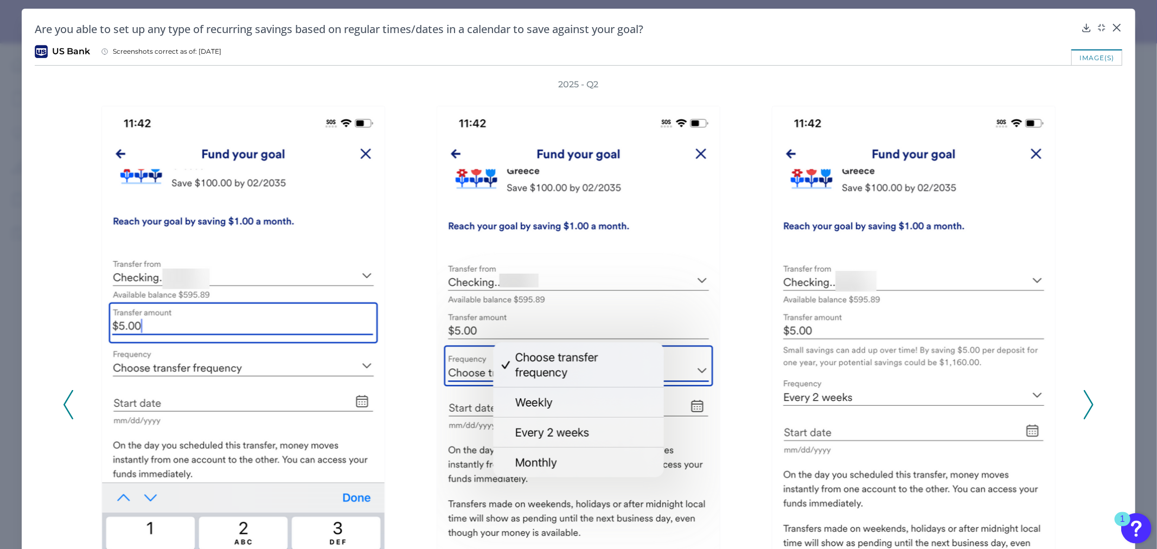
click at [1084, 400] on icon at bounding box center [1089, 404] width 10 height 29
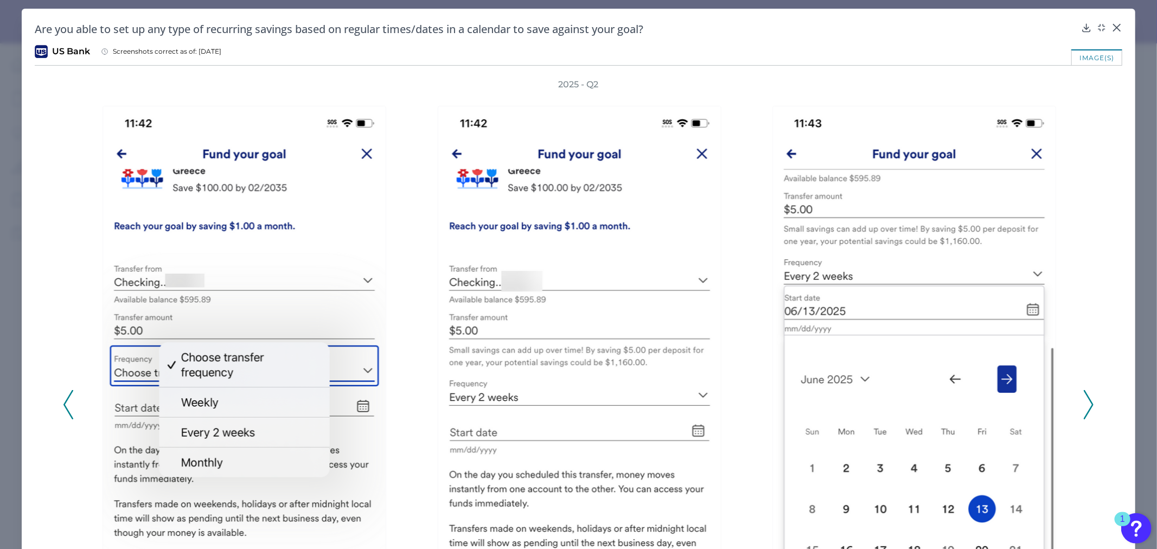
click at [1085, 400] on icon at bounding box center [1089, 404] width 10 height 29
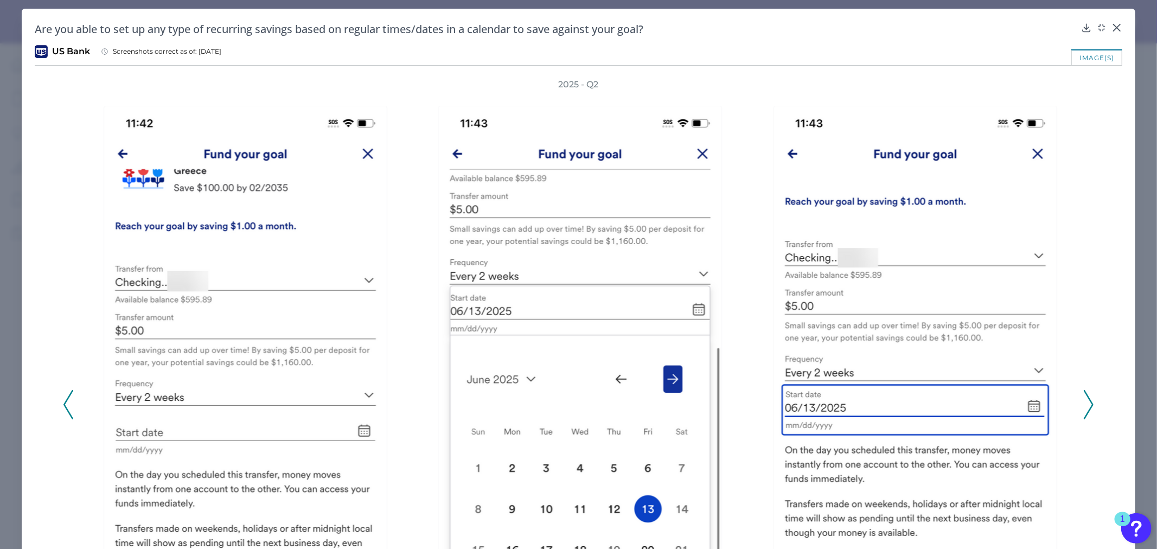
click at [1089, 402] on button at bounding box center [1088, 404] width 11 height 29
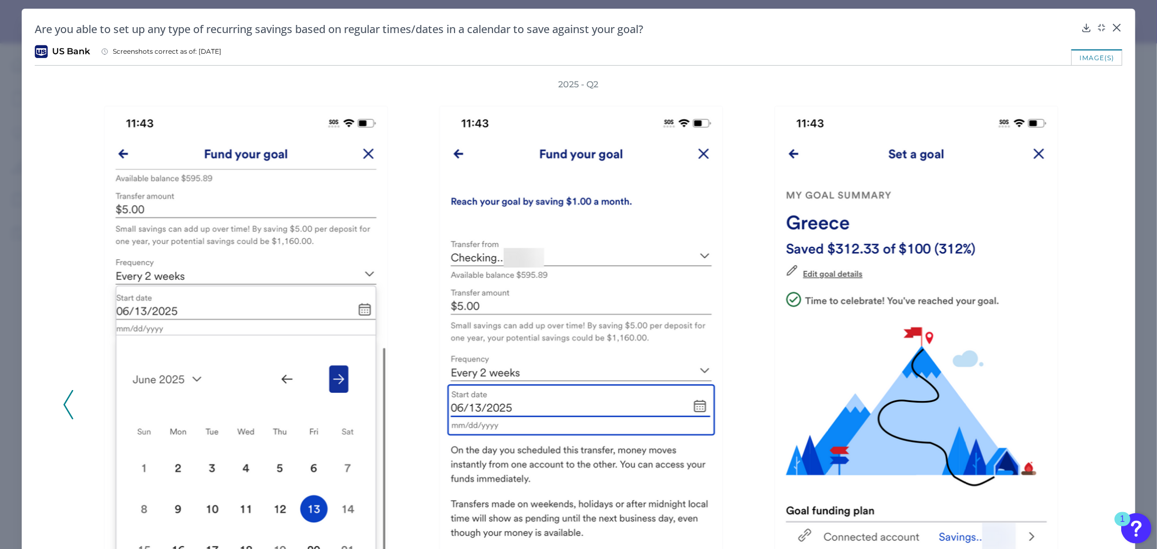
click at [1089, 402] on div "2025 - Q2" at bounding box center [578, 399] width 1031 height 640
click at [67, 401] on icon at bounding box center [68, 404] width 10 height 29
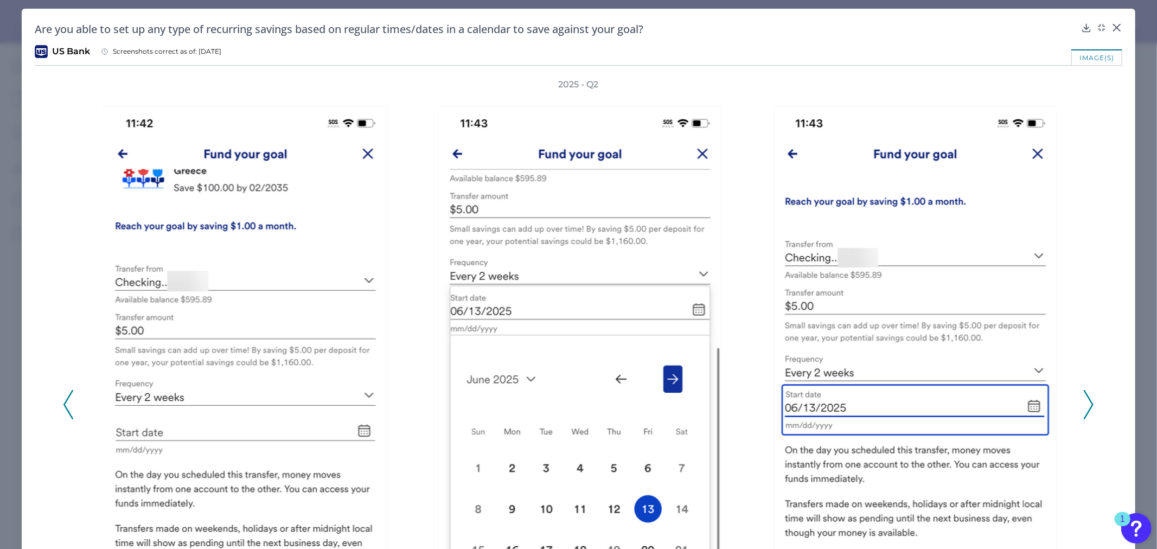
click at [67, 401] on icon at bounding box center [68, 404] width 10 height 29
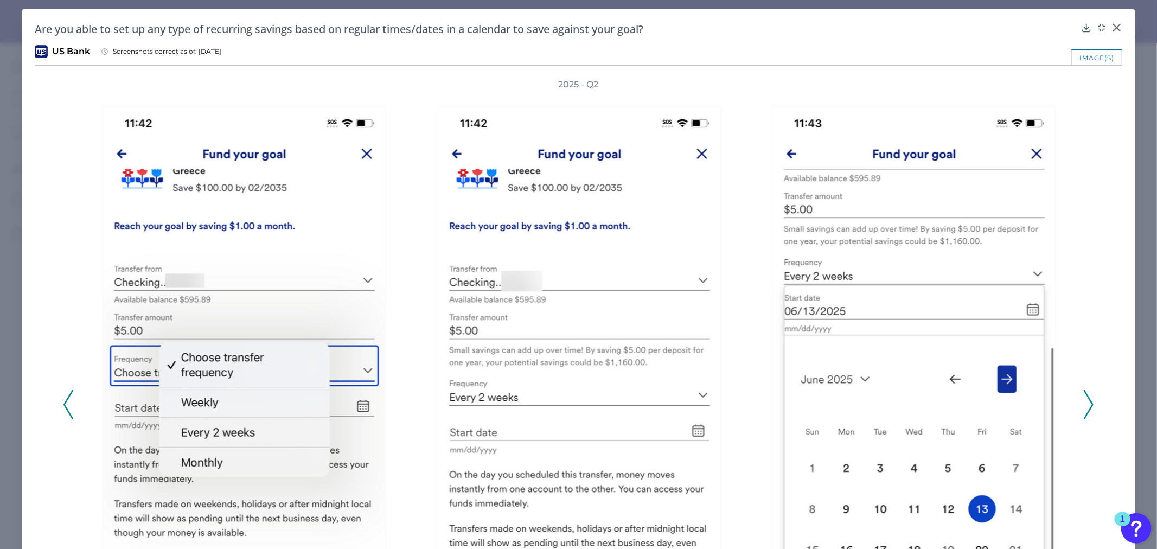
click at [67, 401] on icon at bounding box center [68, 404] width 10 height 29
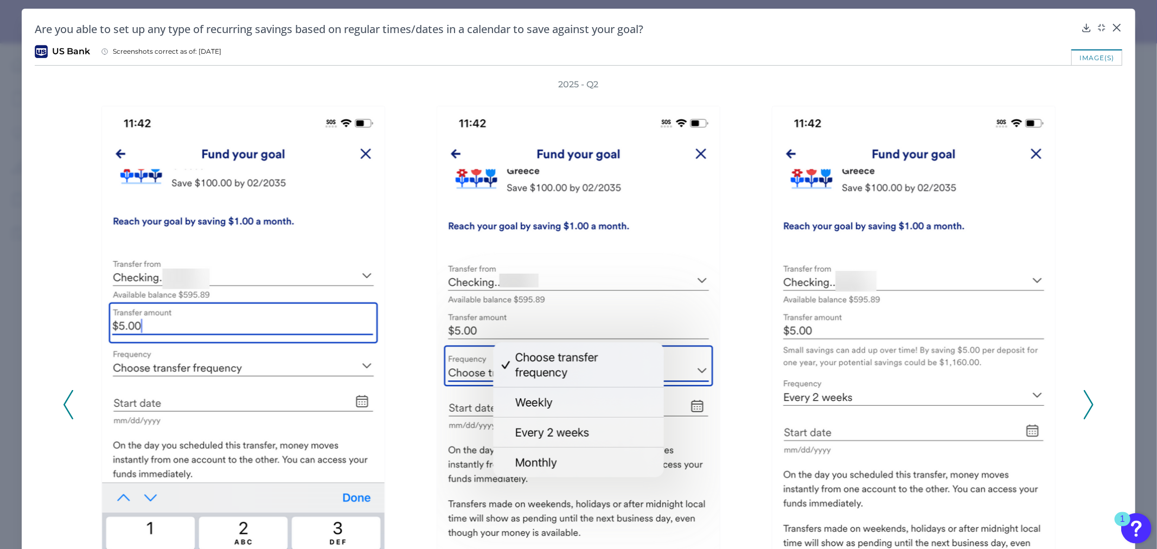
click at [67, 401] on icon at bounding box center [68, 404] width 10 height 29
click at [1107, 28] on div "Are you able to set up any type of recurring savings based on regular times/dat…" at bounding box center [579, 29] width 1088 height 15
click at [1112, 28] on icon at bounding box center [1117, 27] width 11 height 11
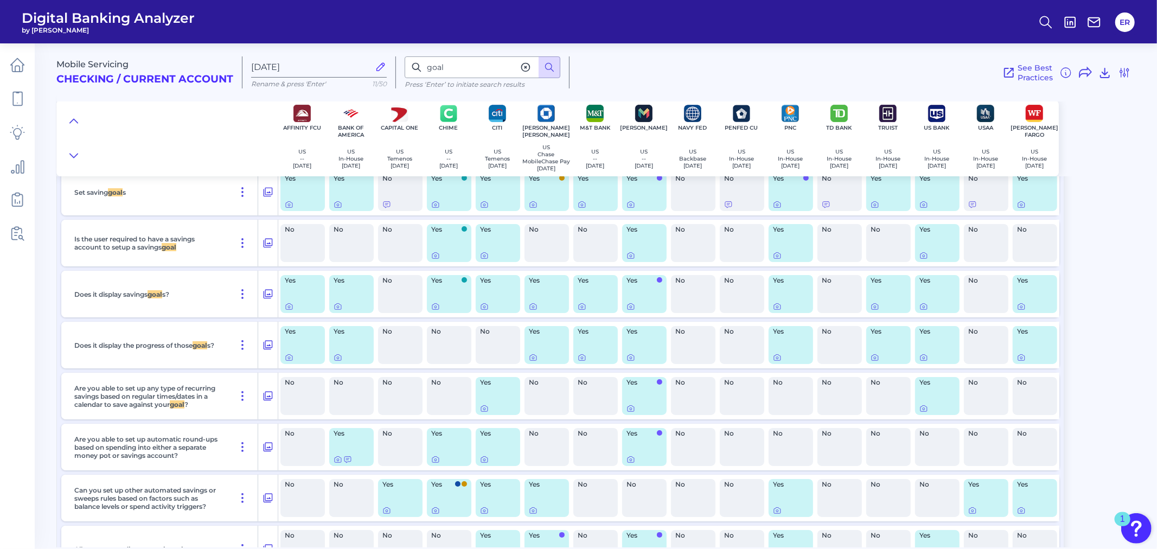
scroll to position [13683, 0]
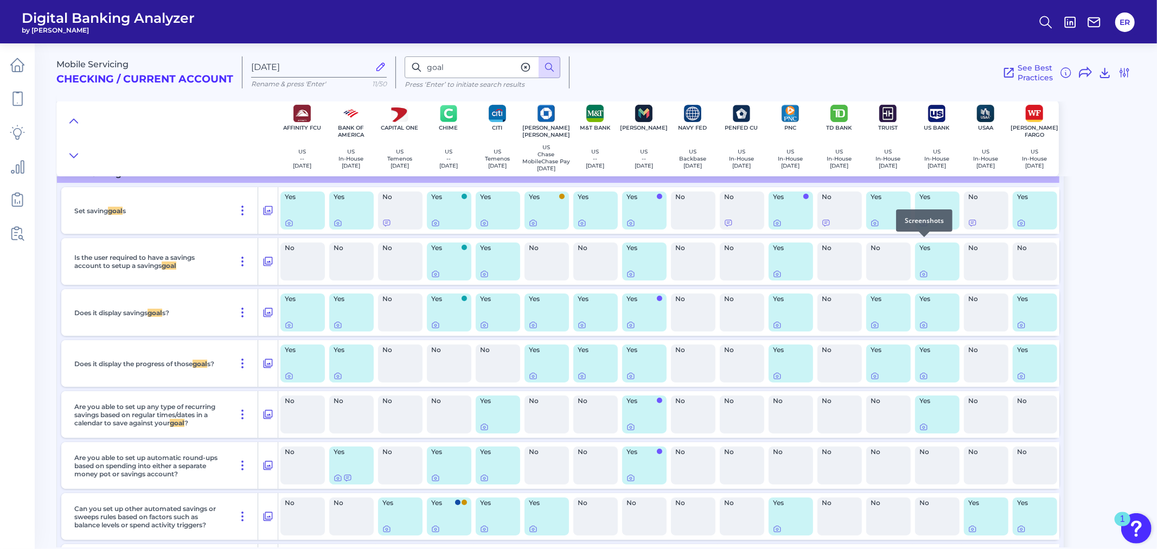
click at [923, 240] on div at bounding box center [924, 237] width 11 height 11
click at [921, 227] on icon at bounding box center [924, 223] width 9 height 9
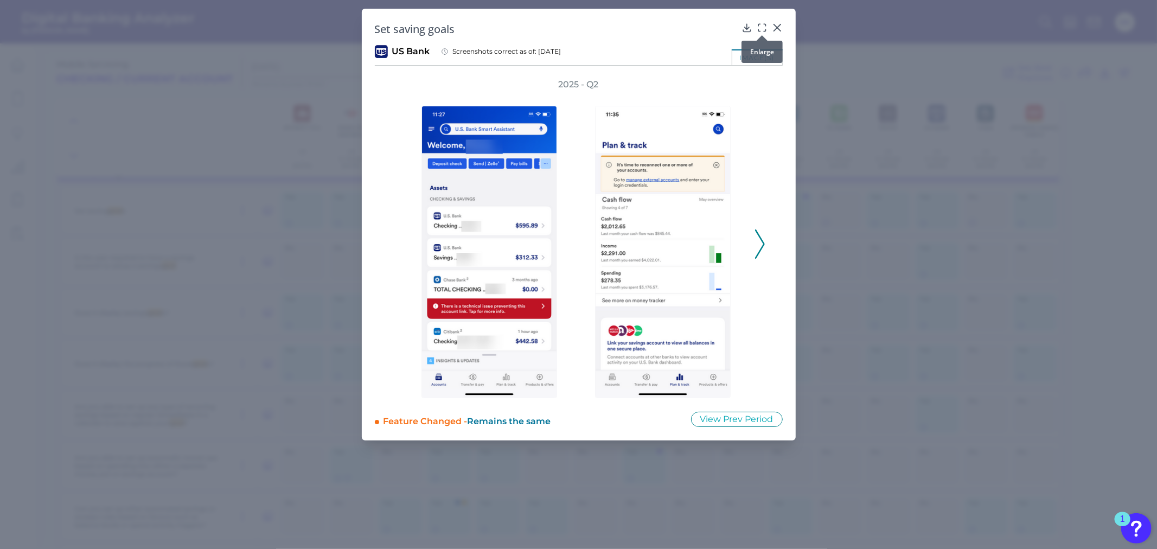
click at [760, 23] on icon at bounding box center [762, 27] width 11 height 11
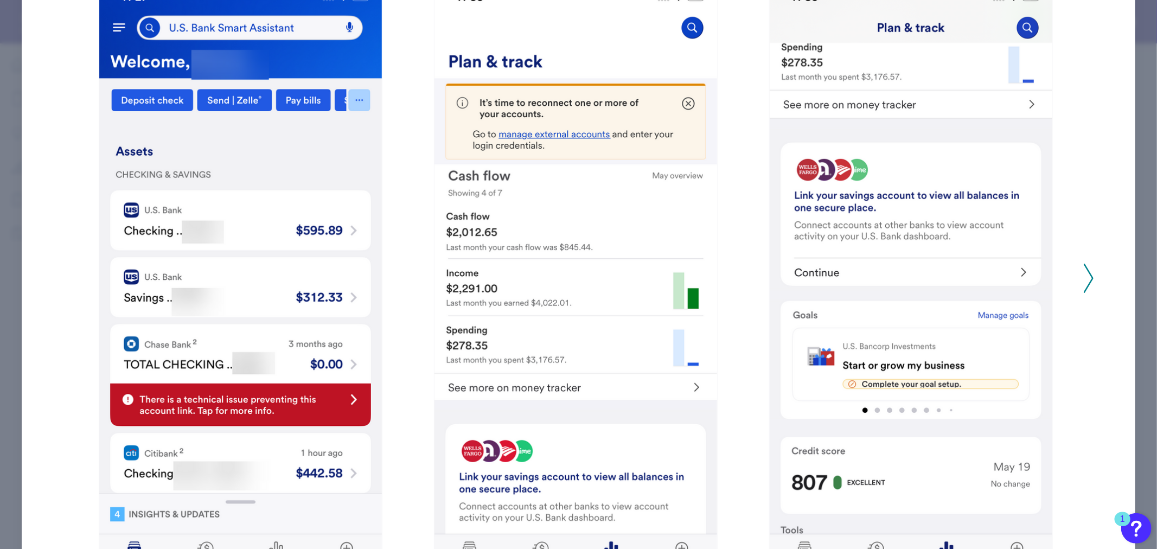
scroll to position [125, 0]
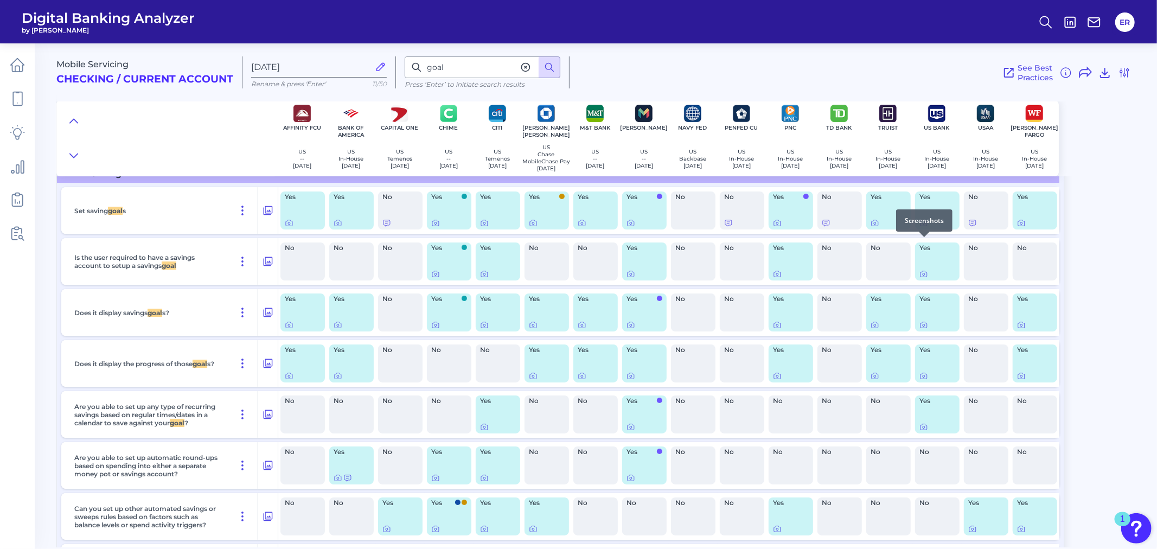
click at [921, 227] on icon at bounding box center [924, 223] width 9 height 9
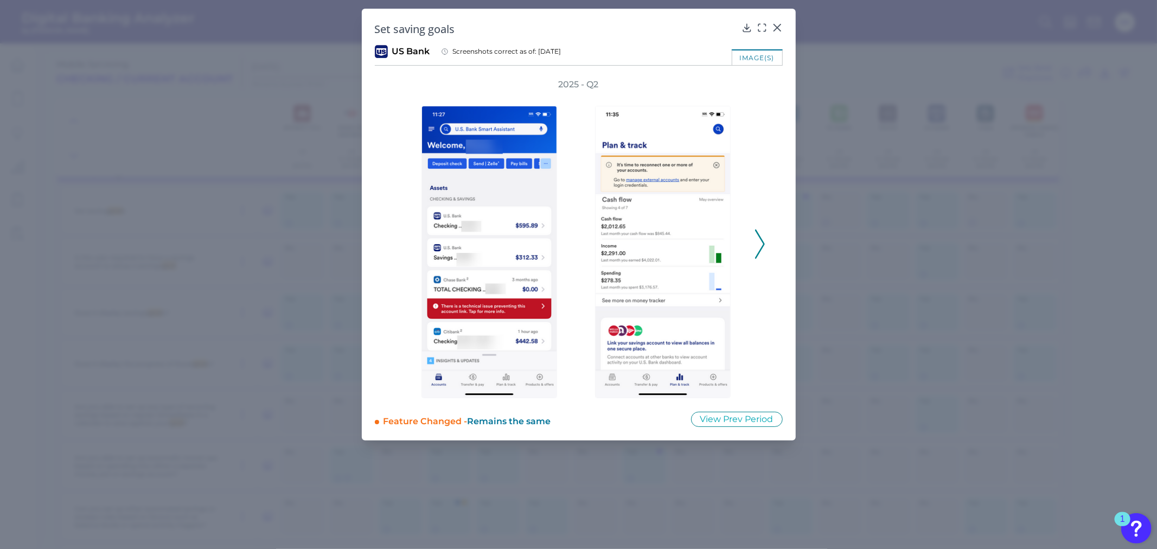
click at [790, 426] on div "Set saving goals US Bank Screenshots correct as of: [DATE] image(s) 2025 - Q2 F…" at bounding box center [579, 225] width 434 height 432
click at [762, 24] on icon at bounding box center [762, 27] width 11 height 11
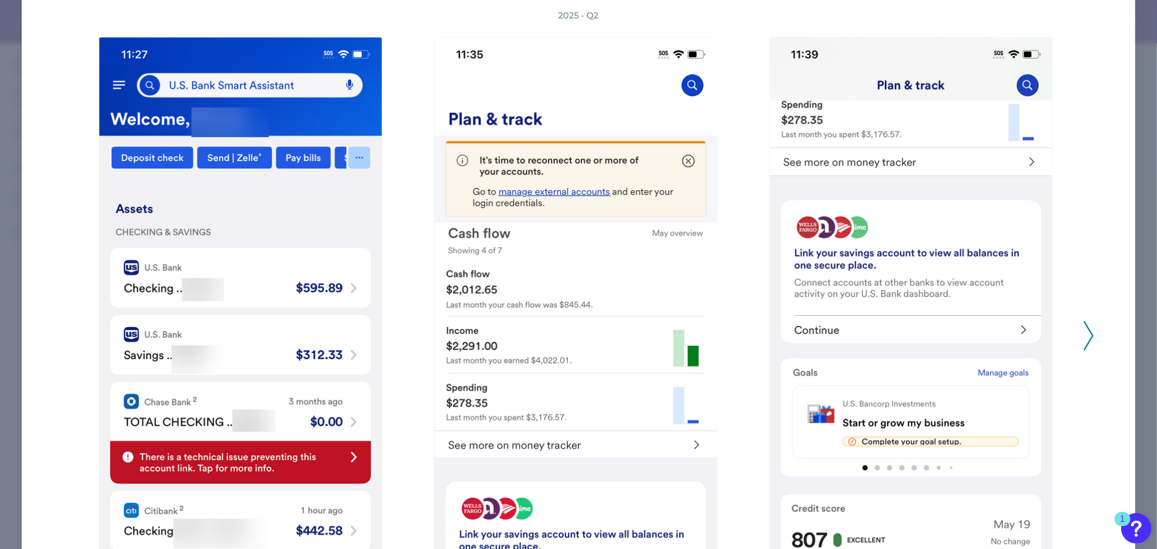
scroll to position [0, 0]
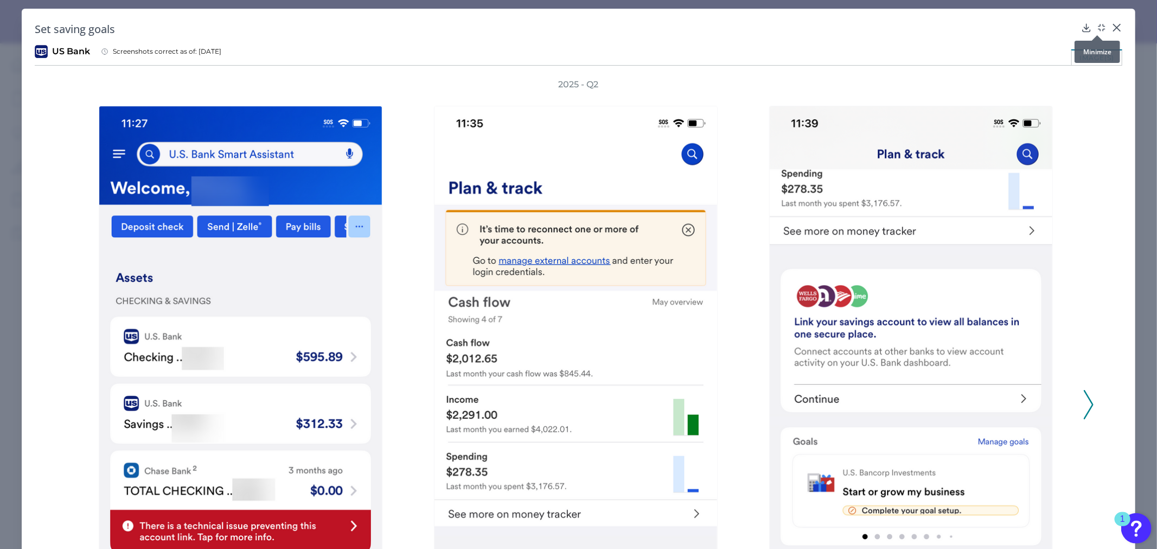
click at [1096, 26] on icon at bounding box center [1101, 27] width 11 height 11
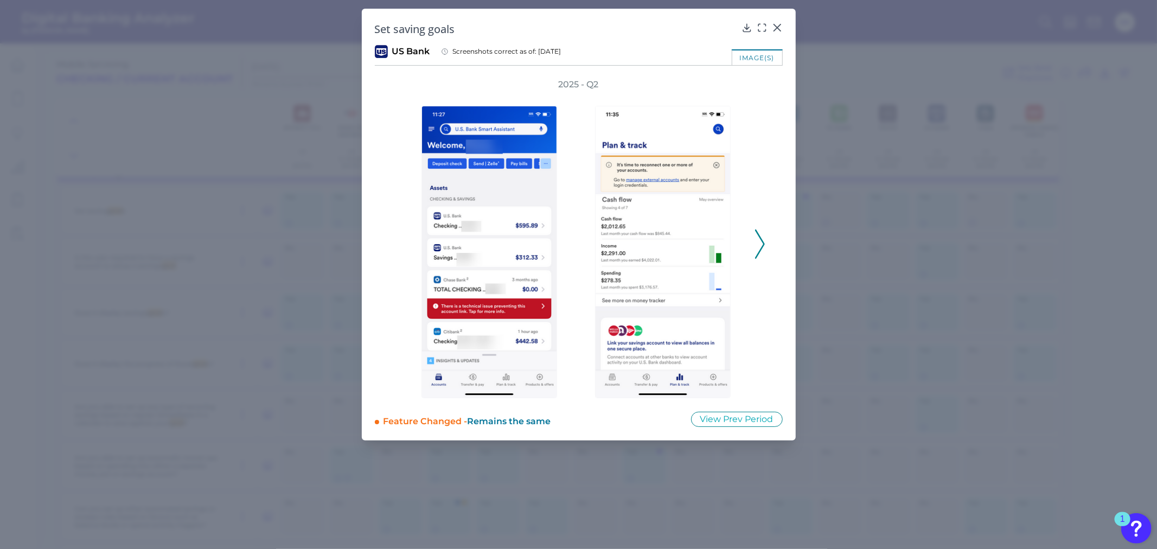
click at [758, 246] on icon at bounding box center [760, 243] width 10 height 29
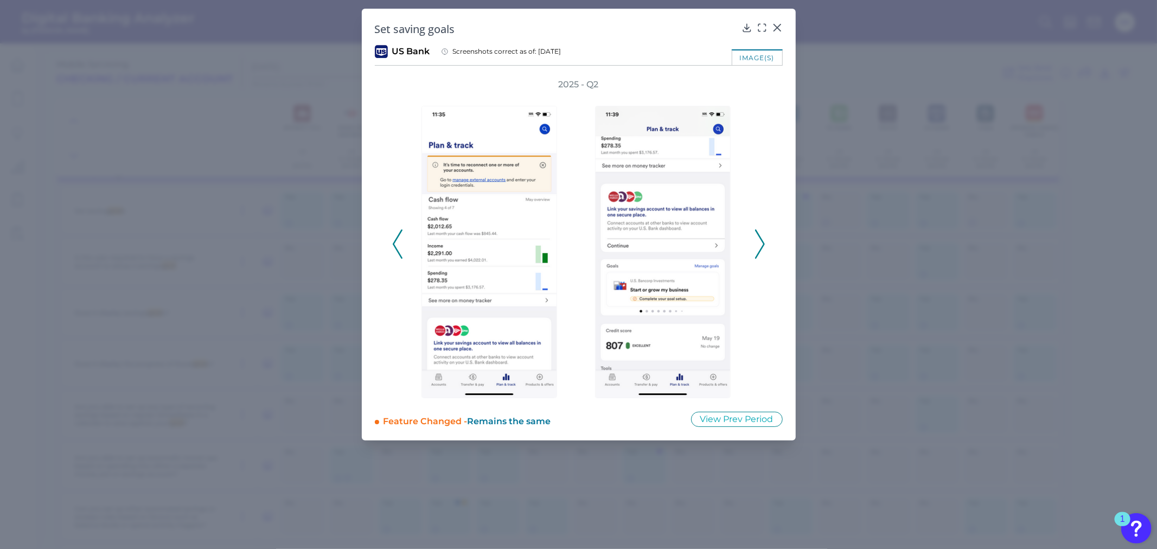
click at [760, 243] on icon at bounding box center [760, 243] width 10 height 29
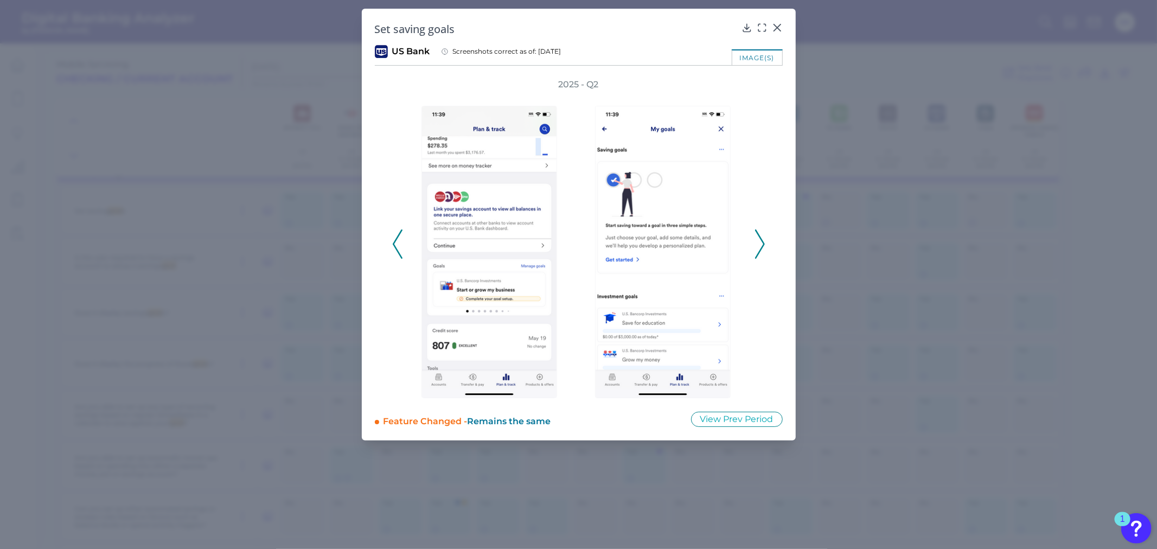
click at [758, 238] on icon at bounding box center [760, 243] width 10 height 29
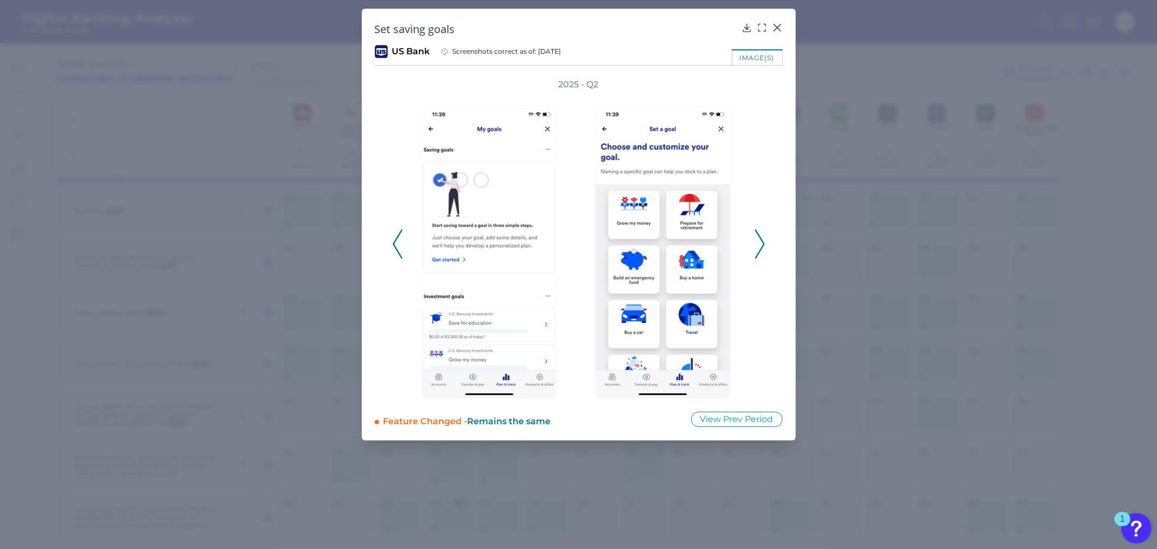
click at [767, 247] on div "2025 - Q2" at bounding box center [579, 239] width 408 height 320
click at [764, 243] on polyline at bounding box center [760, 245] width 8 height 28
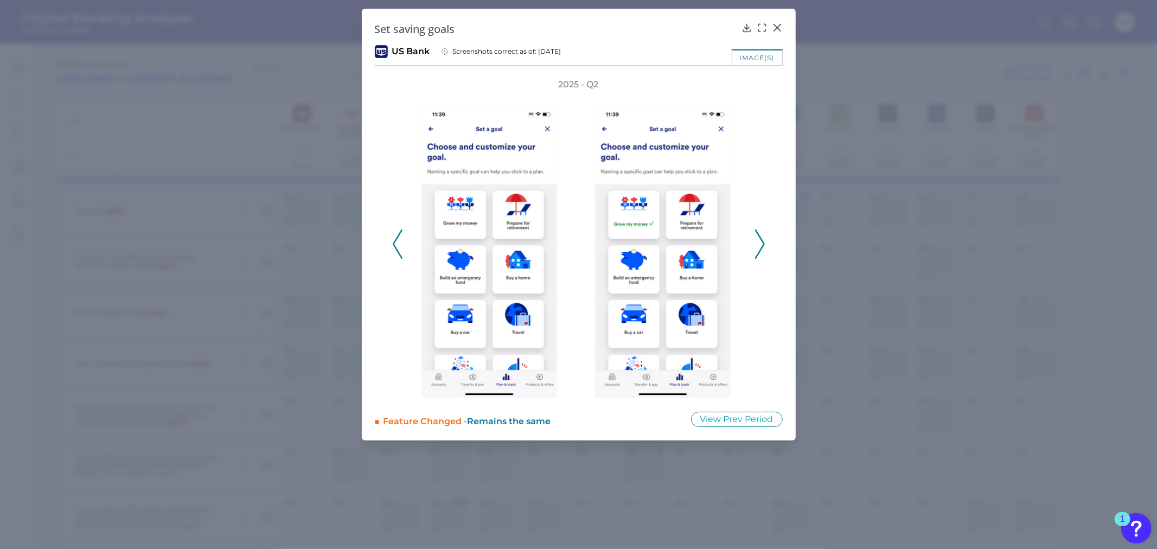
click at [764, 243] on polyline at bounding box center [760, 245] width 8 height 28
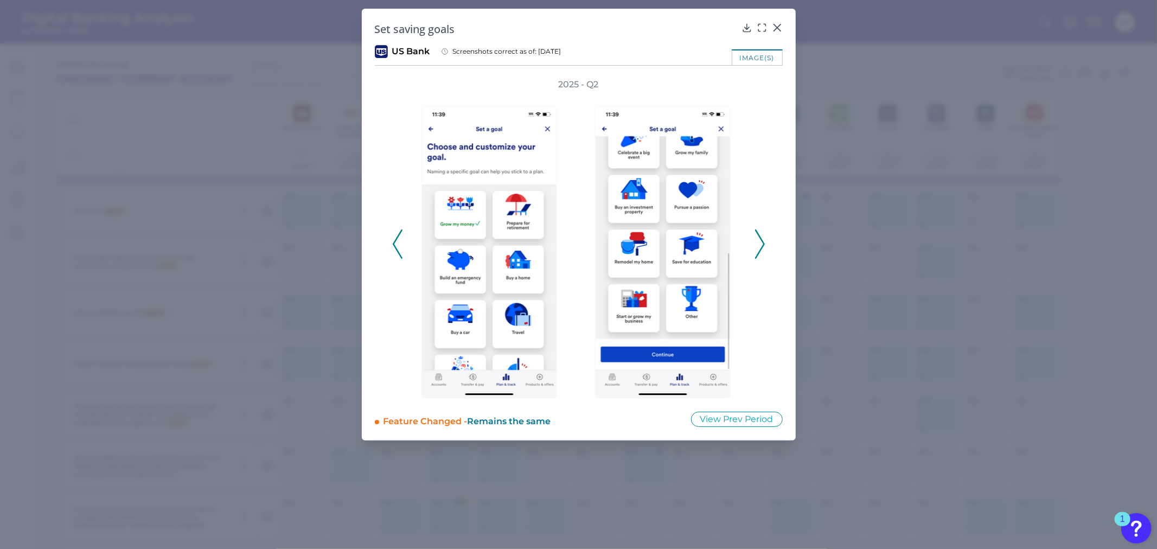
click at [764, 243] on polyline at bounding box center [760, 245] width 8 height 28
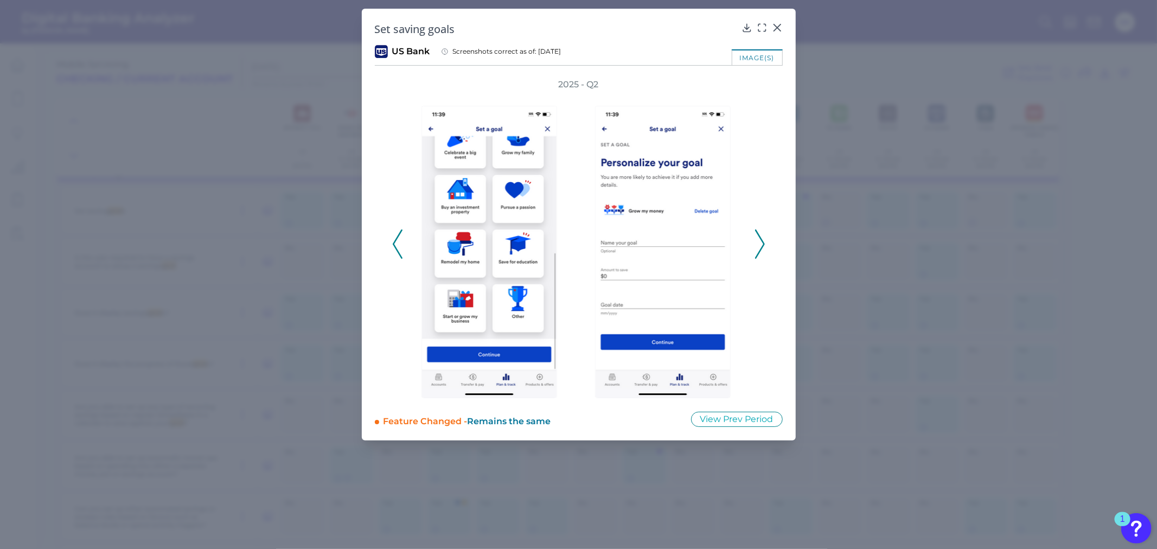
click at [764, 243] on polyline at bounding box center [760, 245] width 8 height 28
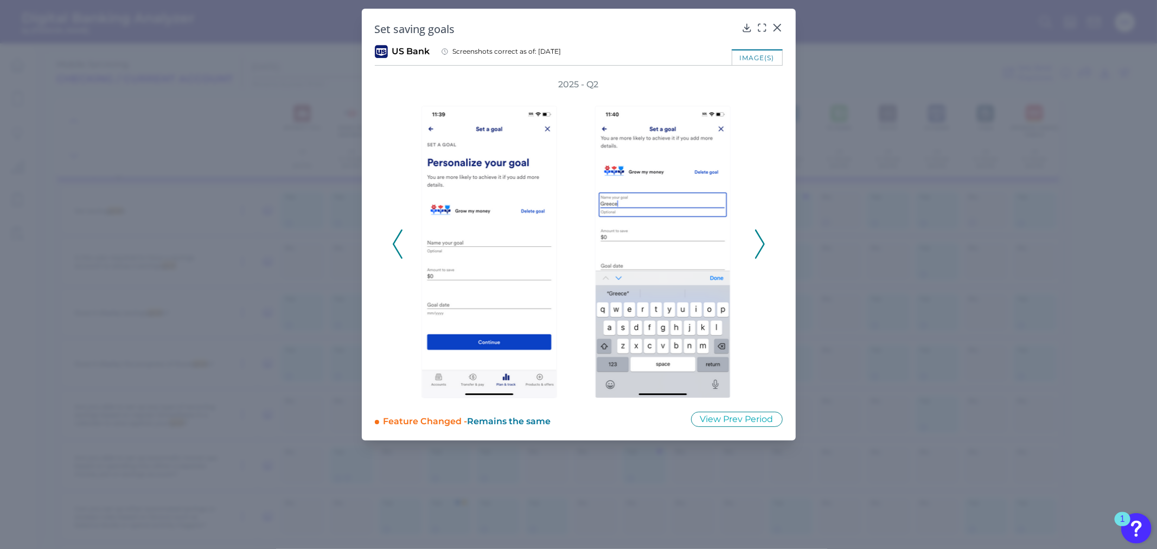
click at [758, 241] on icon at bounding box center [760, 243] width 10 height 29
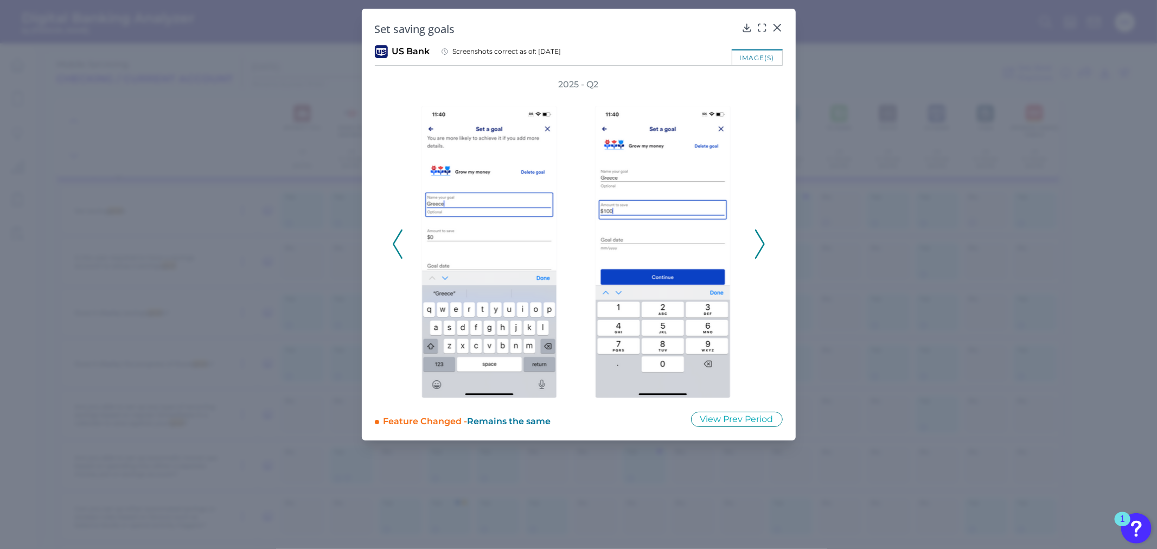
click at [758, 241] on icon at bounding box center [760, 243] width 10 height 29
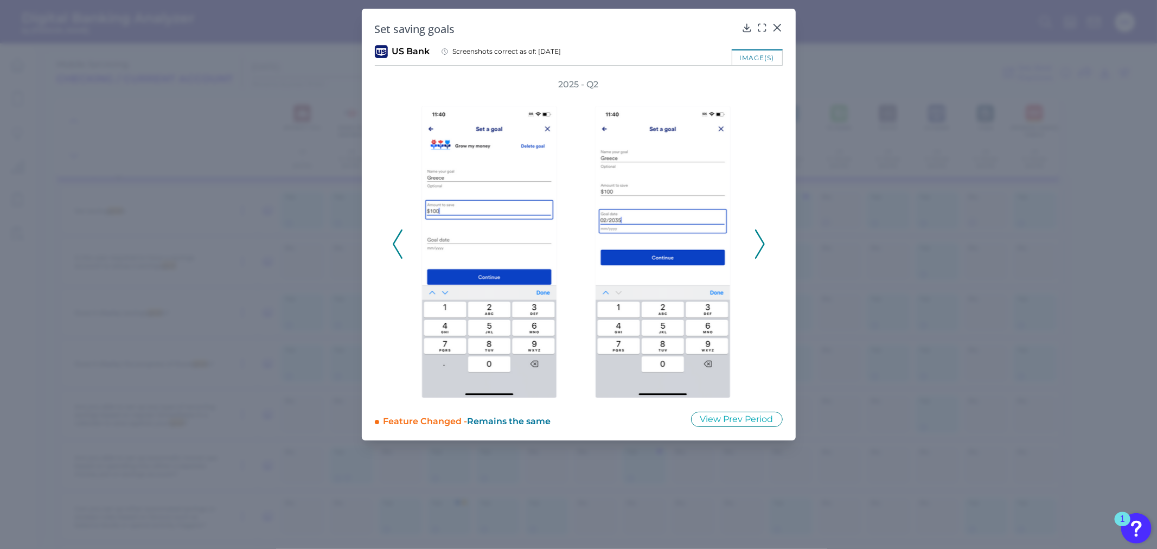
click at [758, 241] on icon at bounding box center [760, 243] width 10 height 29
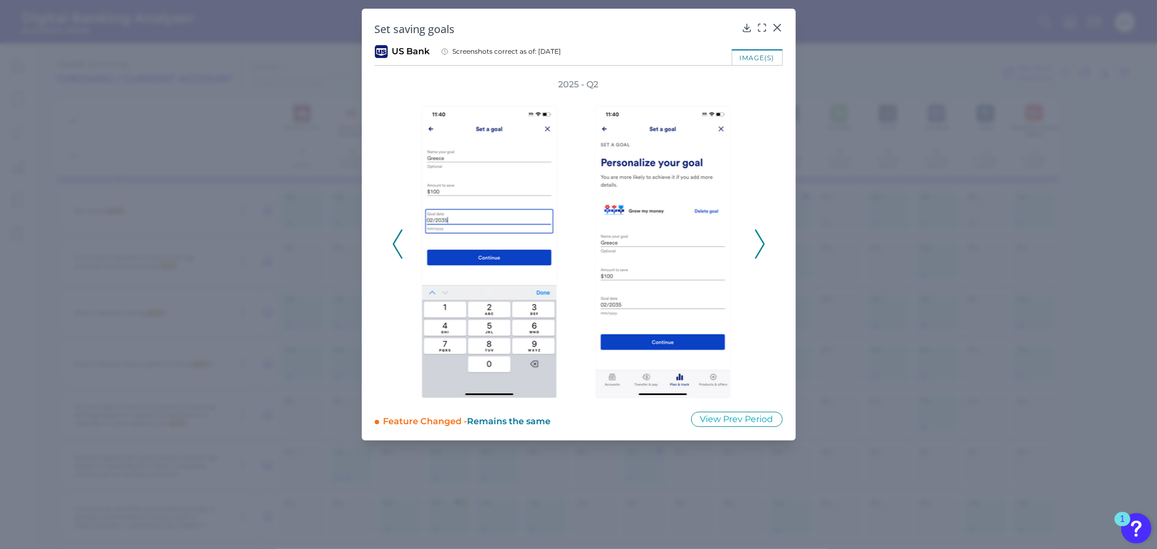
click at [756, 238] on icon at bounding box center [760, 243] width 10 height 29
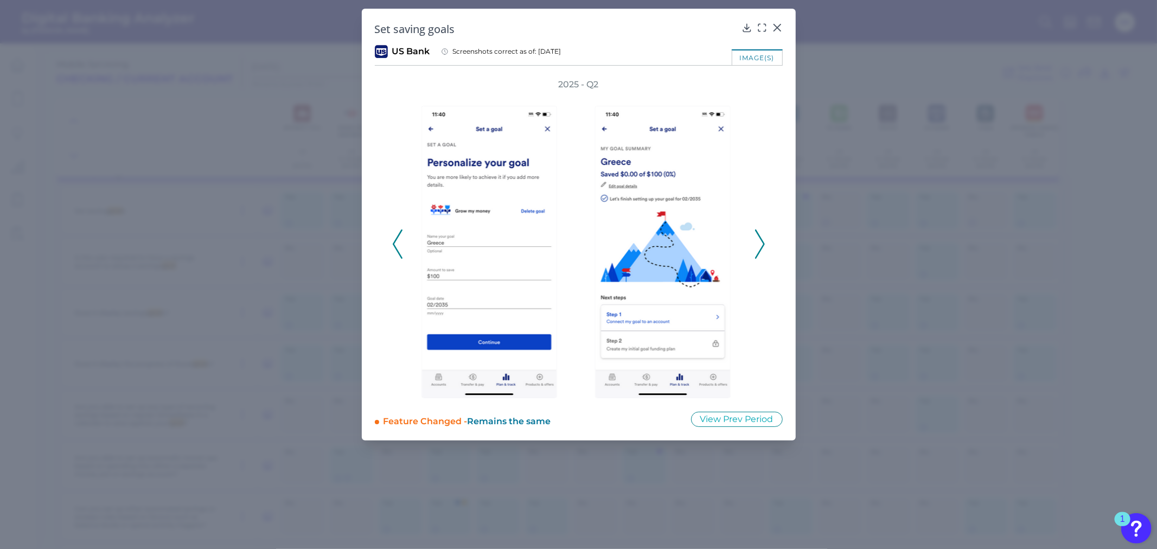
click at [755, 237] on icon at bounding box center [760, 243] width 10 height 29
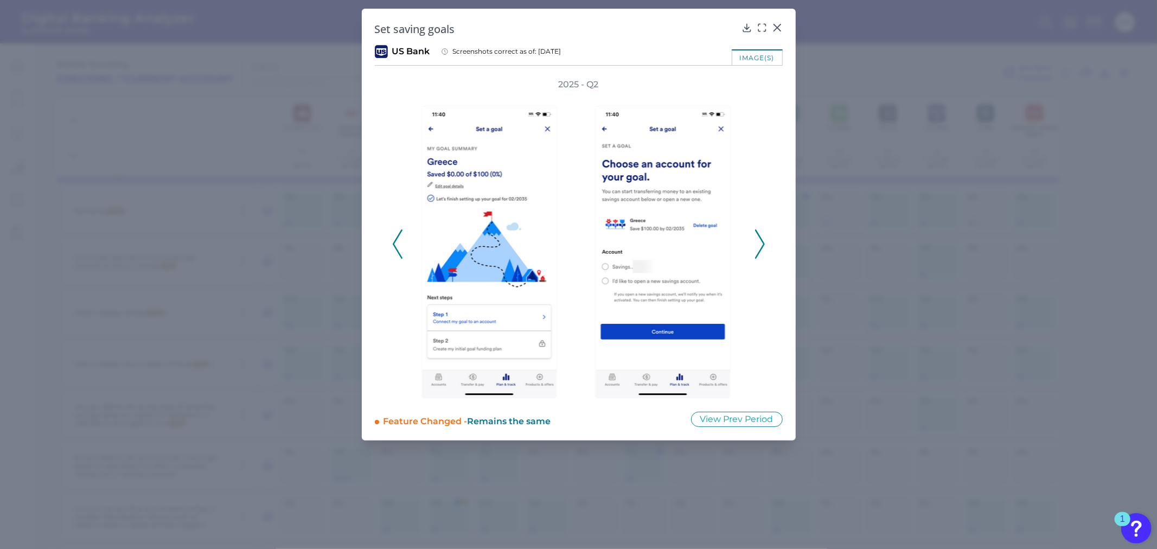
click at [761, 239] on icon at bounding box center [760, 243] width 10 height 29
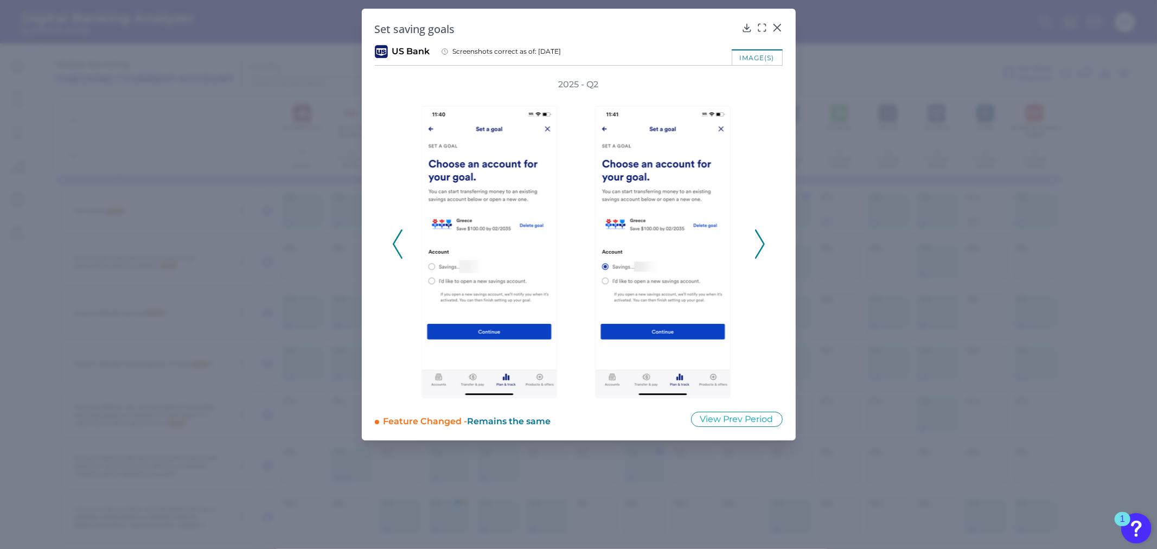
click at [761, 241] on icon at bounding box center [760, 243] width 10 height 29
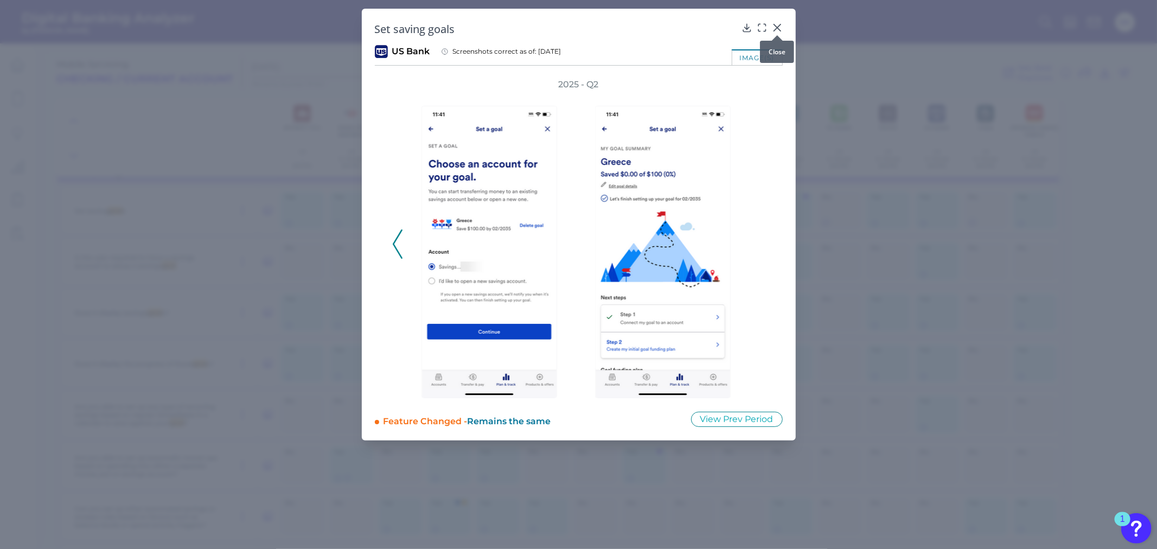
click at [777, 29] on icon at bounding box center [777, 27] width 11 height 11
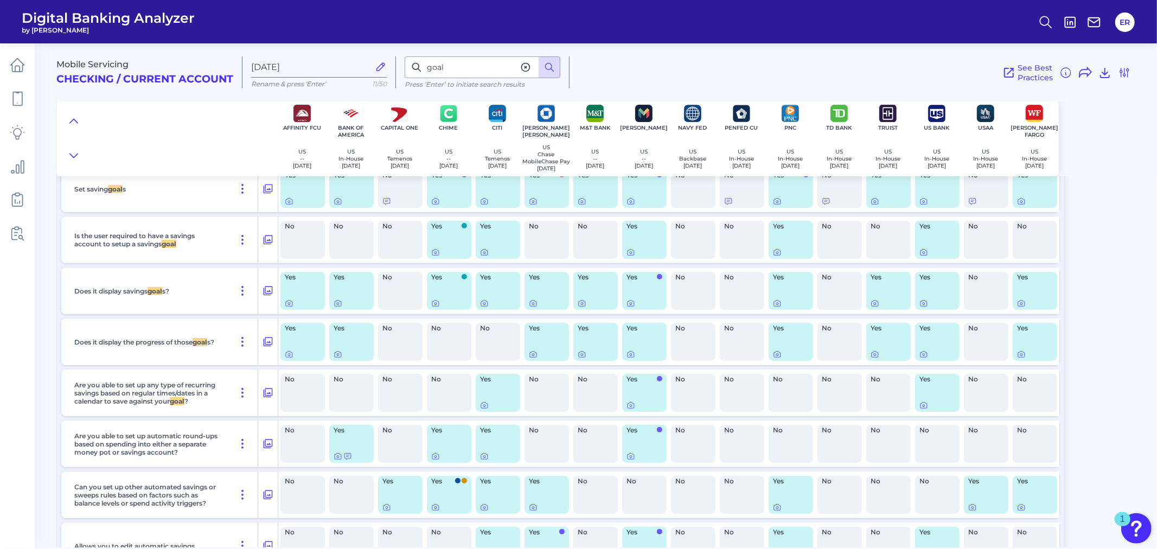
scroll to position [13743, 0]
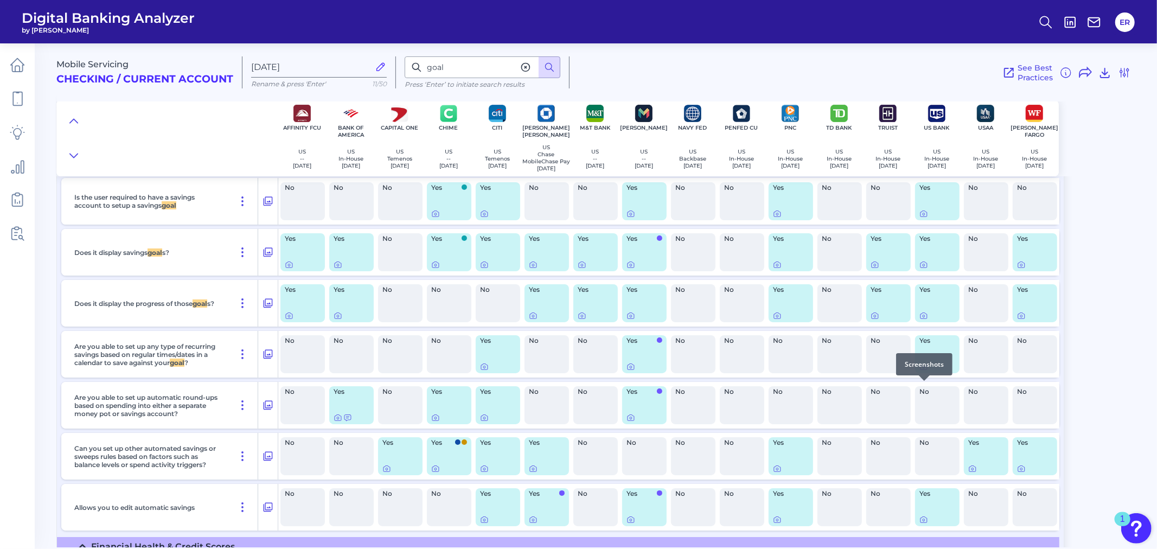
click at [926, 371] on icon at bounding box center [924, 366] width 9 height 9
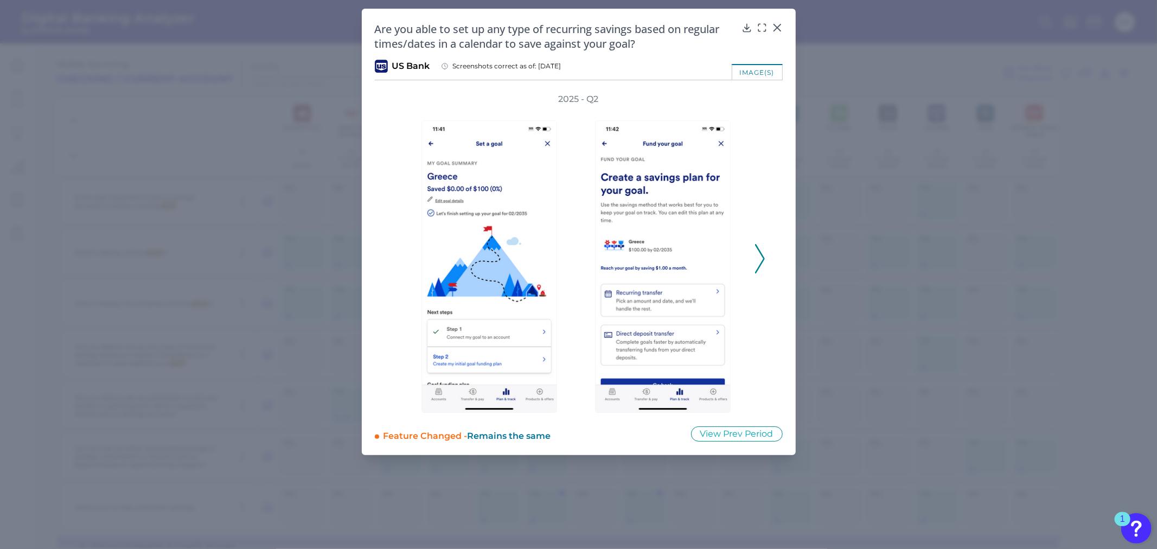
click at [758, 253] on icon at bounding box center [760, 258] width 10 height 29
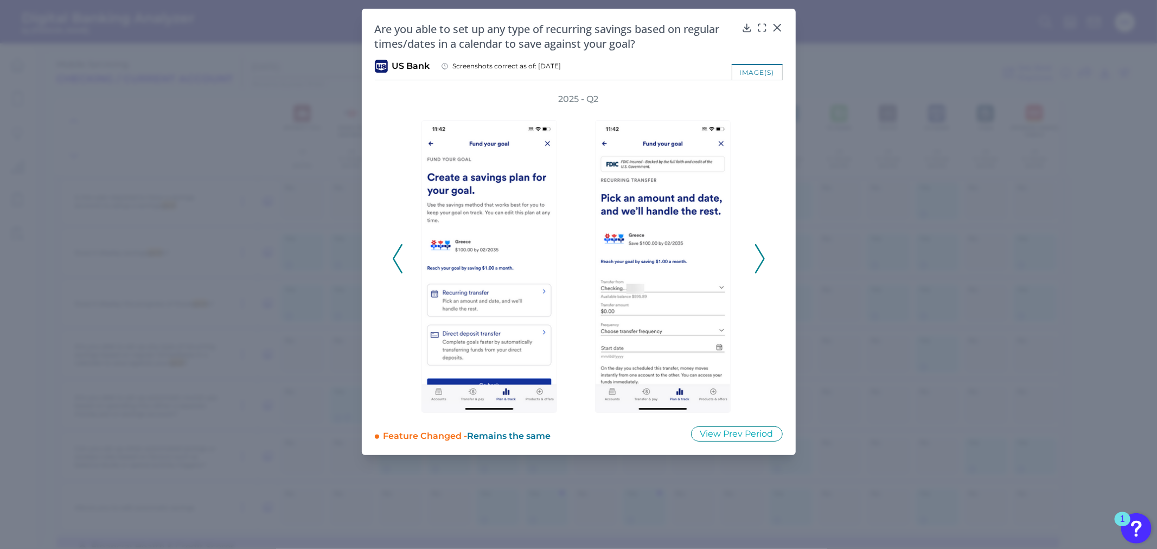
click at [394, 260] on polyline at bounding box center [397, 259] width 8 height 28
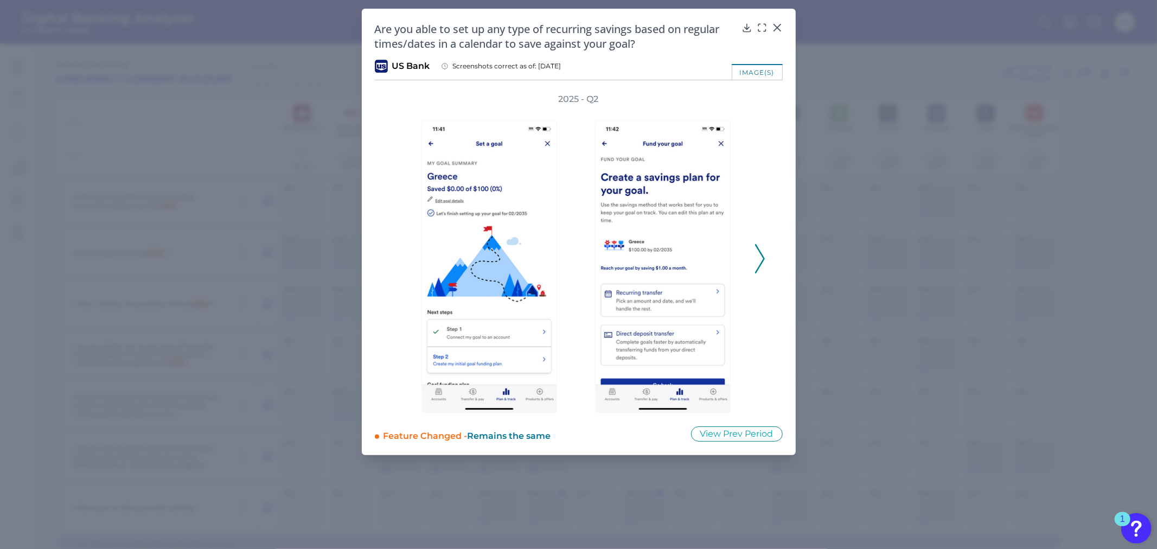
click at [762, 256] on polyline at bounding box center [760, 259] width 8 height 28
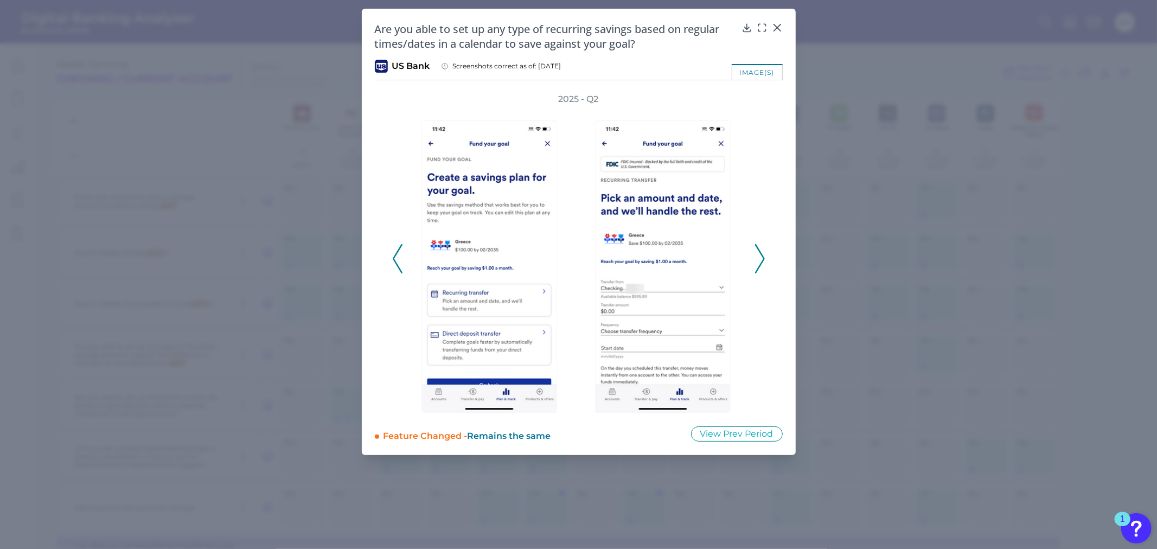
click at [762, 256] on polyline at bounding box center [760, 259] width 8 height 28
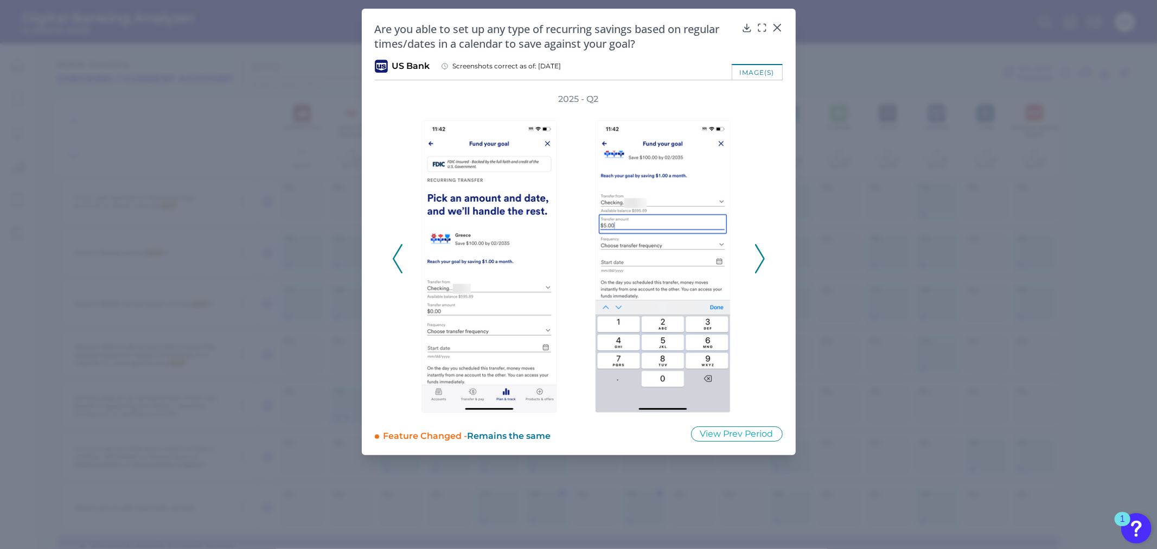
click at [762, 256] on polyline at bounding box center [760, 259] width 8 height 28
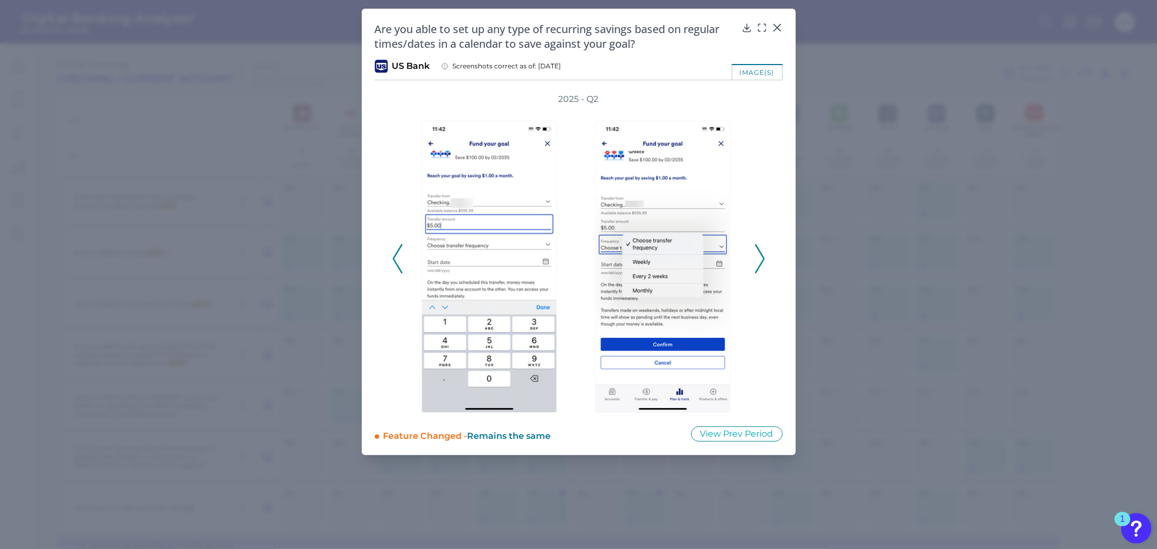
click at [393, 257] on icon at bounding box center [398, 258] width 10 height 29
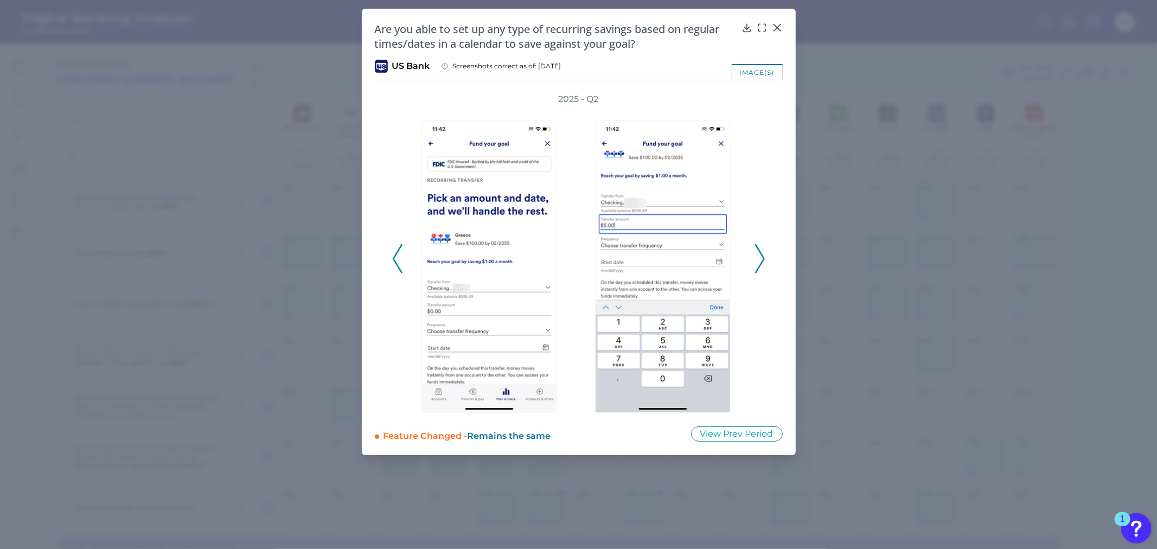
click at [393, 258] on icon at bounding box center [398, 258] width 10 height 29
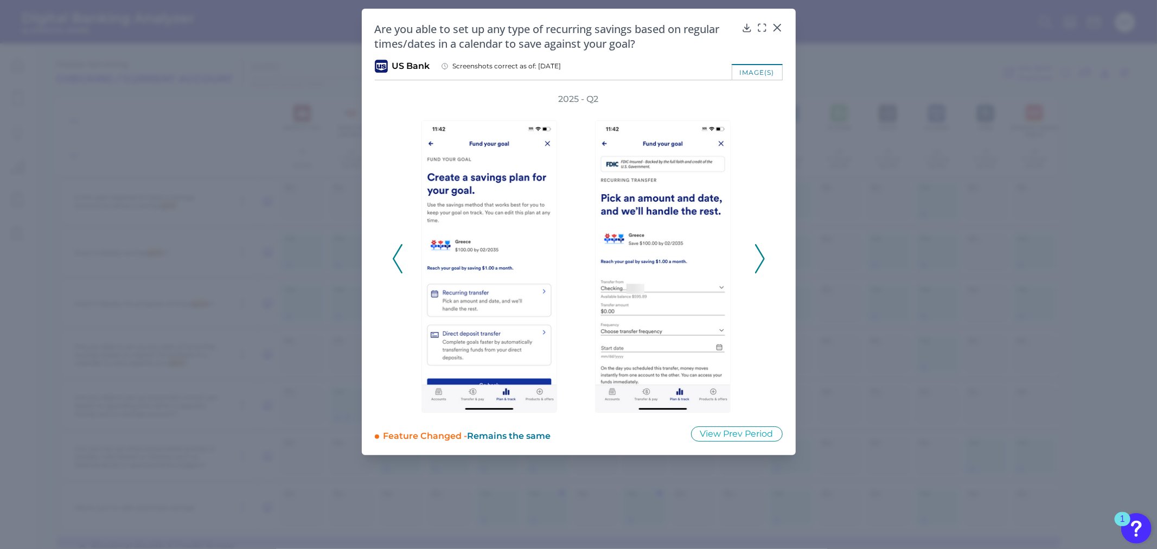
click at [758, 251] on icon at bounding box center [760, 258] width 10 height 29
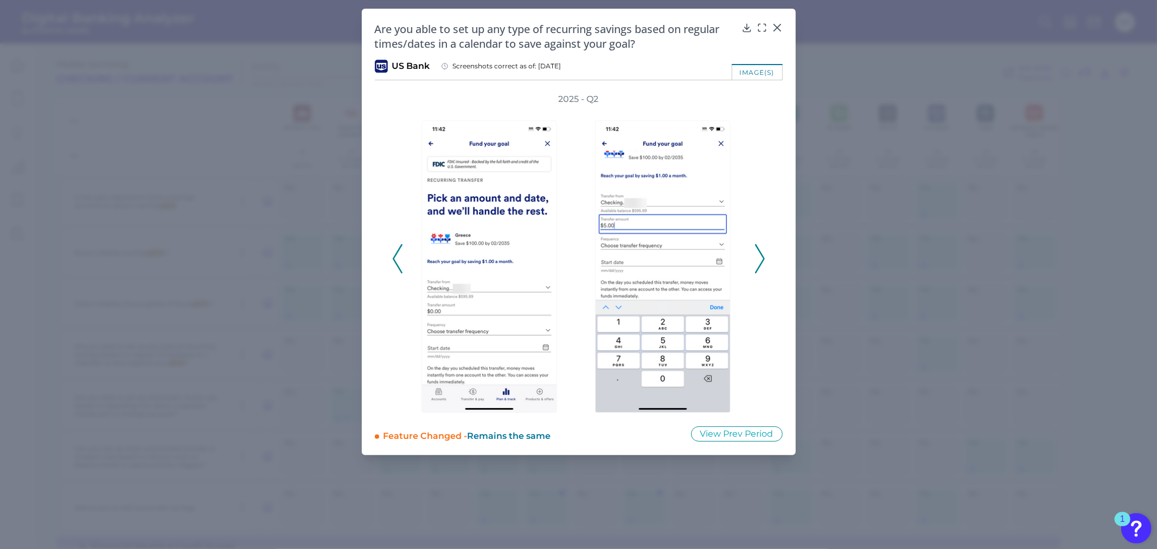
click at [757, 248] on icon at bounding box center [760, 258] width 10 height 29
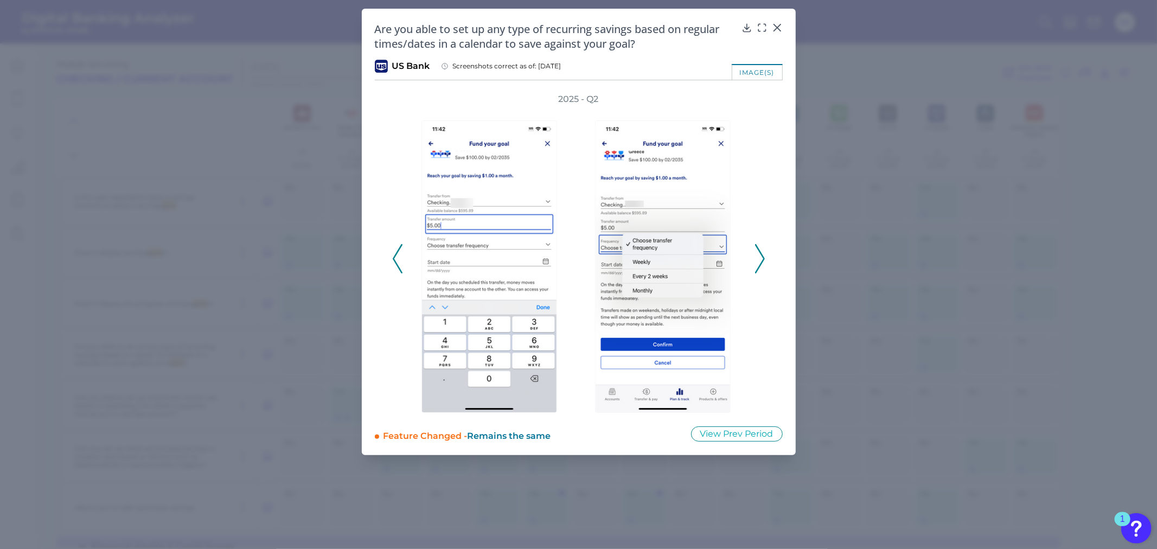
click at [762, 257] on polyline at bounding box center [760, 259] width 8 height 28
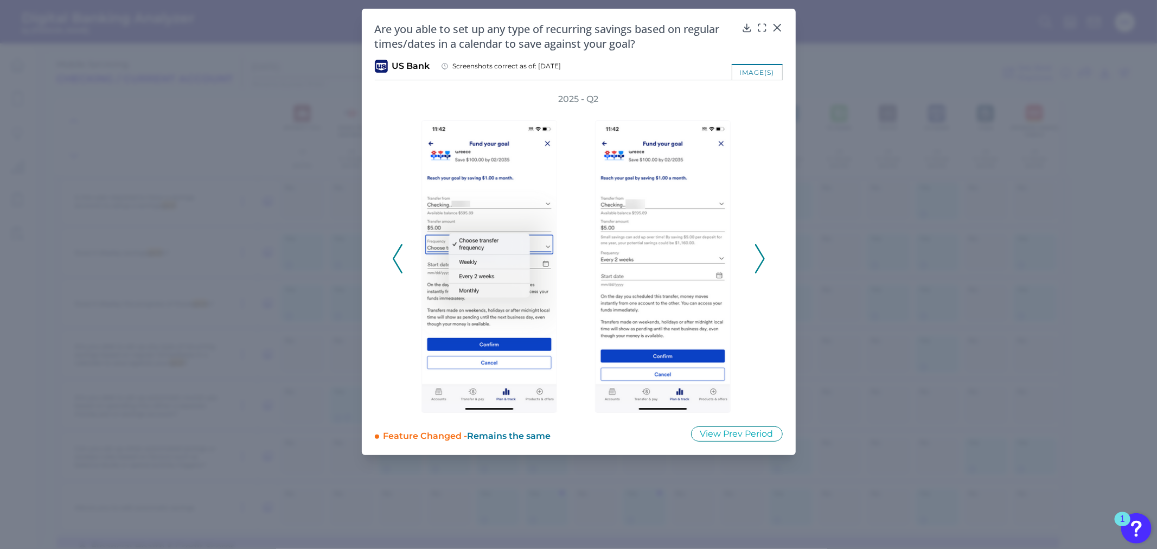
click at [762, 257] on polyline at bounding box center [760, 259] width 8 height 28
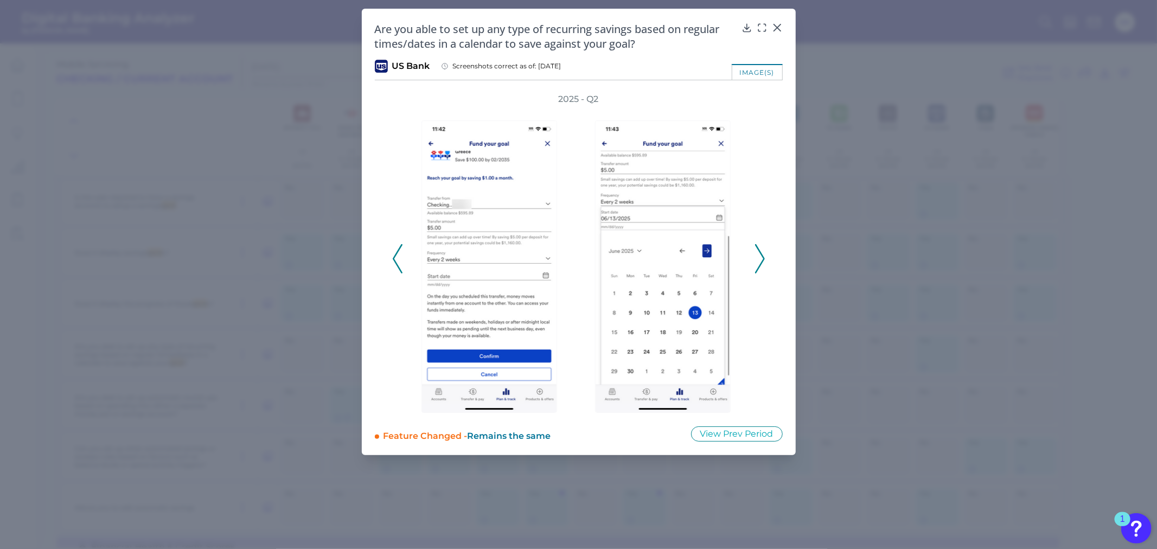
click at [763, 256] on icon at bounding box center [760, 258] width 10 height 29
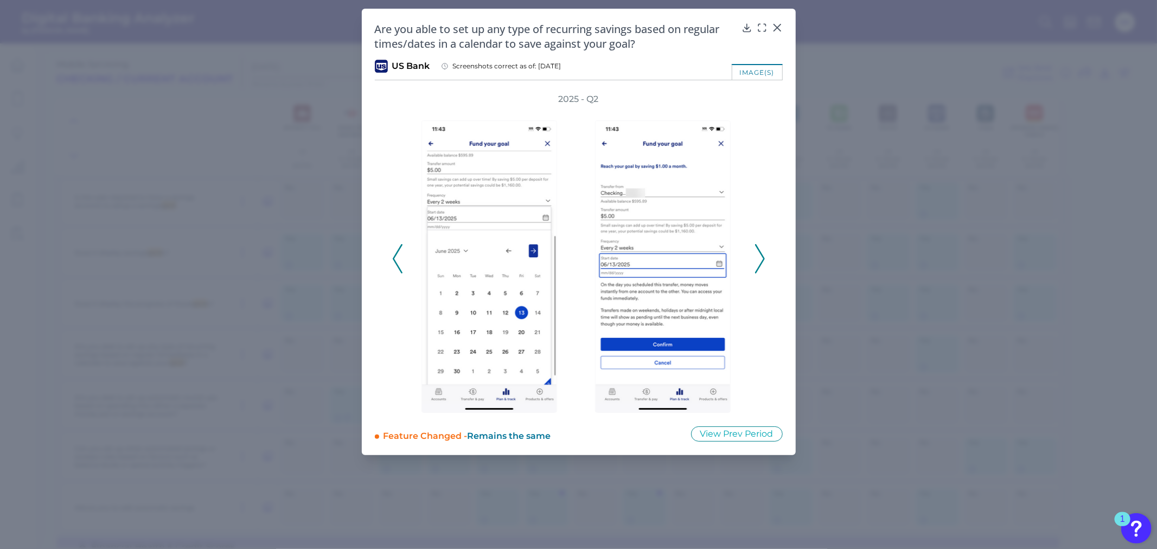
click at [763, 258] on polyline at bounding box center [760, 259] width 8 height 28
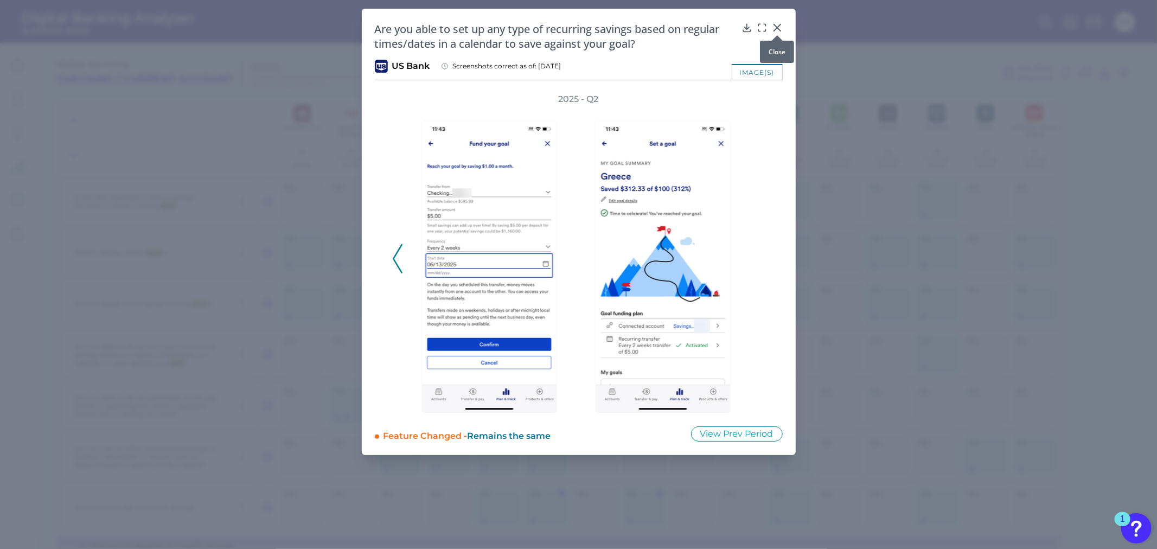
click at [774, 22] on icon at bounding box center [777, 27] width 11 height 11
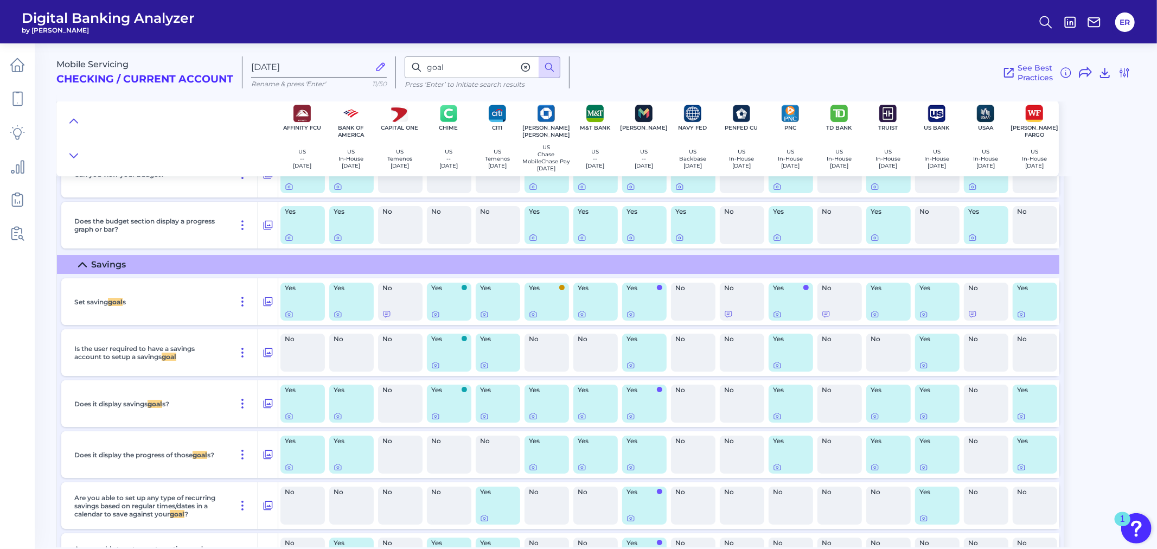
scroll to position [13562, 0]
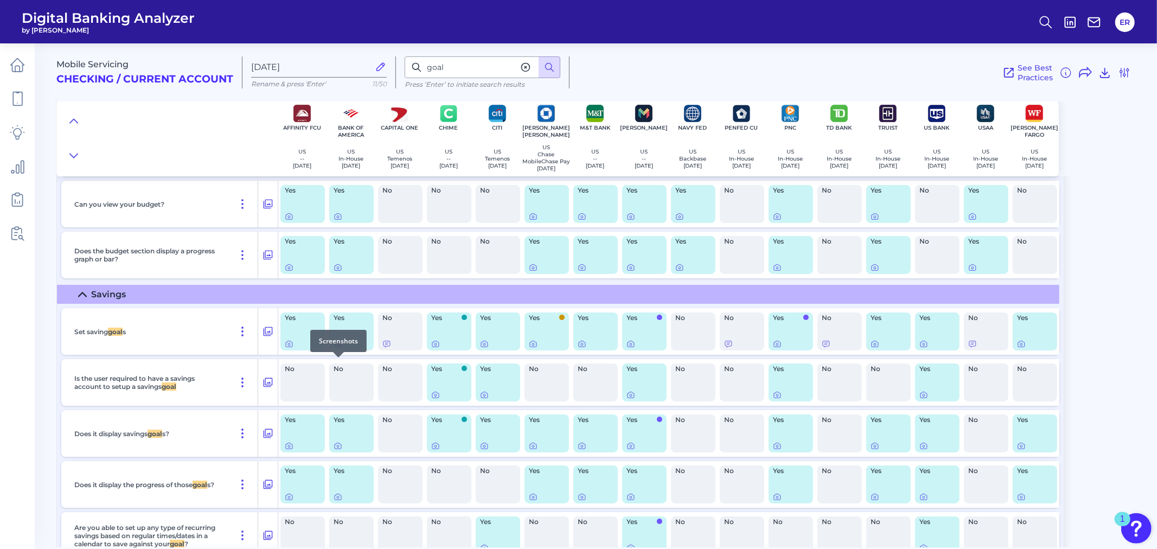
click at [337, 362] on div at bounding box center [338, 357] width 11 height 11
click at [339, 346] on icon at bounding box center [338, 344] width 2 height 2
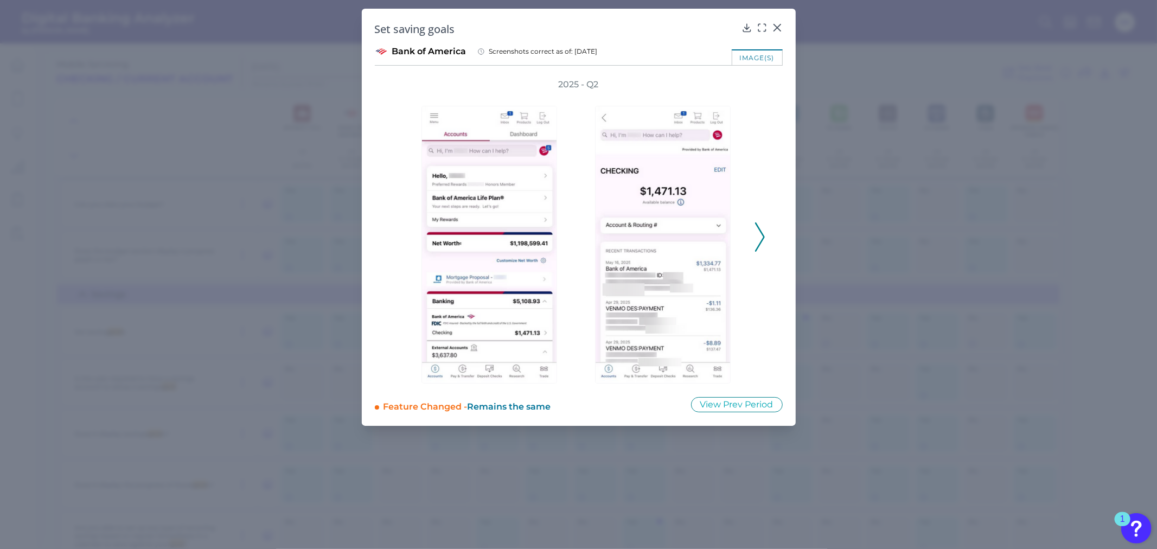
click at [760, 233] on icon at bounding box center [760, 236] width 10 height 29
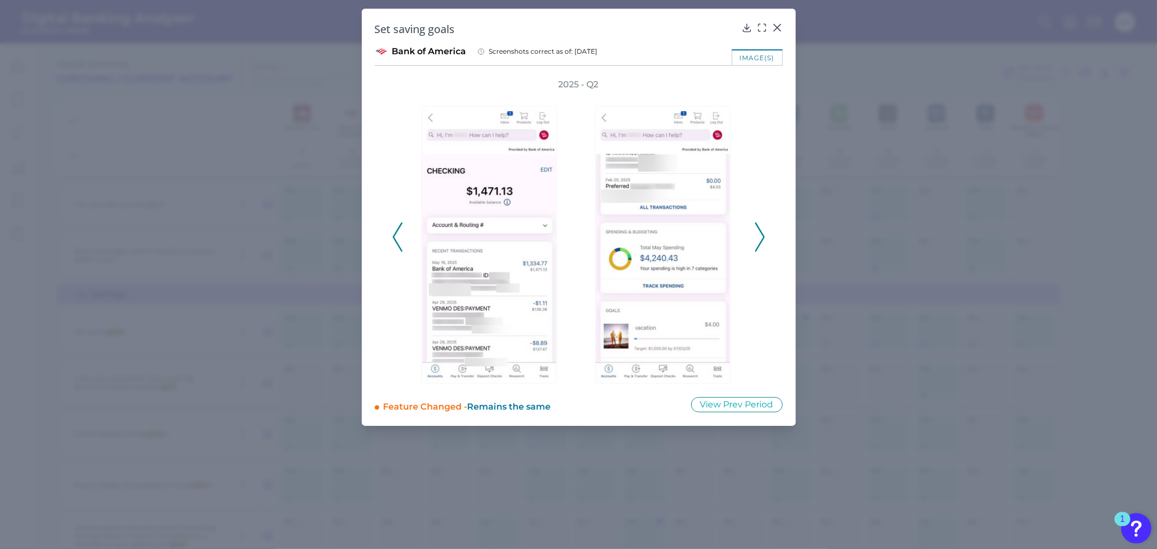
click at [760, 233] on icon at bounding box center [760, 236] width 10 height 29
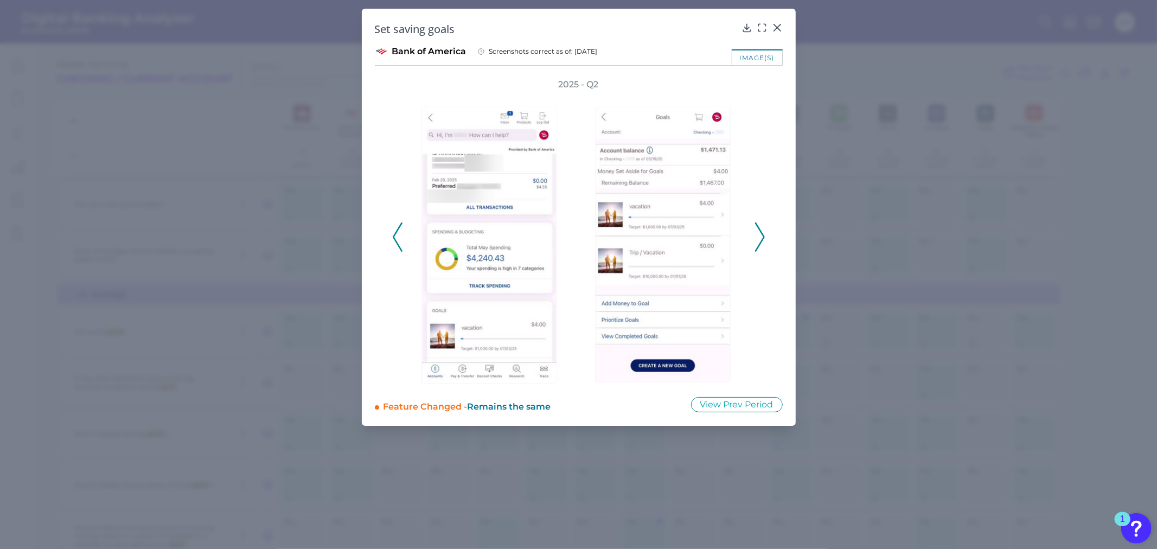
click at [760, 233] on icon at bounding box center [760, 236] width 10 height 29
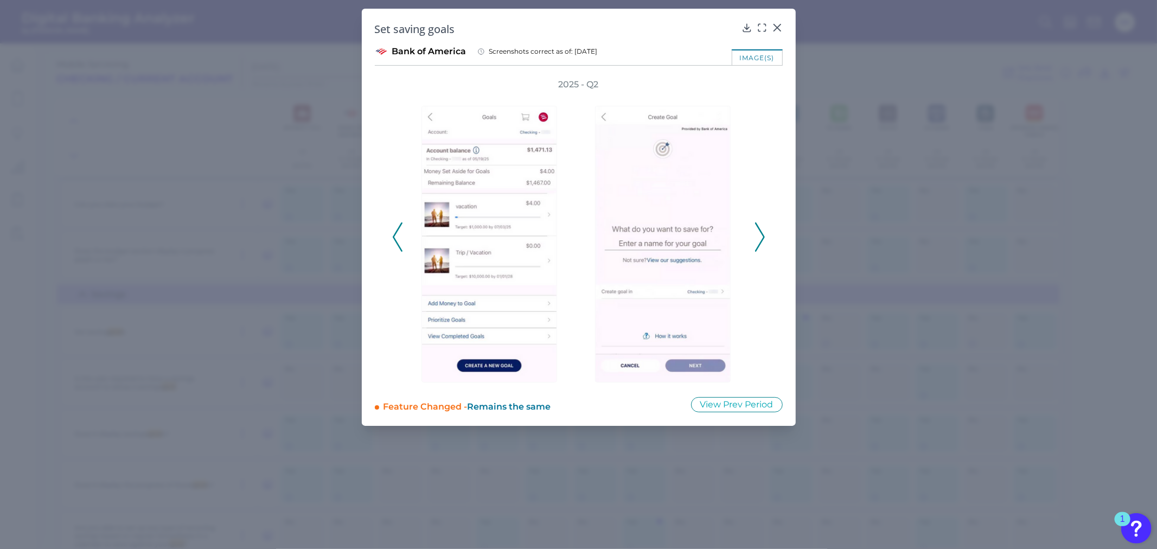
click at [760, 233] on icon at bounding box center [760, 236] width 10 height 29
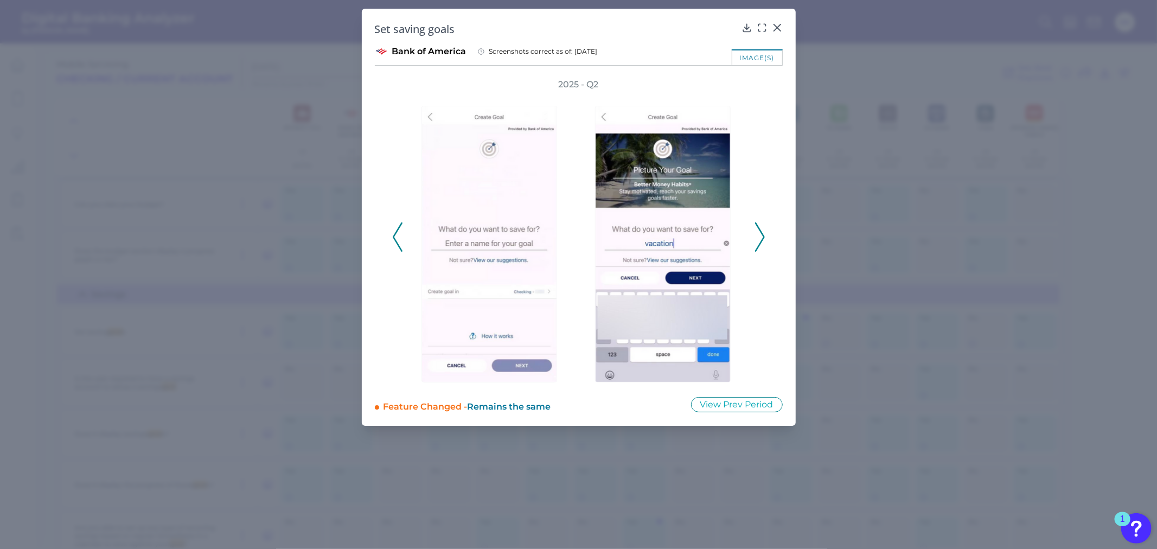
click at [757, 233] on icon at bounding box center [760, 236] width 10 height 29
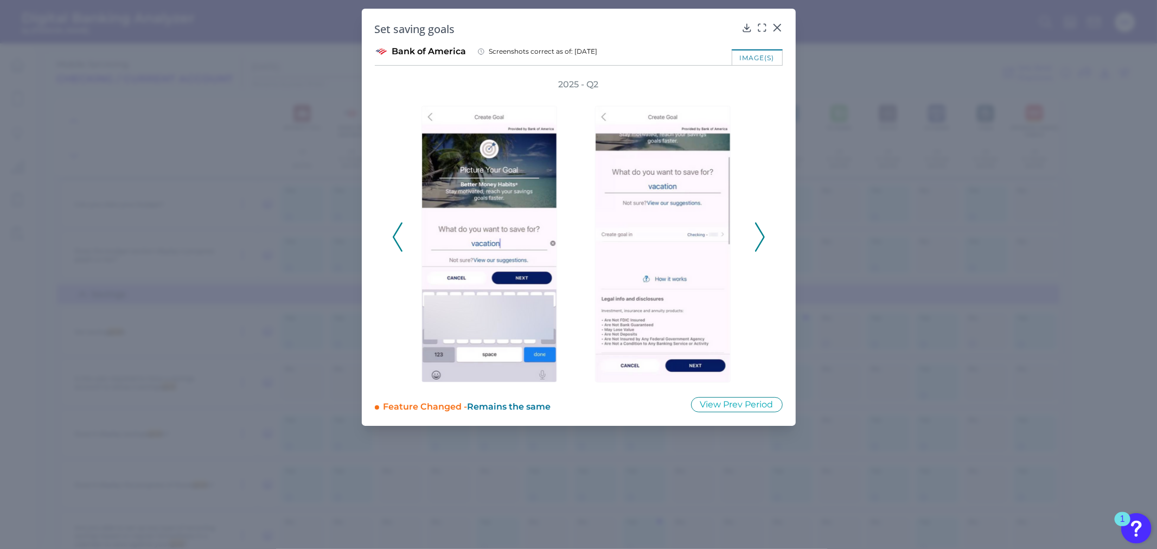
click at [757, 233] on icon at bounding box center [760, 236] width 10 height 29
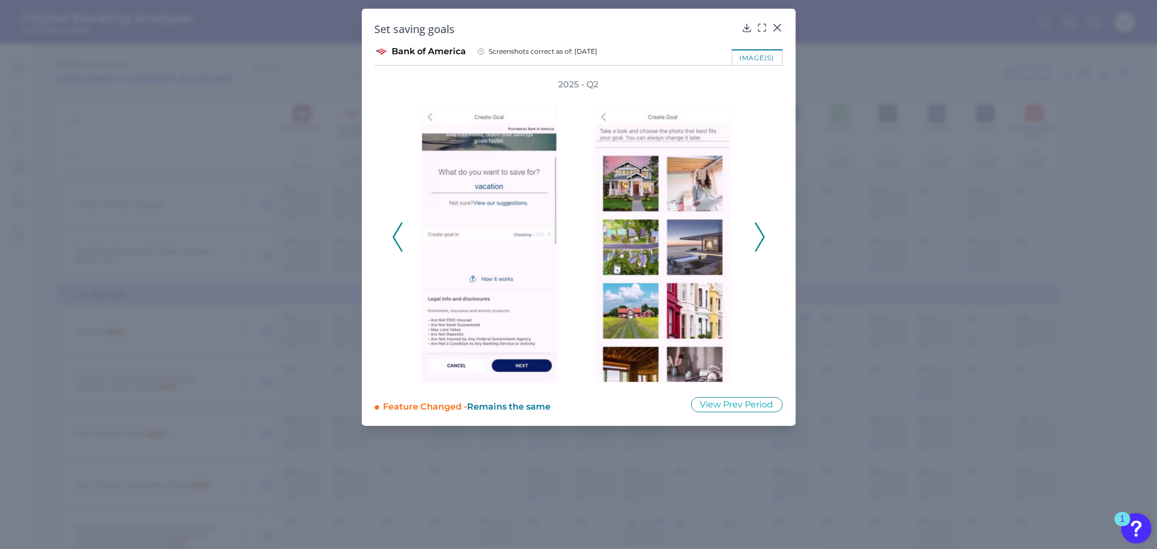
click at [757, 233] on icon at bounding box center [760, 236] width 10 height 29
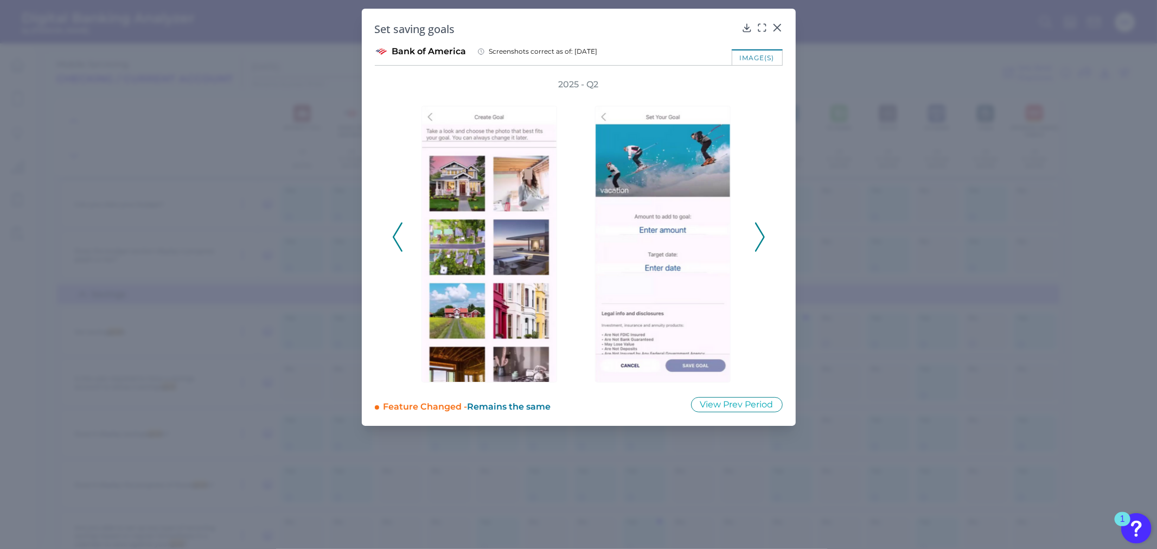
click at [756, 233] on icon at bounding box center [760, 236] width 10 height 29
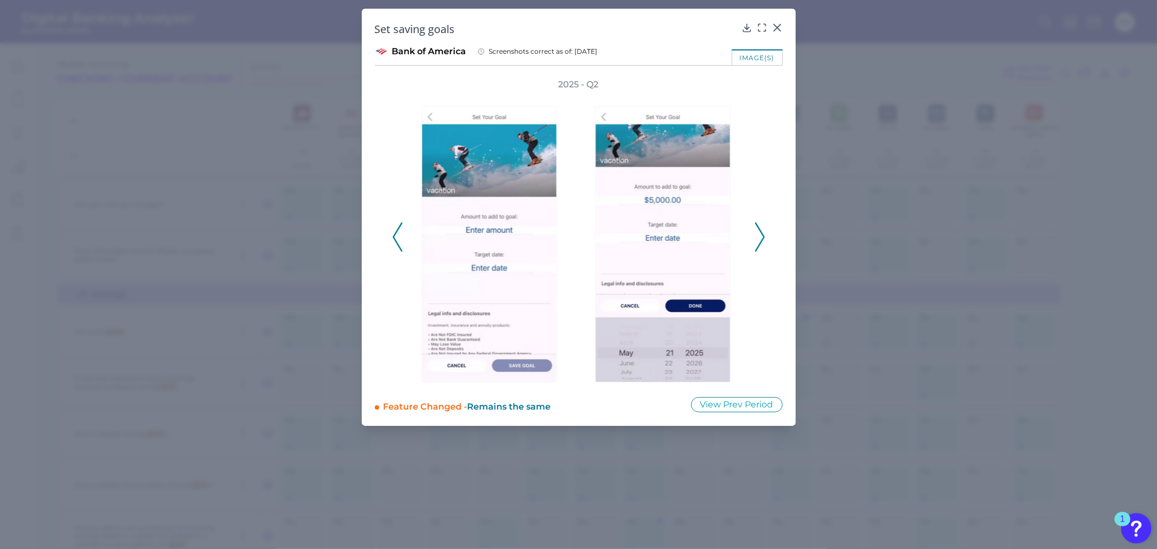
click at [755, 233] on icon at bounding box center [760, 236] width 10 height 29
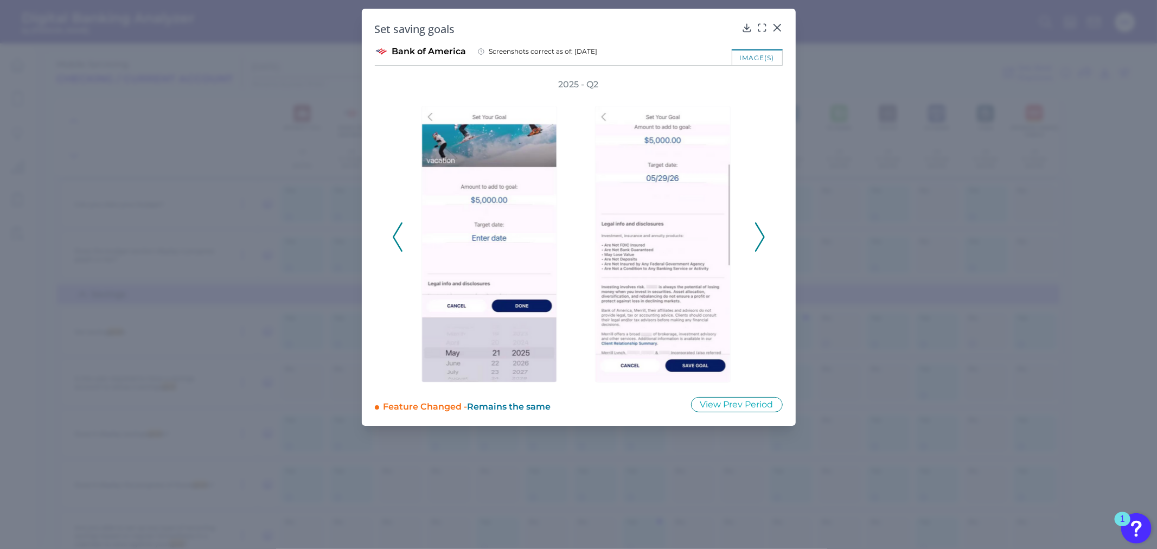
click at [755, 233] on button at bounding box center [760, 236] width 11 height 29
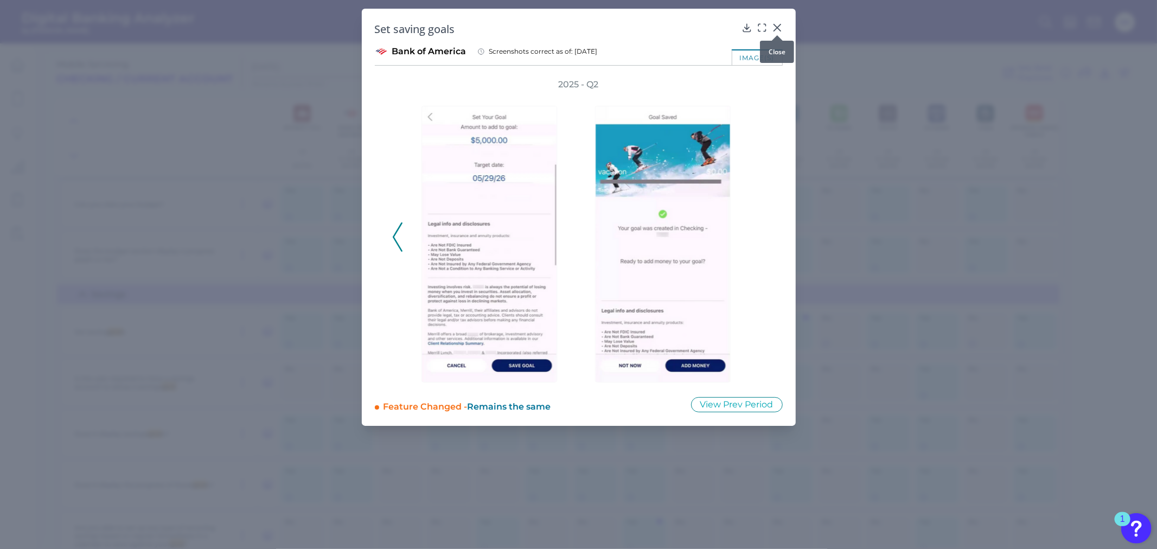
click at [782, 27] on icon at bounding box center [777, 27] width 11 height 11
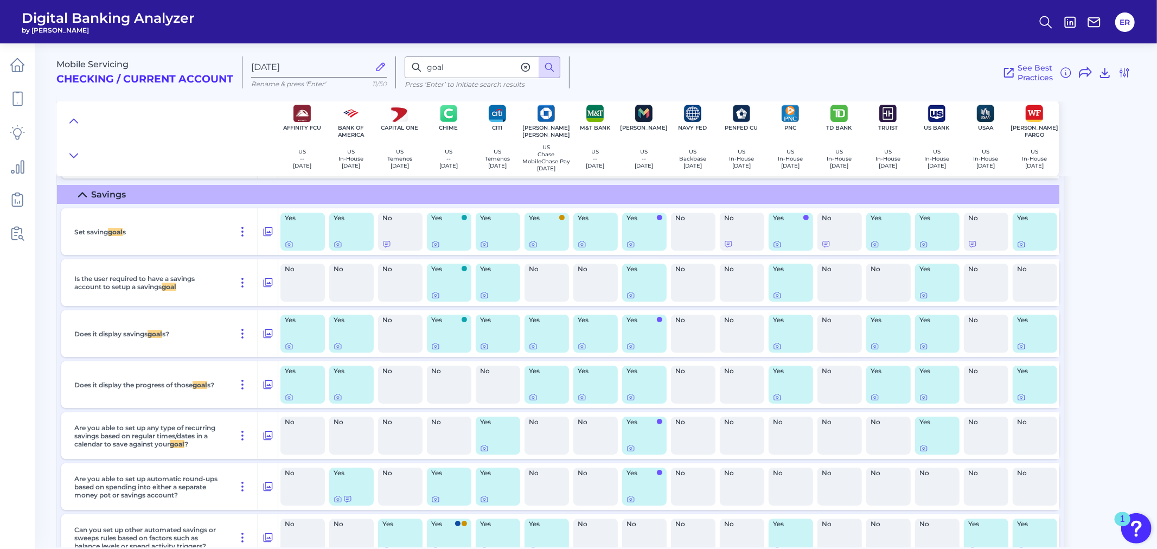
scroll to position [13683, 0]
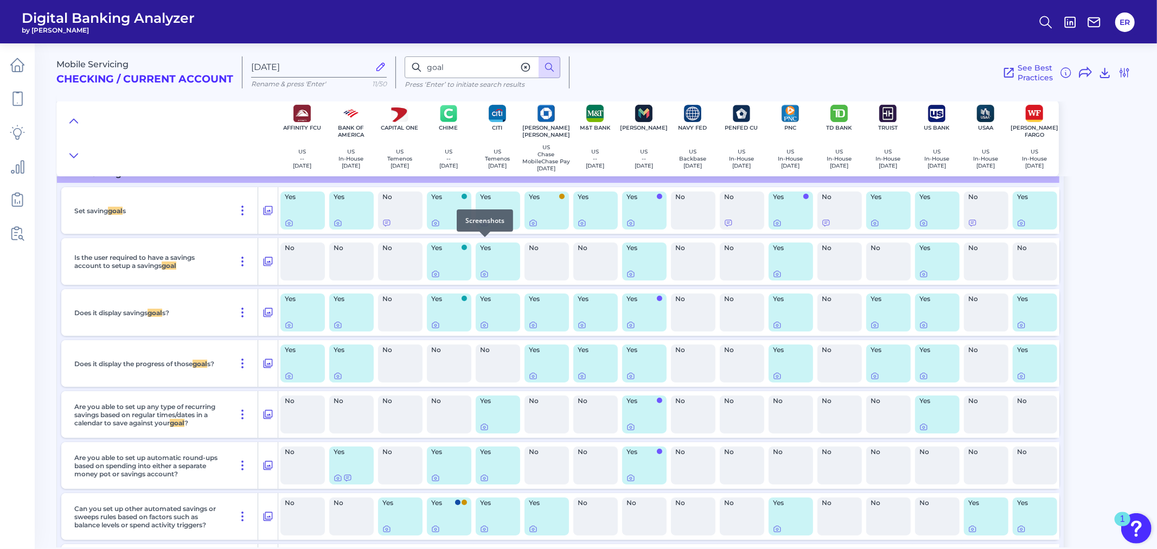
click at [484, 237] on div at bounding box center [485, 237] width 11 height 11
click at [483, 227] on icon at bounding box center [484, 223] width 9 height 9
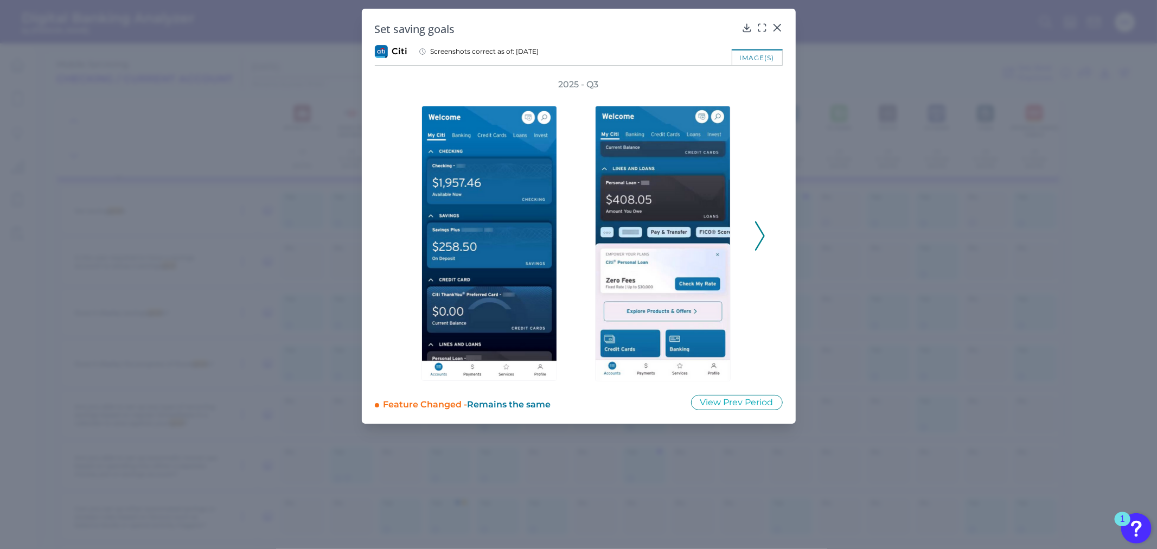
click at [758, 223] on icon at bounding box center [760, 235] width 10 height 29
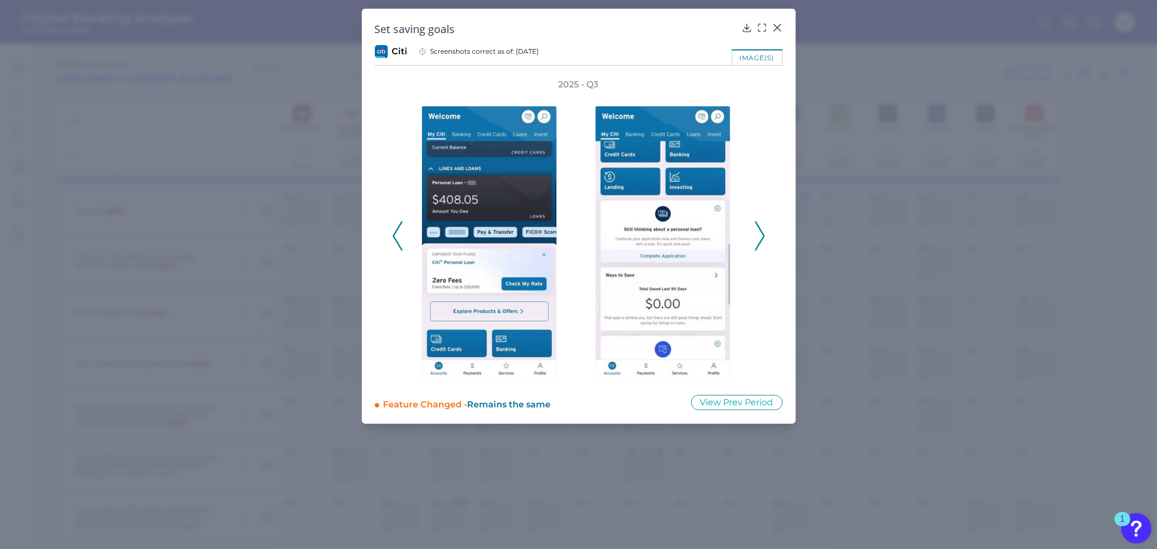
click at [758, 223] on icon at bounding box center [760, 235] width 10 height 29
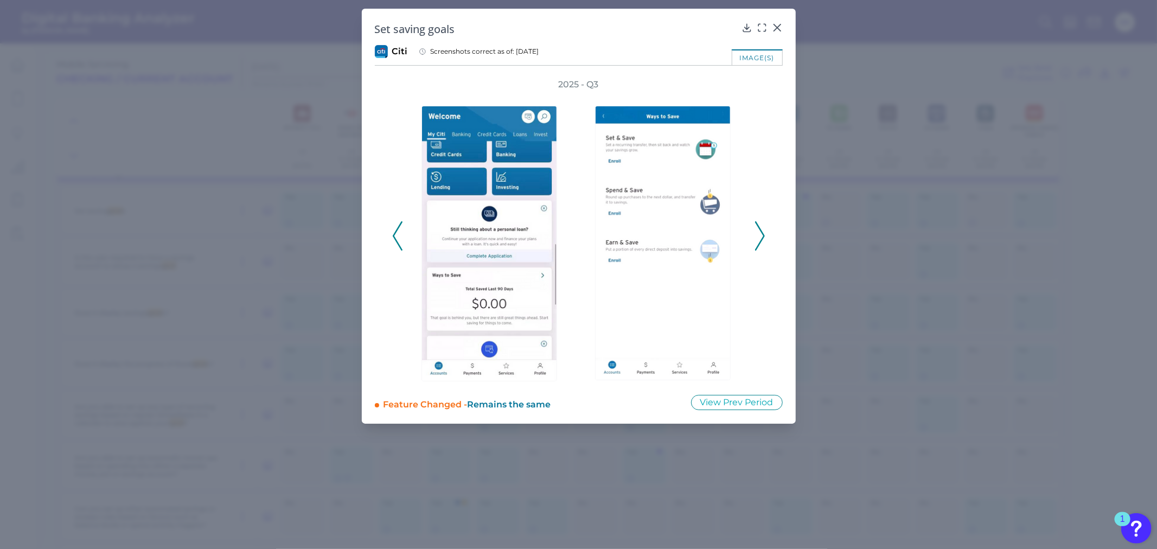
click at [758, 223] on icon at bounding box center [760, 235] width 10 height 29
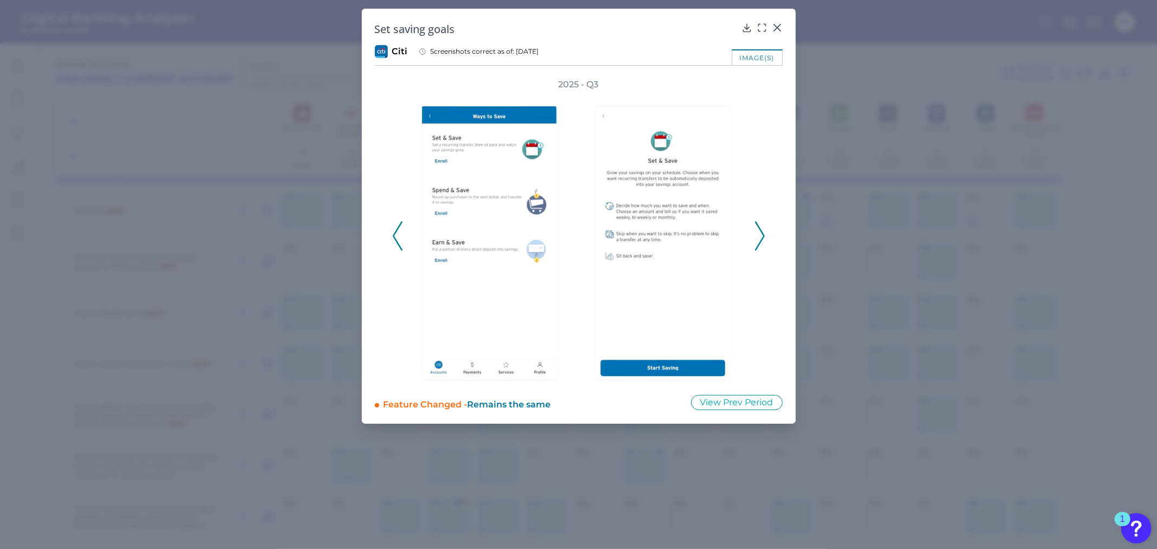
click at [758, 223] on icon at bounding box center [760, 235] width 10 height 29
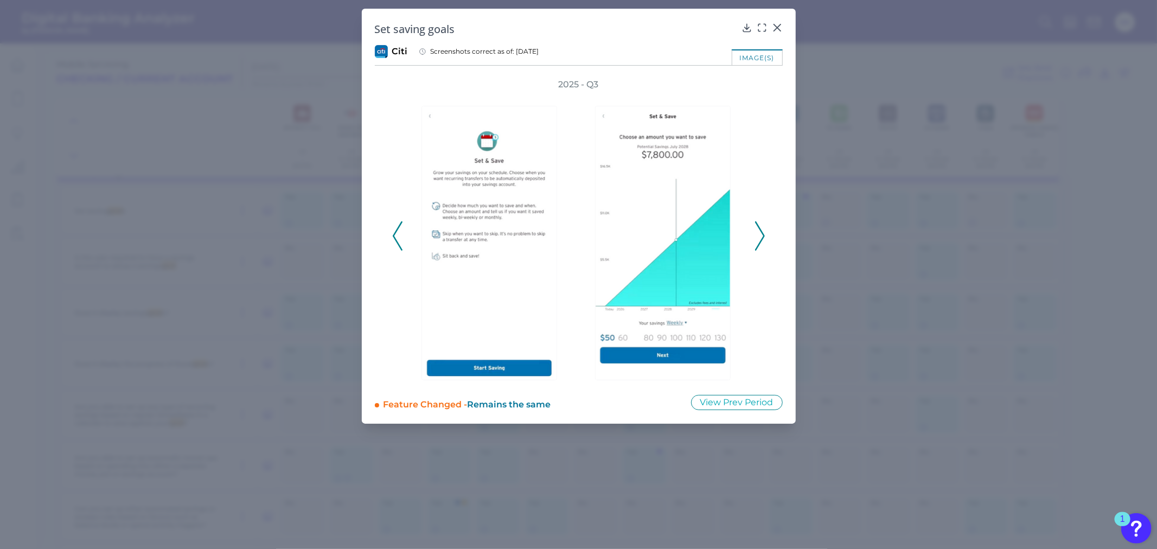
click at [758, 223] on icon at bounding box center [760, 235] width 10 height 29
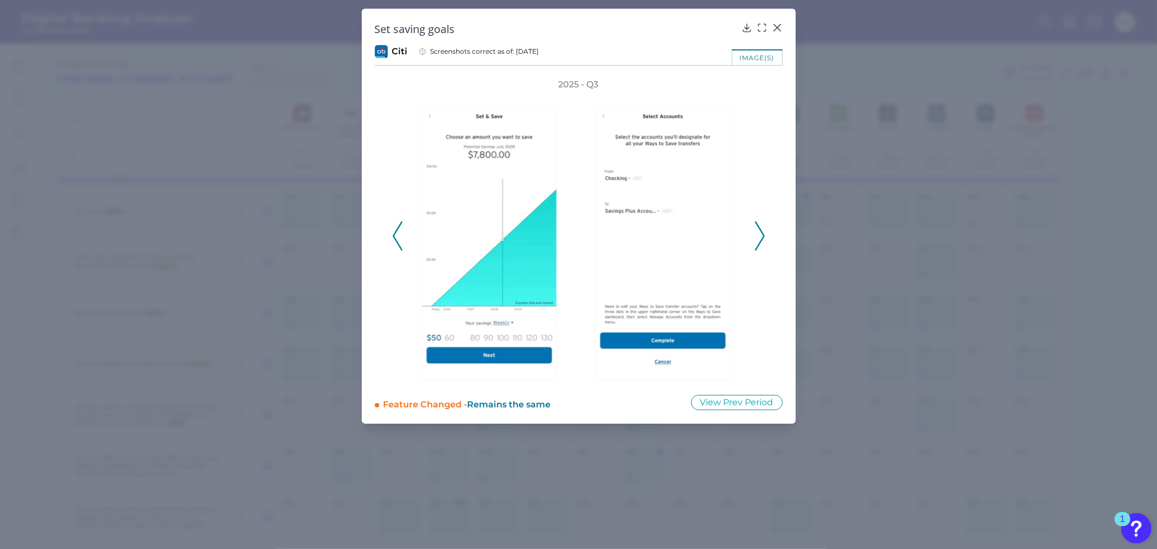
click at [758, 223] on icon at bounding box center [760, 235] width 10 height 29
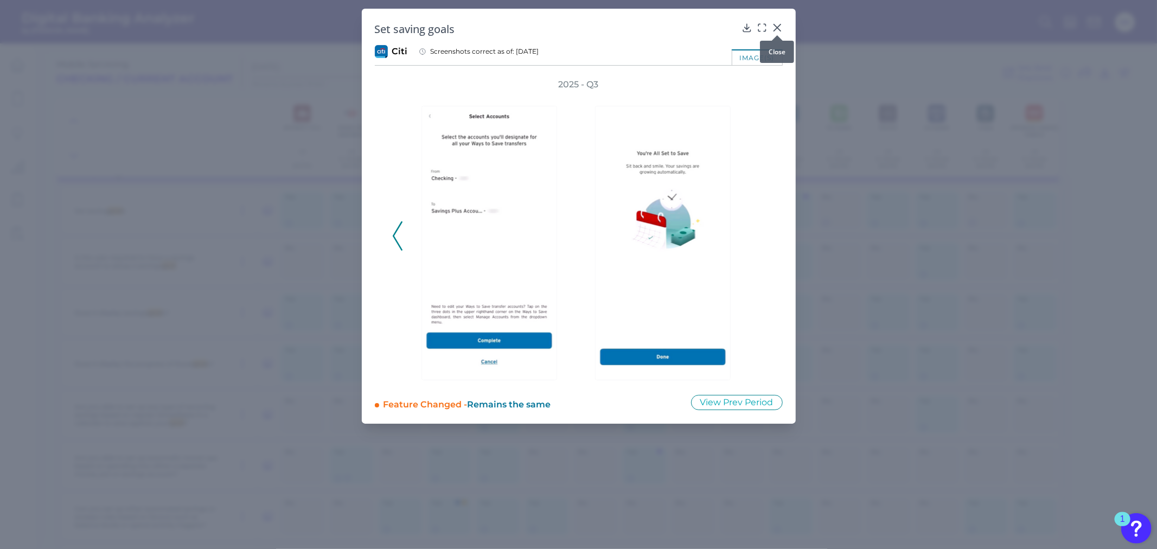
drag, startPoint x: 779, startPoint y: 29, endPoint x: 773, endPoint y: 31, distance: 6.1
click at [773, 31] on body "Digital Banking Analyzer by Curinos ER Mobile Servicing Checking / Current Acco…" at bounding box center [578, 274] width 1157 height 549
click at [777, 28] on icon at bounding box center [777, 27] width 7 height 7
